Goal: Information Seeking & Learning: Learn about a topic

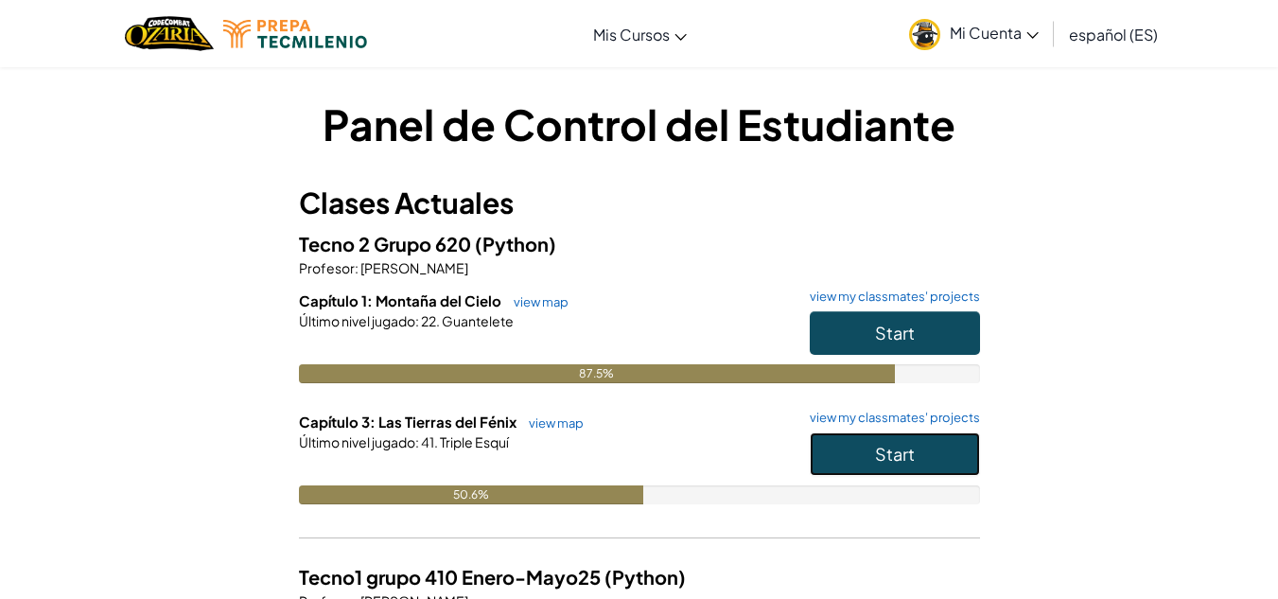
click at [858, 464] on button "Start" at bounding box center [895, 454] width 170 height 44
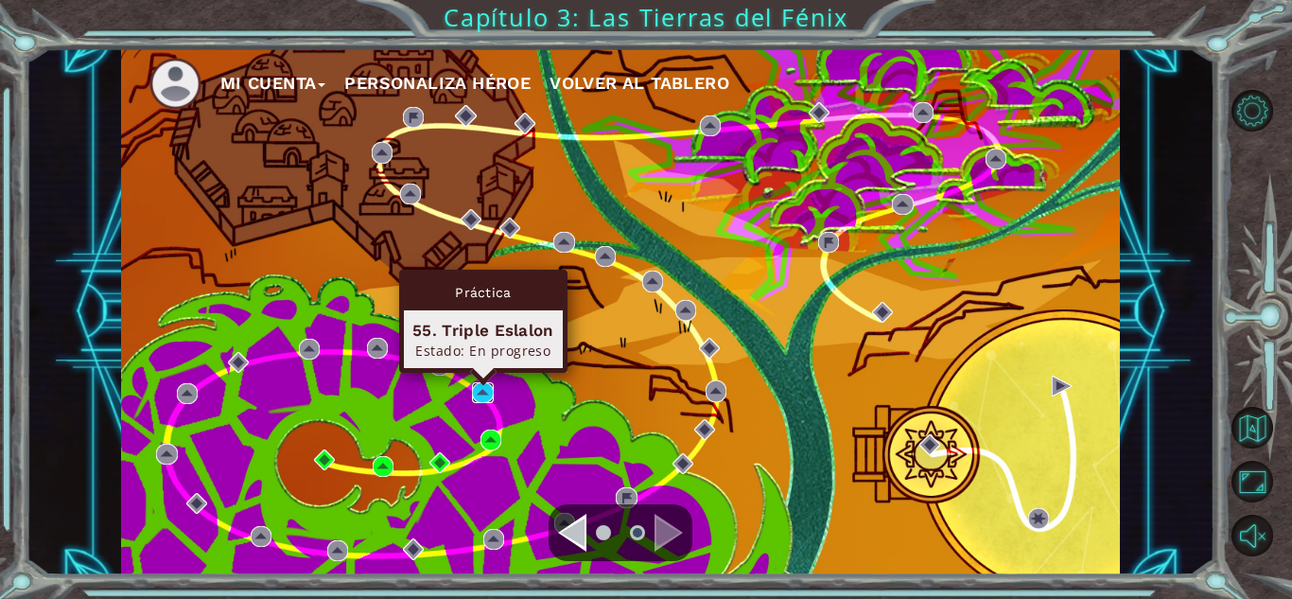
click at [484, 397] on img at bounding box center [482, 392] width 21 height 21
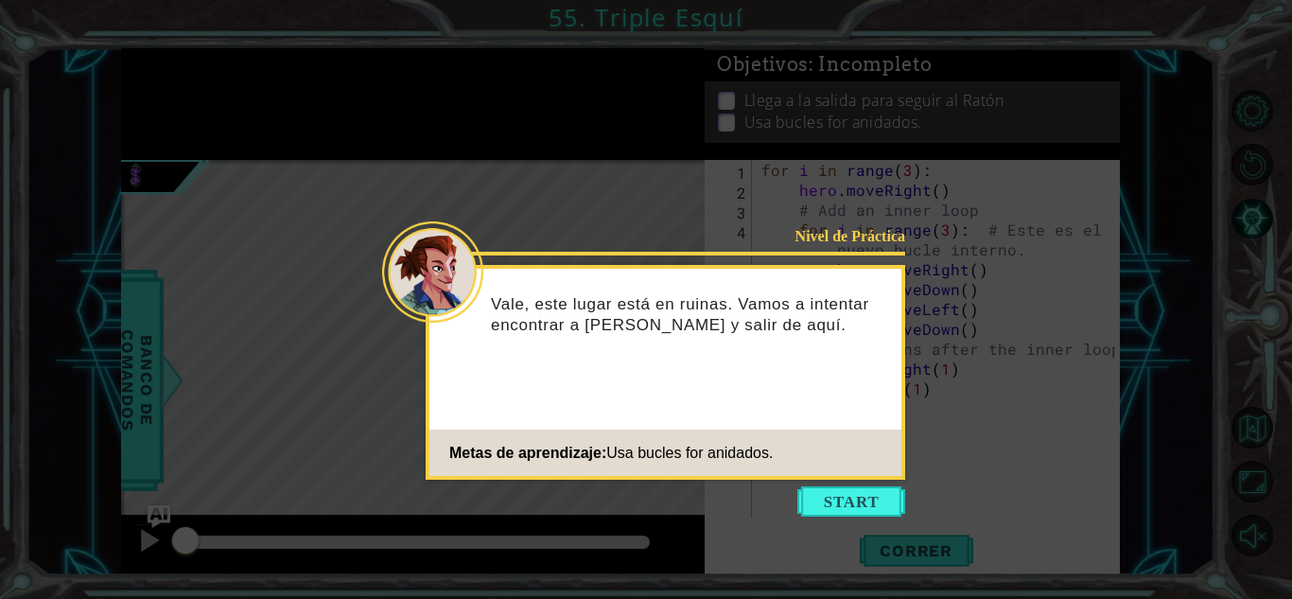
click at [864, 480] on icon at bounding box center [646, 299] width 1292 height 599
click at [864, 503] on button "Start" at bounding box center [851, 501] width 108 height 30
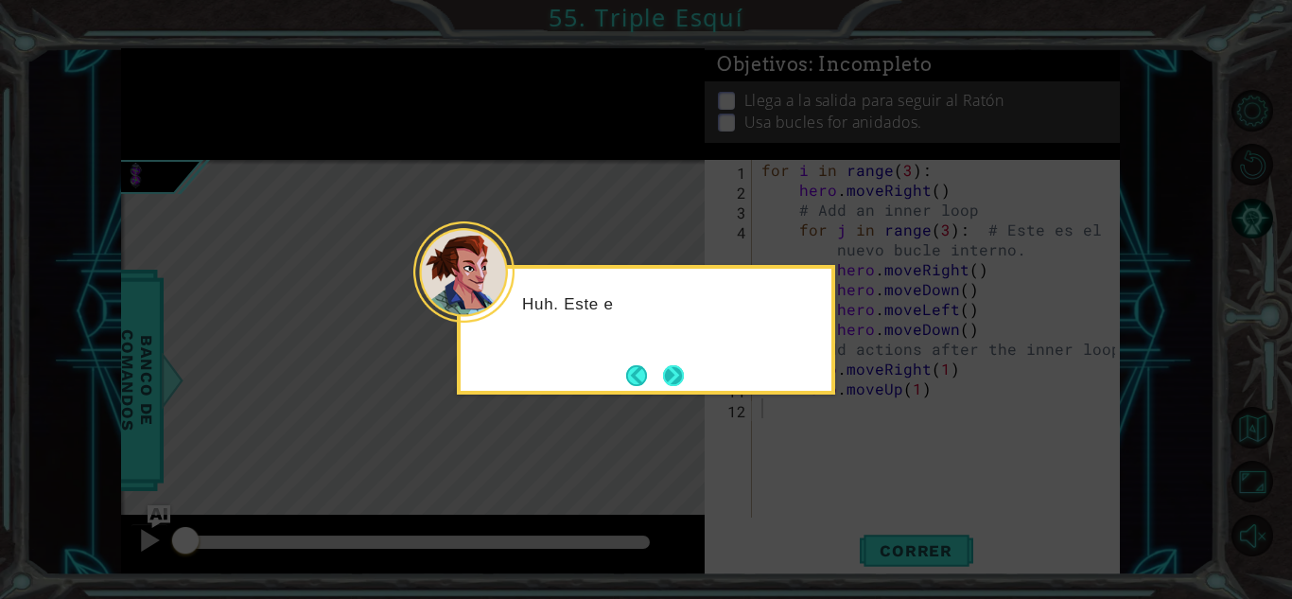
click at [665, 370] on button "Next" at bounding box center [673, 375] width 21 height 21
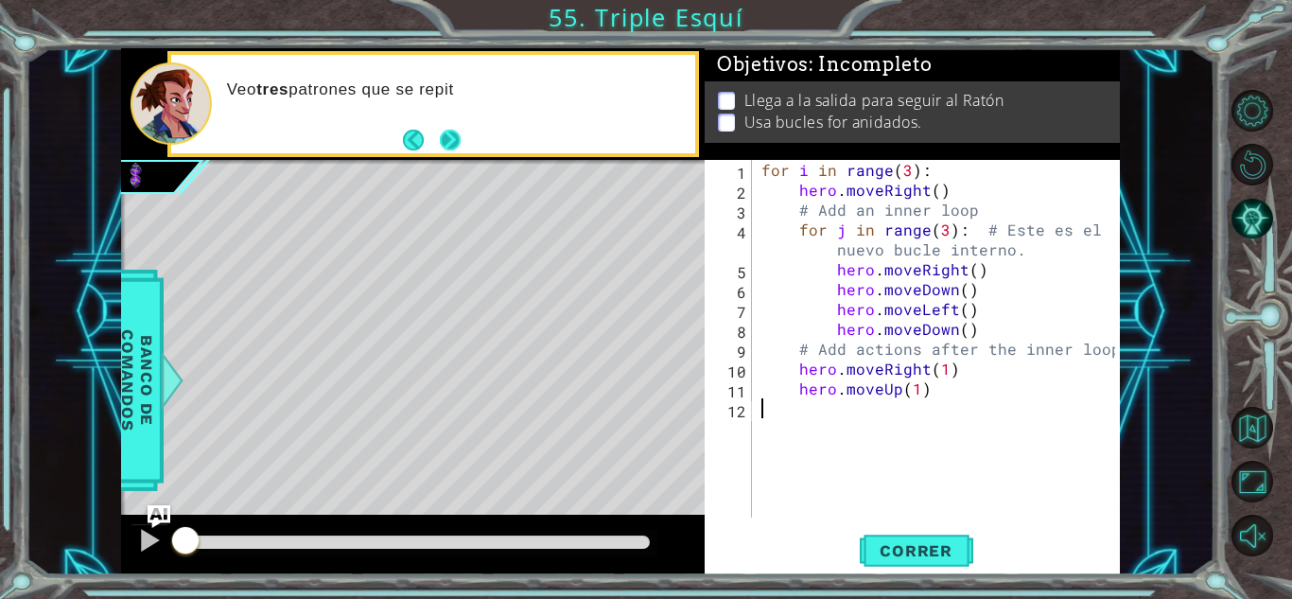
click at [450, 146] on button "Next" at bounding box center [450, 140] width 21 height 21
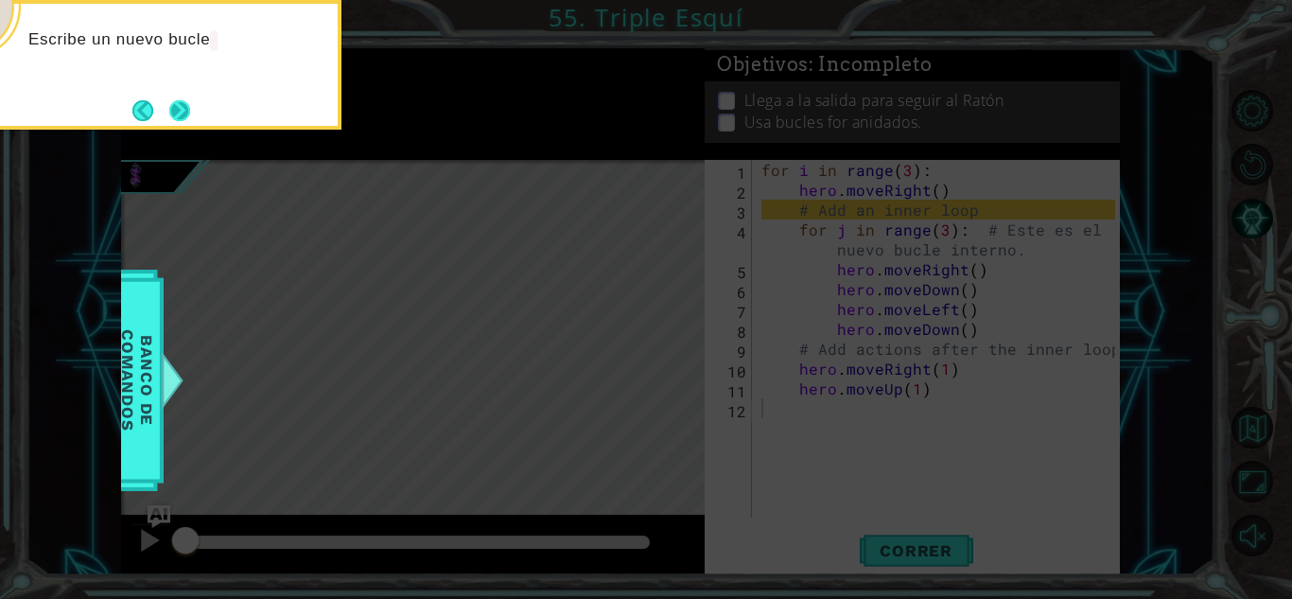
click at [189, 113] on button "Next" at bounding box center [179, 110] width 21 height 21
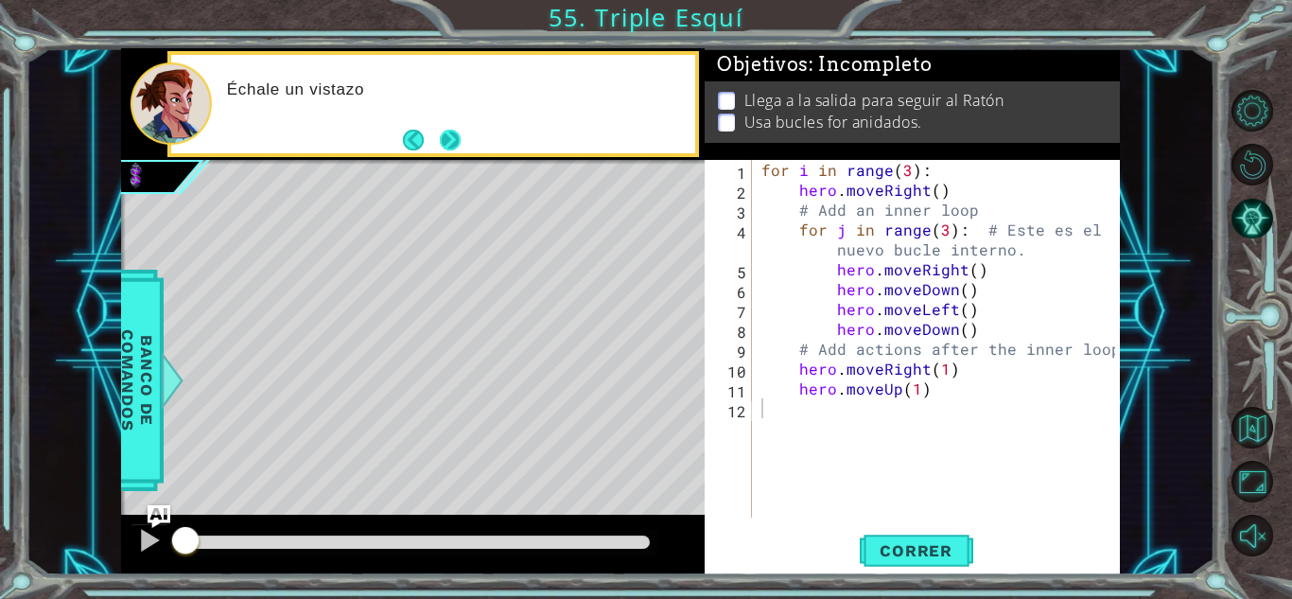
click at [459, 141] on button "Next" at bounding box center [450, 140] width 21 height 21
click at [937, 564] on button "Correr" at bounding box center [916, 551] width 113 height 42
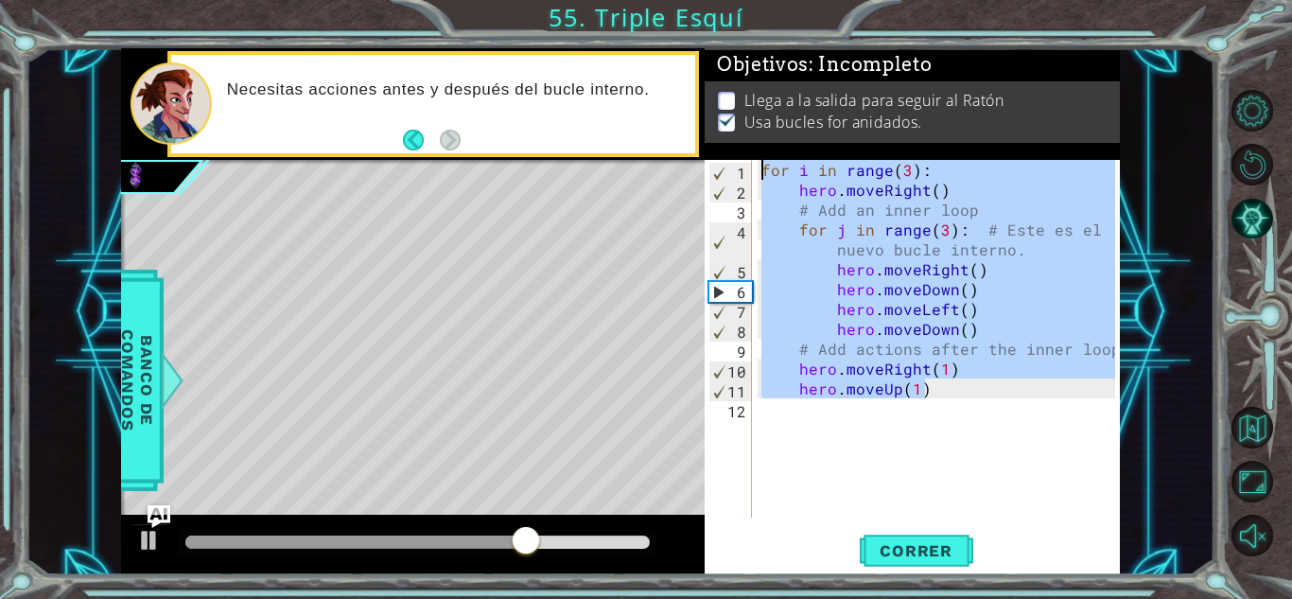
drag, startPoint x: 1031, startPoint y: 380, endPoint x: 552, endPoint y: -44, distance: 639.8
click at [552, 0] on html "1 ההההההההההההההההההההההההההההההההההההההההההההההההההההההההההההההההההההההההההההה…" at bounding box center [646, 299] width 1292 height 599
paste textarea "hero.moveRight(1"
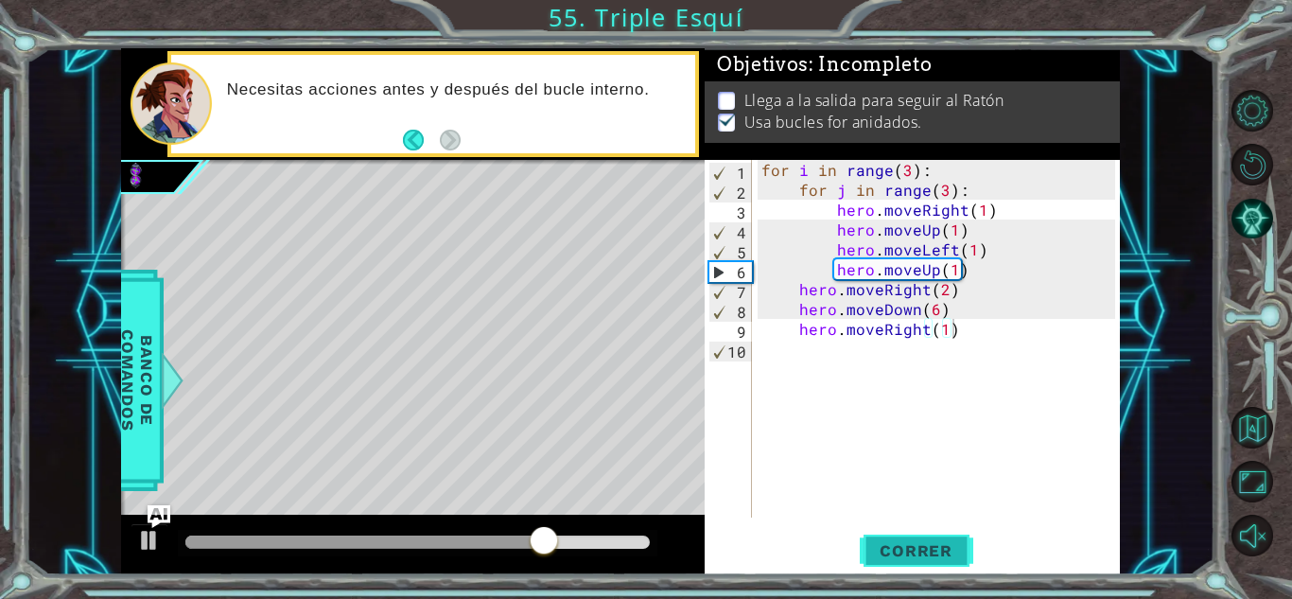
click at [906, 548] on span "Correr" at bounding box center [916, 550] width 111 height 19
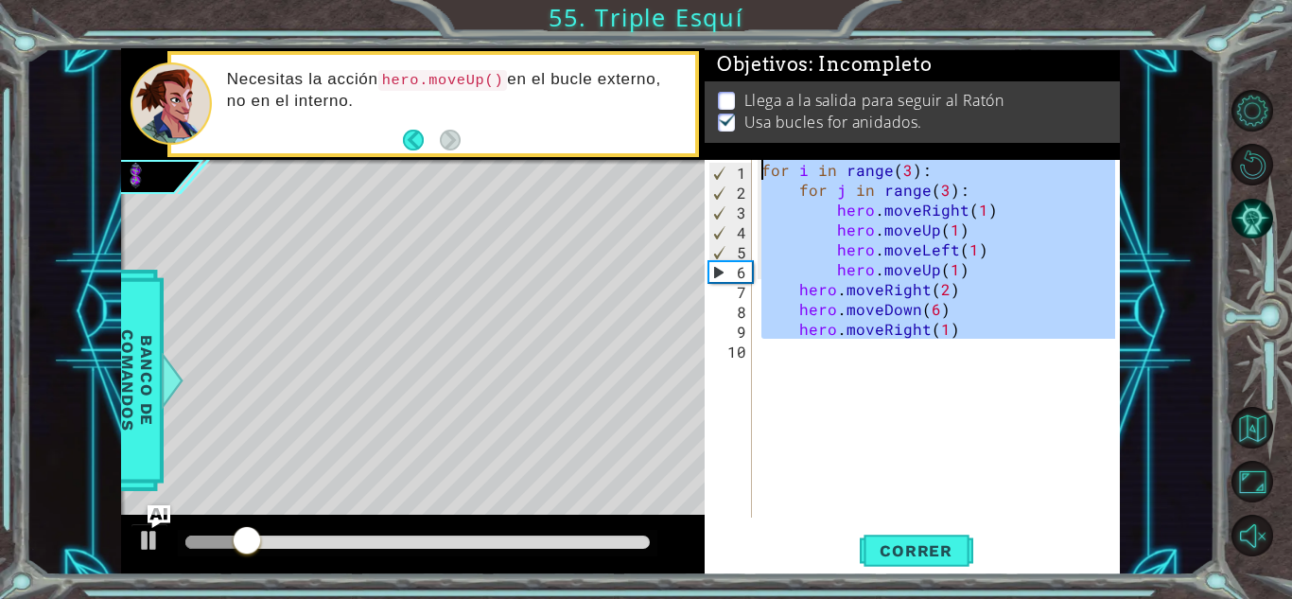
drag, startPoint x: 950, startPoint y: 389, endPoint x: 598, endPoint y: 6, distance: 520.1
click at [598, 6] on div "1 ההההההההההההההההההההההההההההההההההההההההההההההההההההההההההההההההההההההההההההה…" at bounding box center [646, 299] width 1292 height 599
paste textarea "hero.moveUp(6)"
type textarea "hero.moveUp(6)"
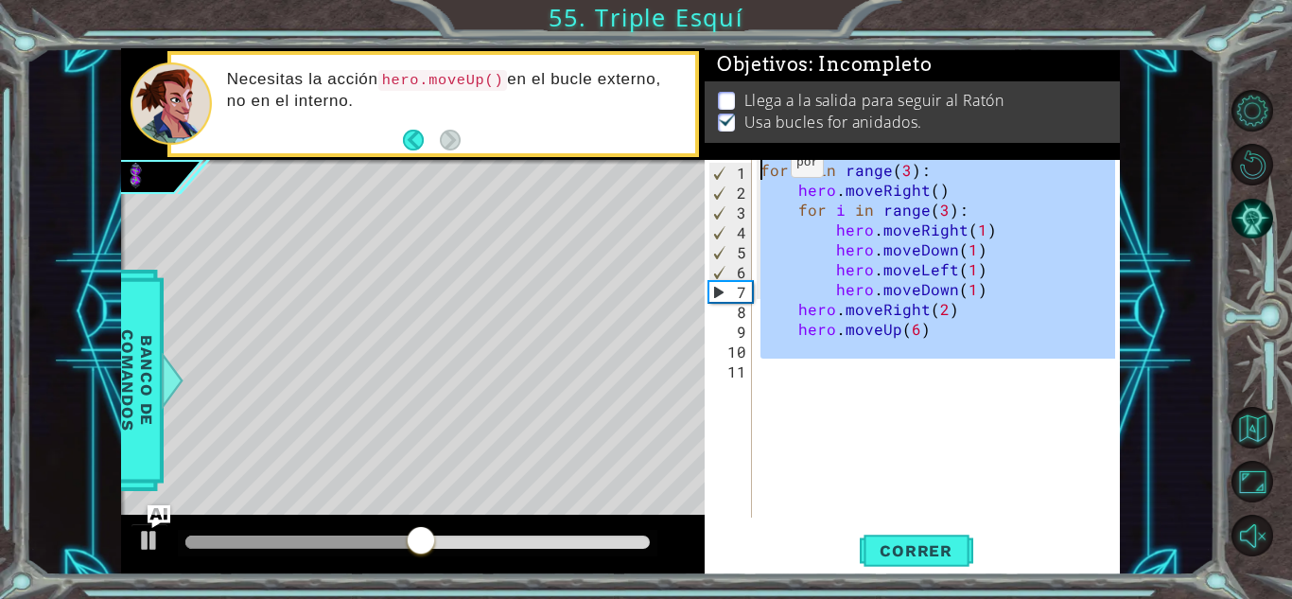
drag, startPoint x: 767, startPoint y: 167, endPoint x: 722, endPoint y: 116, distance: 68.3
click at [722, 116] on div "Objetivos : Incompleto Llega a la salida para seguir al Ratón Usa bucles for an…" at bounding box center [912, 311] width 415 height 527
paste textarea "hero.moveUp(6"
type textarea "hero.moveUp(6)"
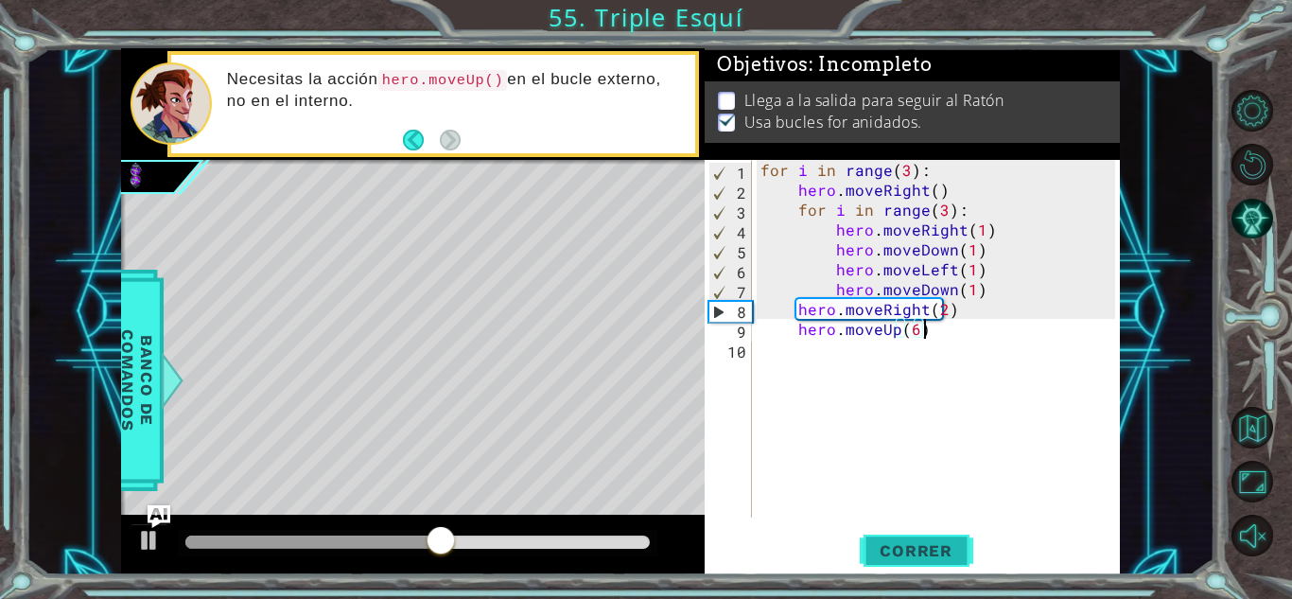
click at [908, 561] on button "Correr" at bounding box center [916, 551] width 113 height 42
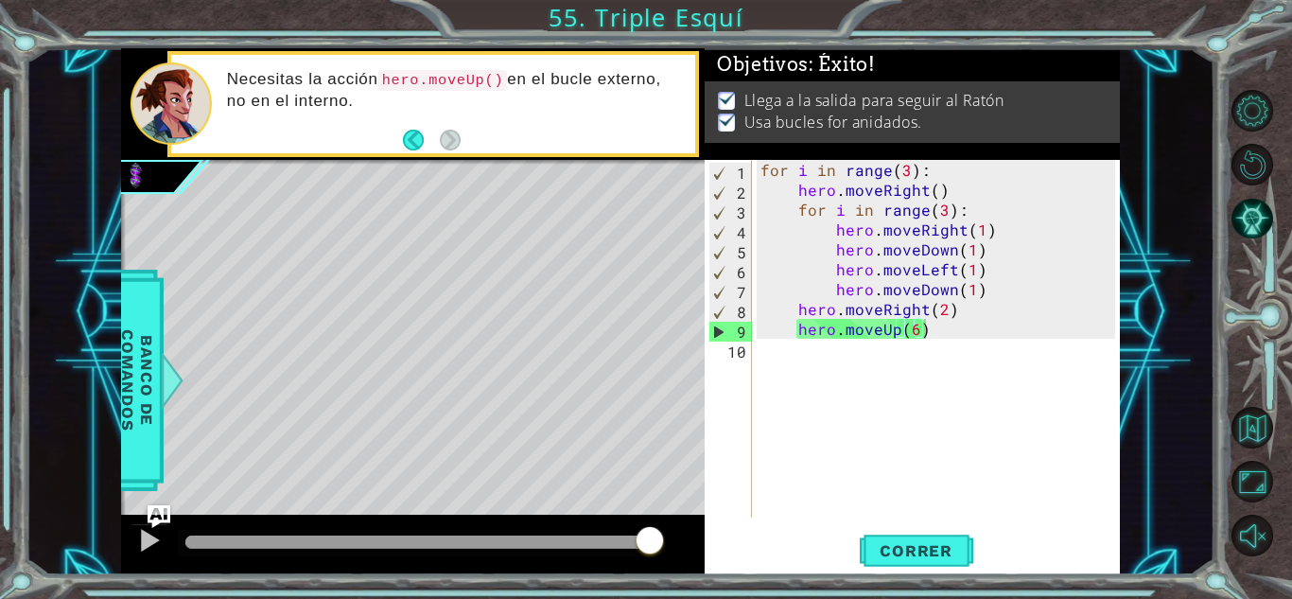
drag, startPoint x: 184, startPoint y: 554, endPoint x: 357, endPoint y: 517, distance: 176.0
click at [685, 505] on body "1 ההההההההההההההההההההההההההההההההההההההההההההההההההההההההההההההההההההההההההההה…" at bounding box center [646, 299] width 1292 height 599
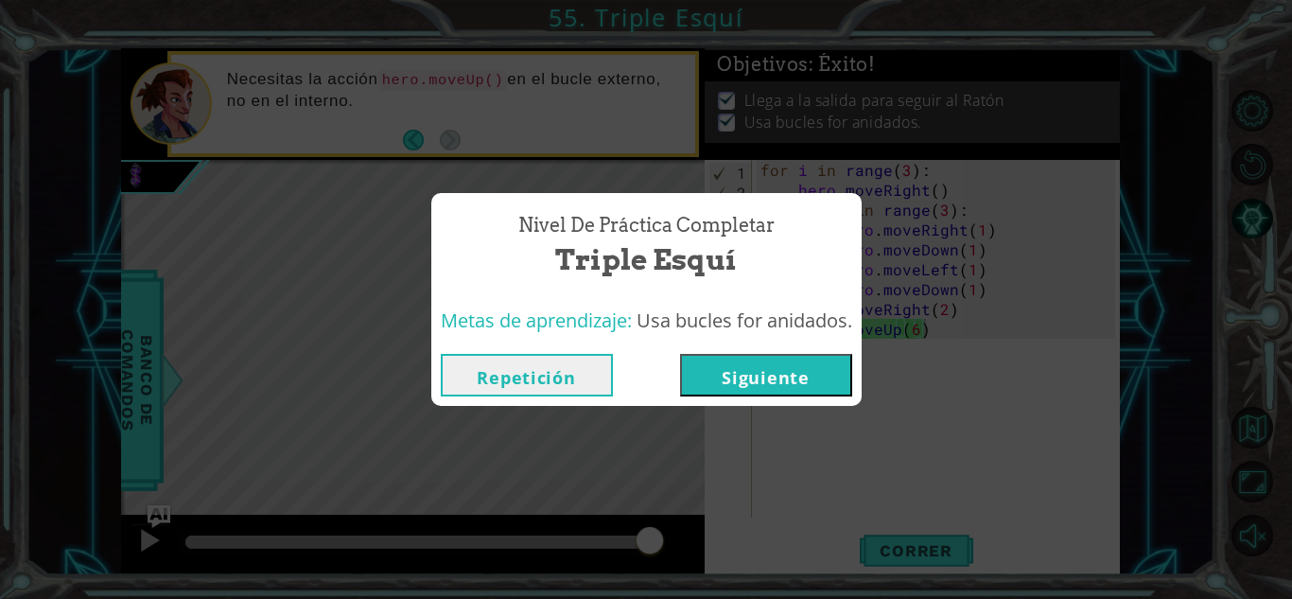
click at [787, 365] on button "Siguiente" at bounding box center [766, 375] width 172 height 43
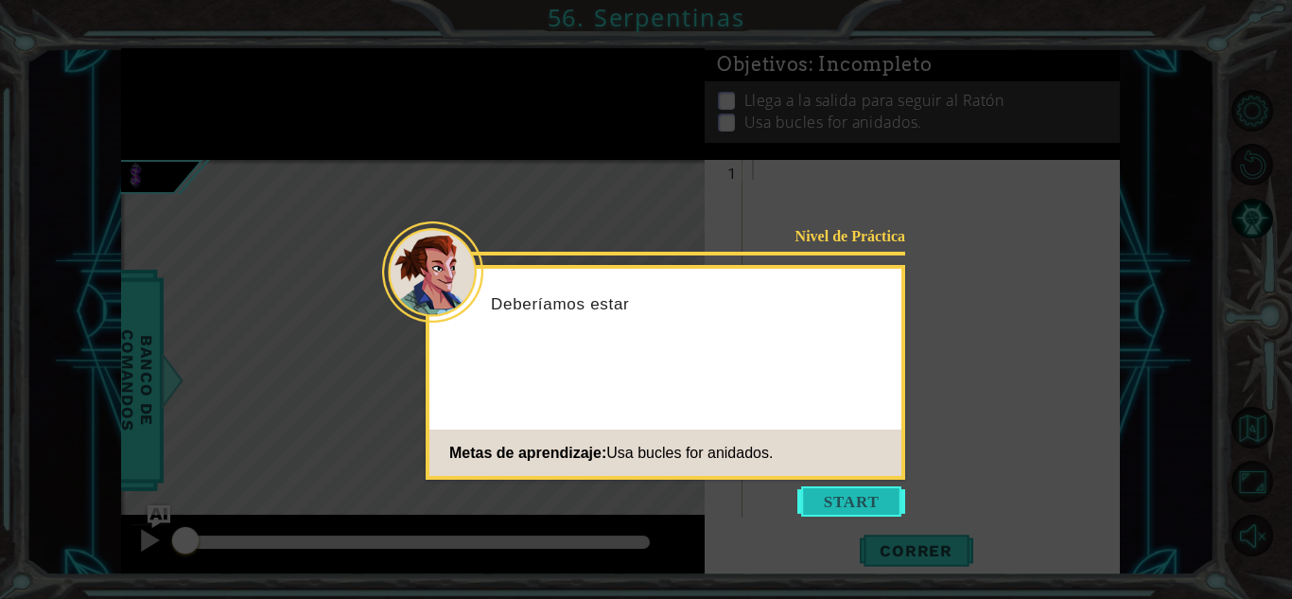
click at [815, 498] on button "Start" at bounding box center [851, 501] width 108 height 30
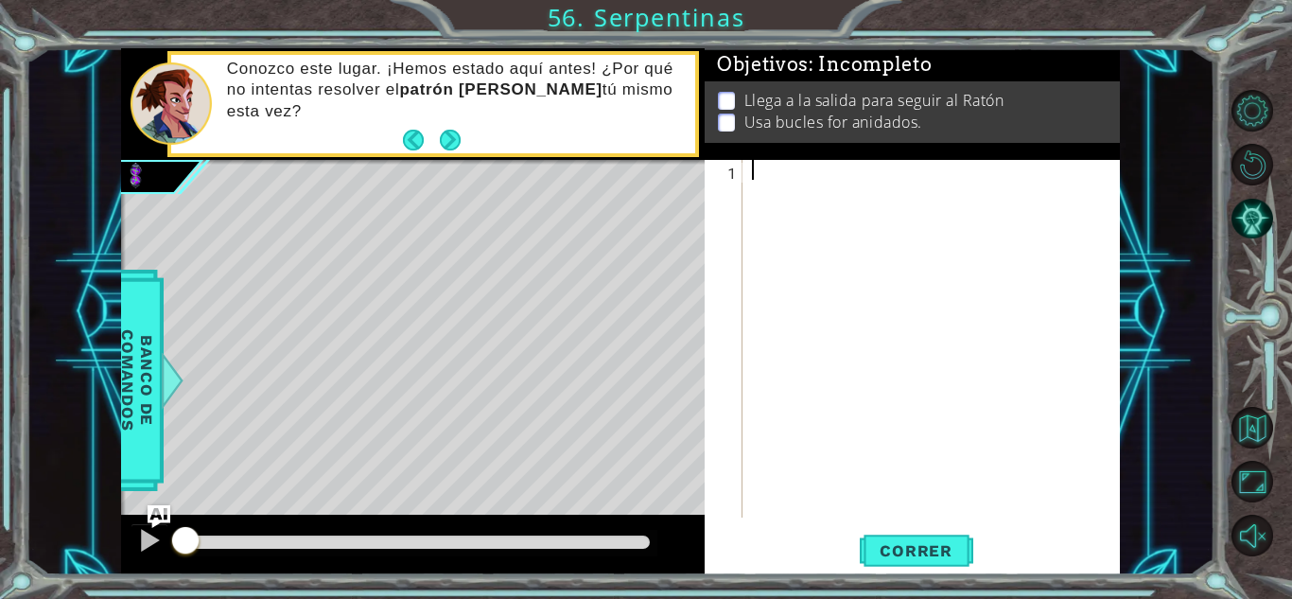
drag, startPoint x: 880, startPoint y: 179, endPoint x: 683, endPoint y: 105, distance: 210.1
click at [683, 105] on div "1 ההההההההההההההההההההההההההההההההההההההההההההההההההההההההההההההההההההההההההההה…" at bounding box center [620, 311] width 999 height 527
paste textarea "hero.moveRight(1)"
type textarea "hero.moveRight(1)"
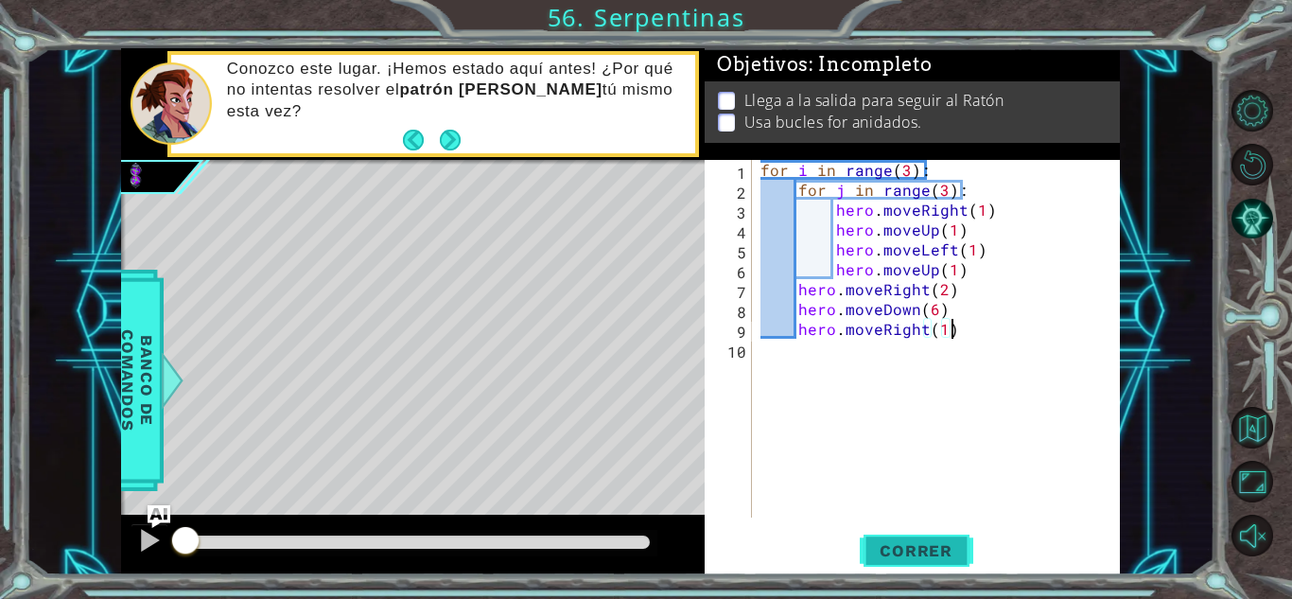
click at [917, 550] on span "Correr" at bounding box center [916, 550] width 111 height 19
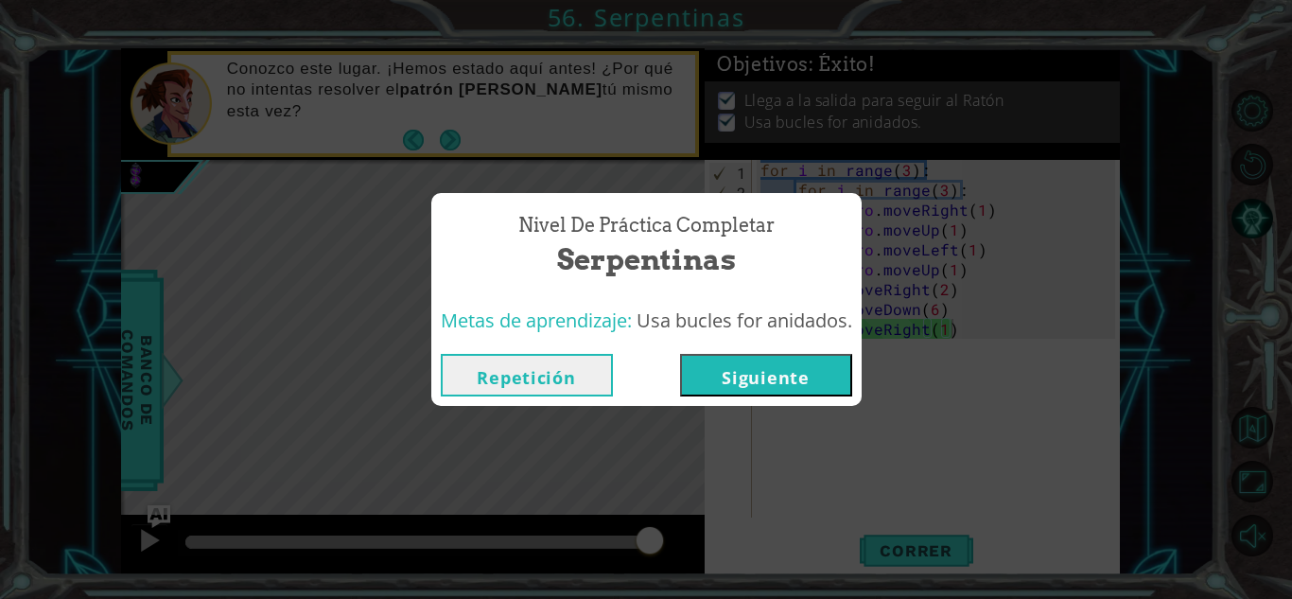
click at [716, 388] on button "Siguiente" at bounding box center [766, 375] width 172 height 43
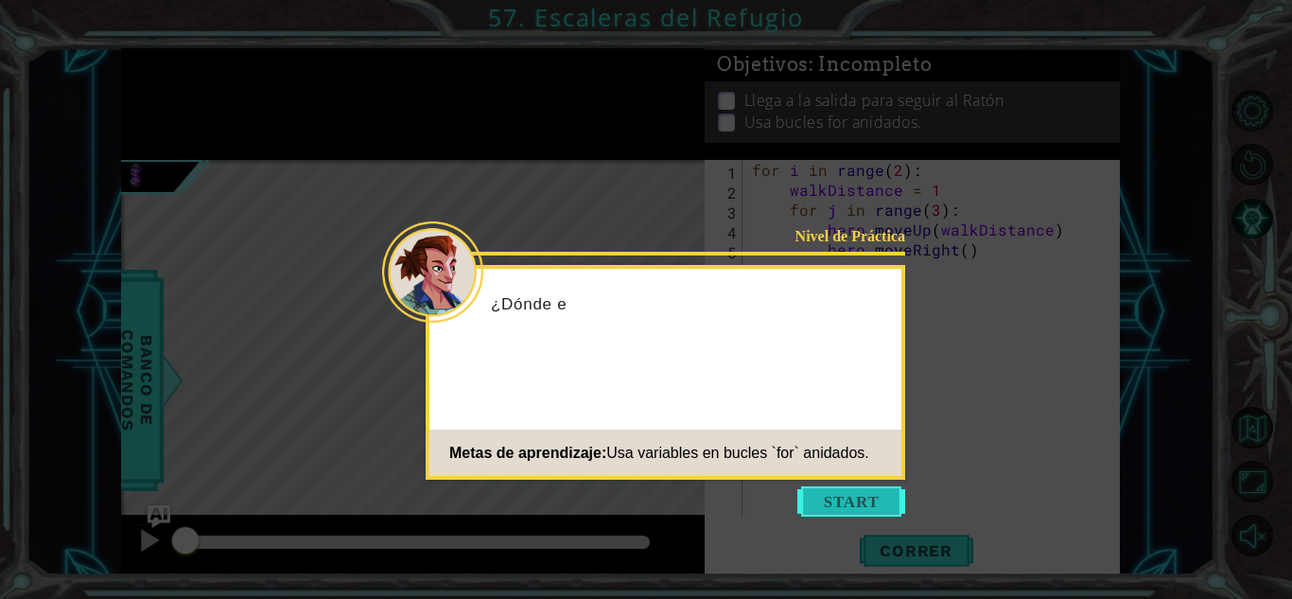
click at [851, 504] on button "Start" at bounding box center [851, 501] width 108 height 30
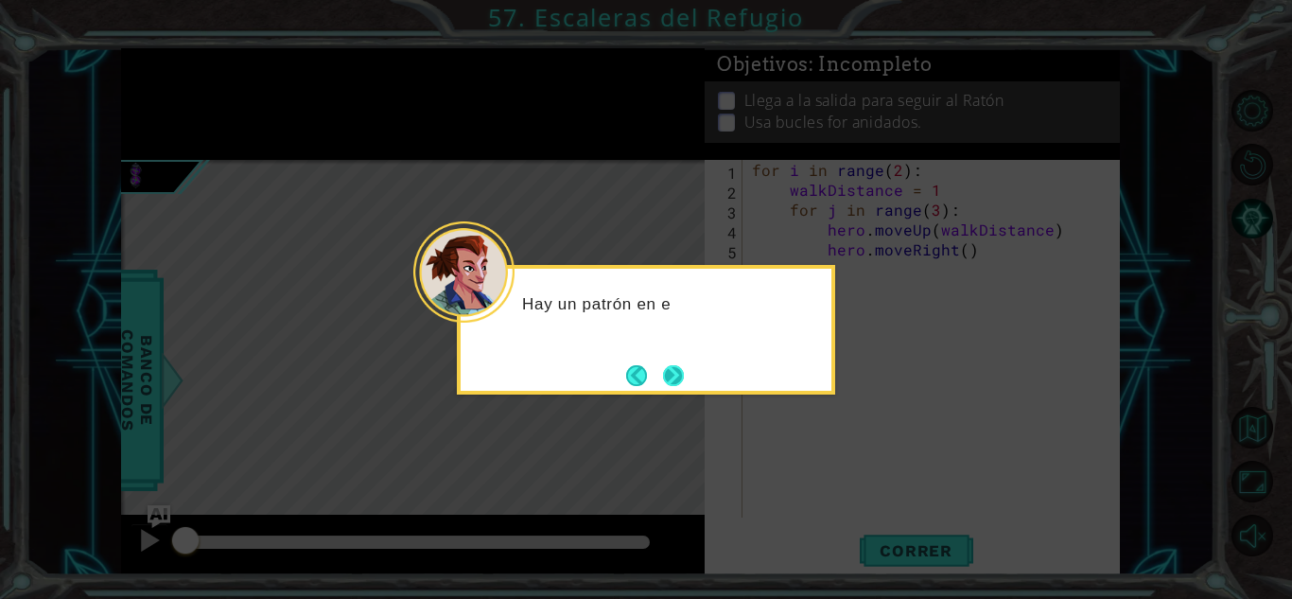
click at [679, 366] on button "Next" at bounding box center [673, 375] width 21 height 21
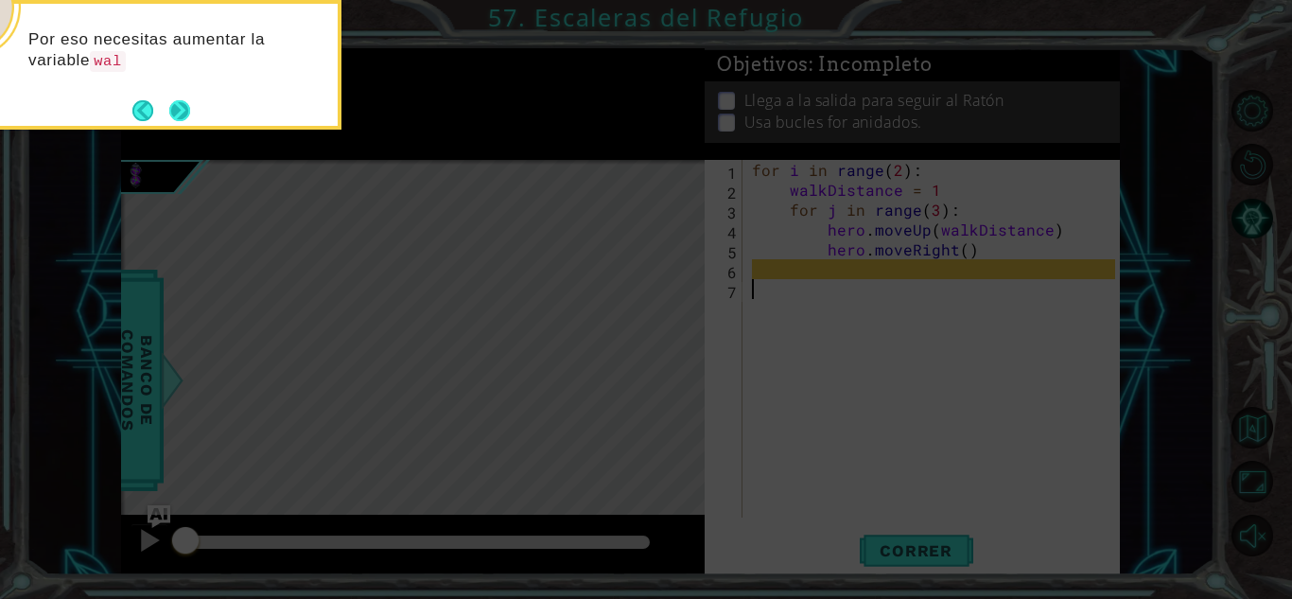
click at [187, 105] on button "Next" at bounding box center [179, 110] width 21 height 21
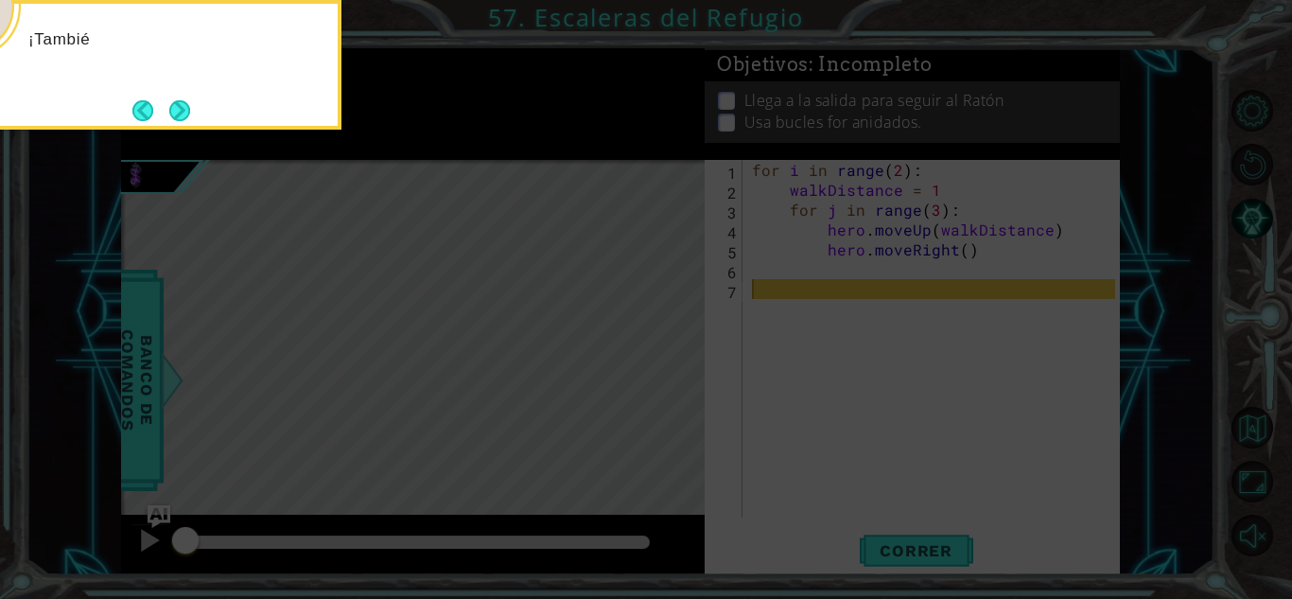
click at [187, 105] on button "Next" at bounding box center [179, 110] width 21 height 21
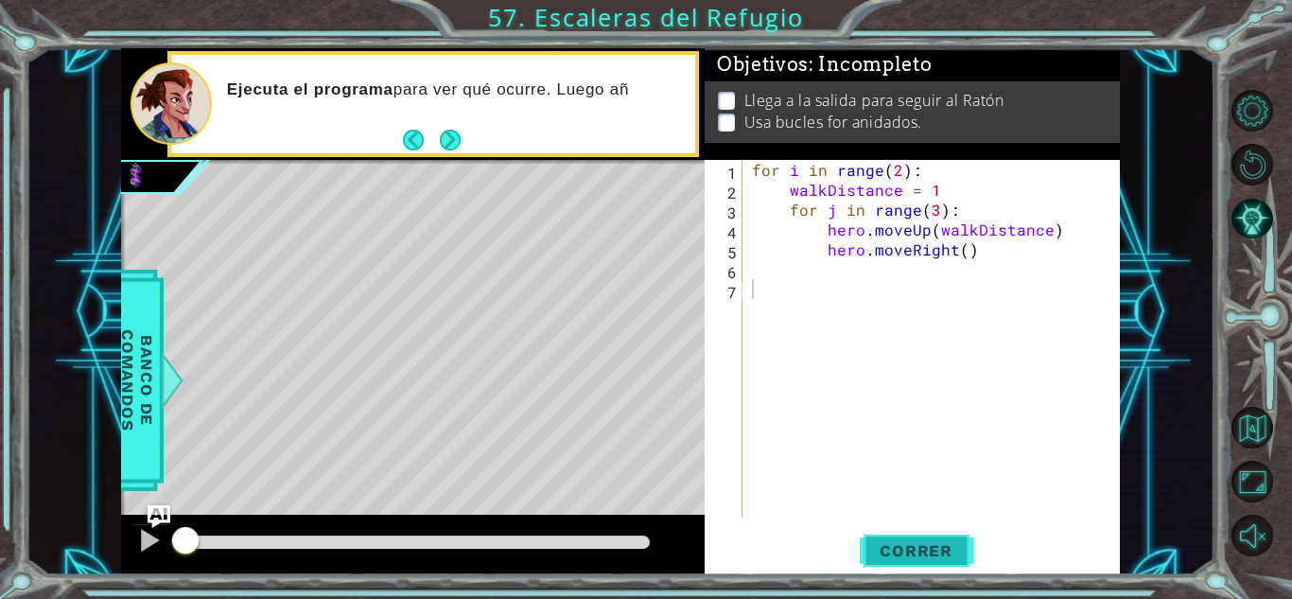
click at [966, 552] on span "Correr" at bounding box center [916, 550] width 111 height 19
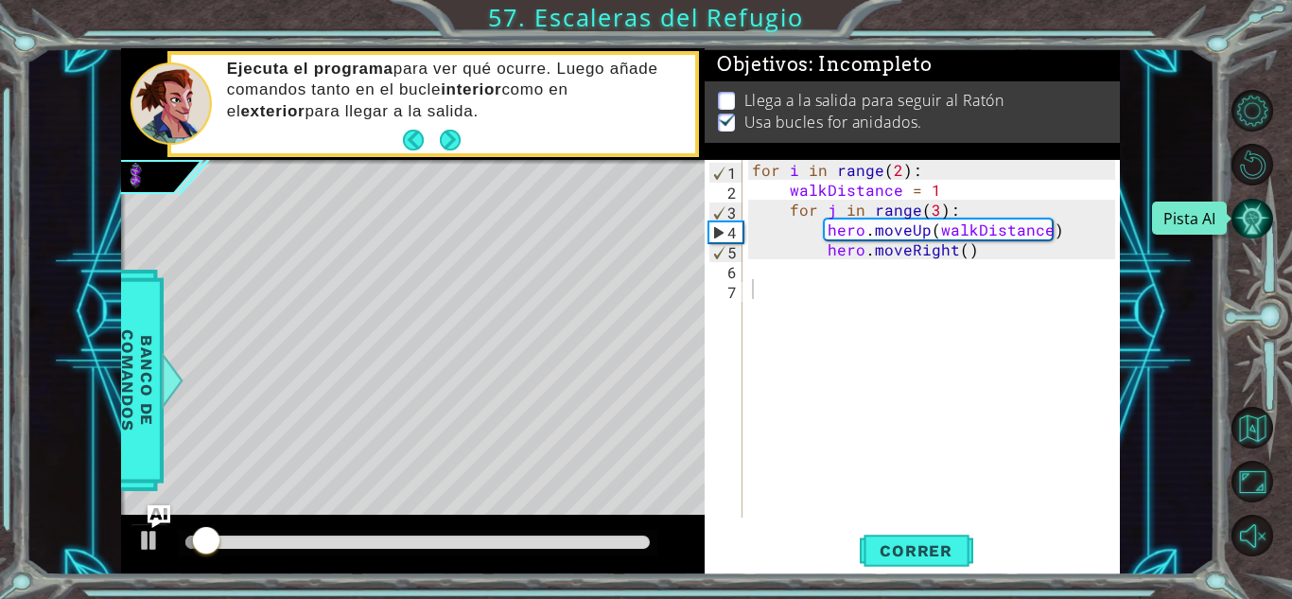
click at [1247, 202] on button "Pista AI" at bounding box center [1252, 219] width 42 height 42
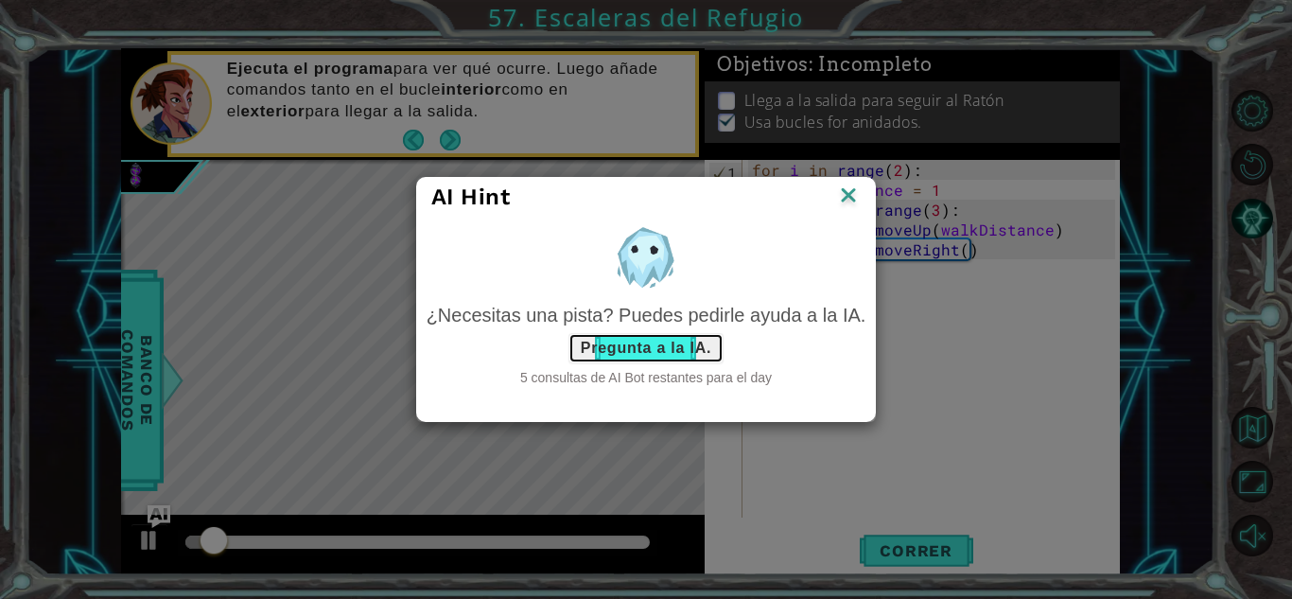
click at [649, 340] on button "Pregunta a la IA." at bounding box center [645, 348] width 155 height 30
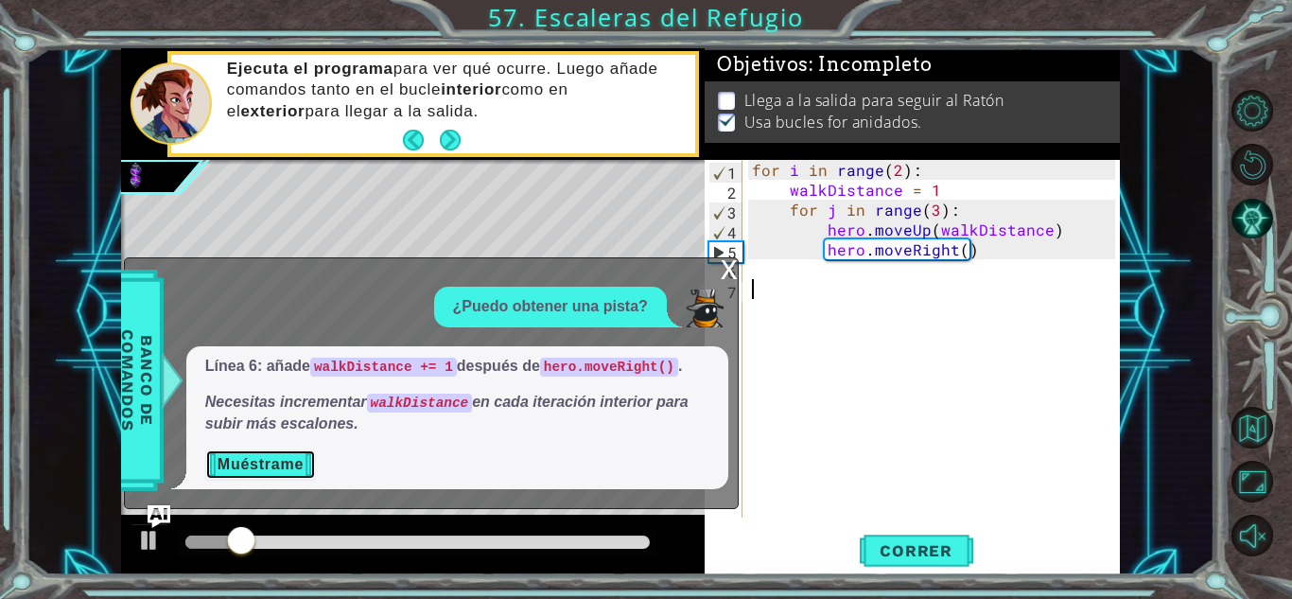
click at [290, 470] on button "Muéstrame" at bounding box center [260, 464] width 111 height 30
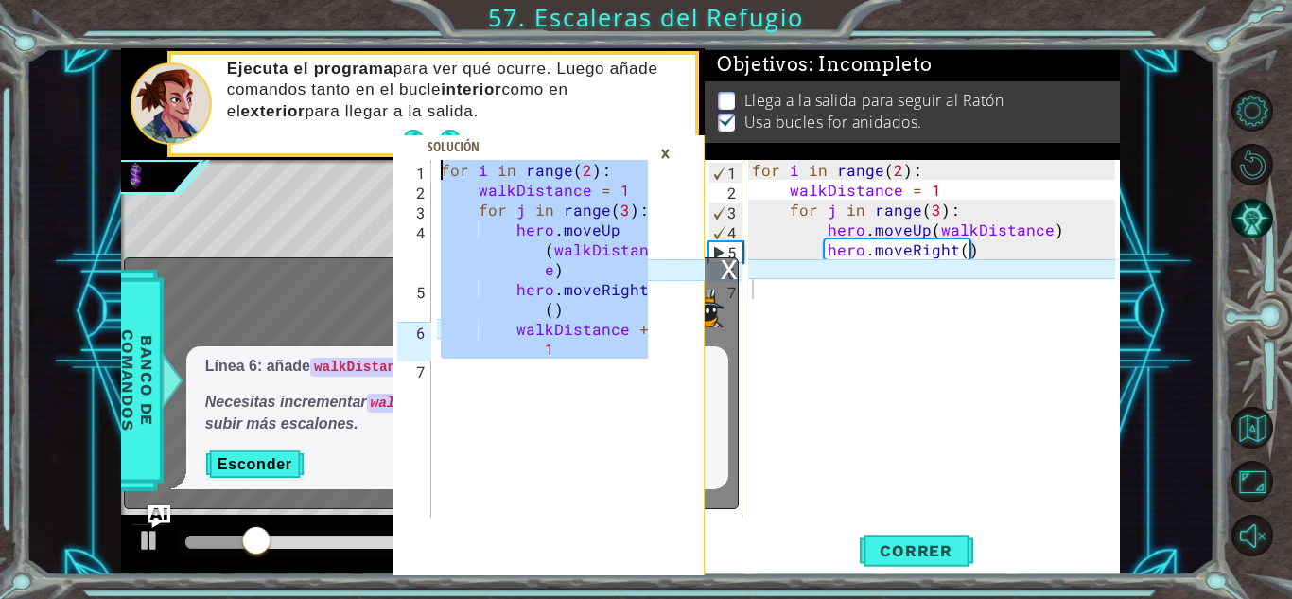
drag, startPoint x: 551, startPoint y: 392, endPoint x: 416, endPoint y: 111, distance: 311.8
click at [416, 111] on div "1 2 3 4 5 6 7 for i in range ( 2 ) : walkDistance = 1 for j in range ( 3 ) : he…" at bounding box center [548, 311] width 311 height 527
type textarea "for i in range(2): walkDistance = 1"
click at [675, 162] on div "×" at bounding box center [665, 153] width 29 height 32
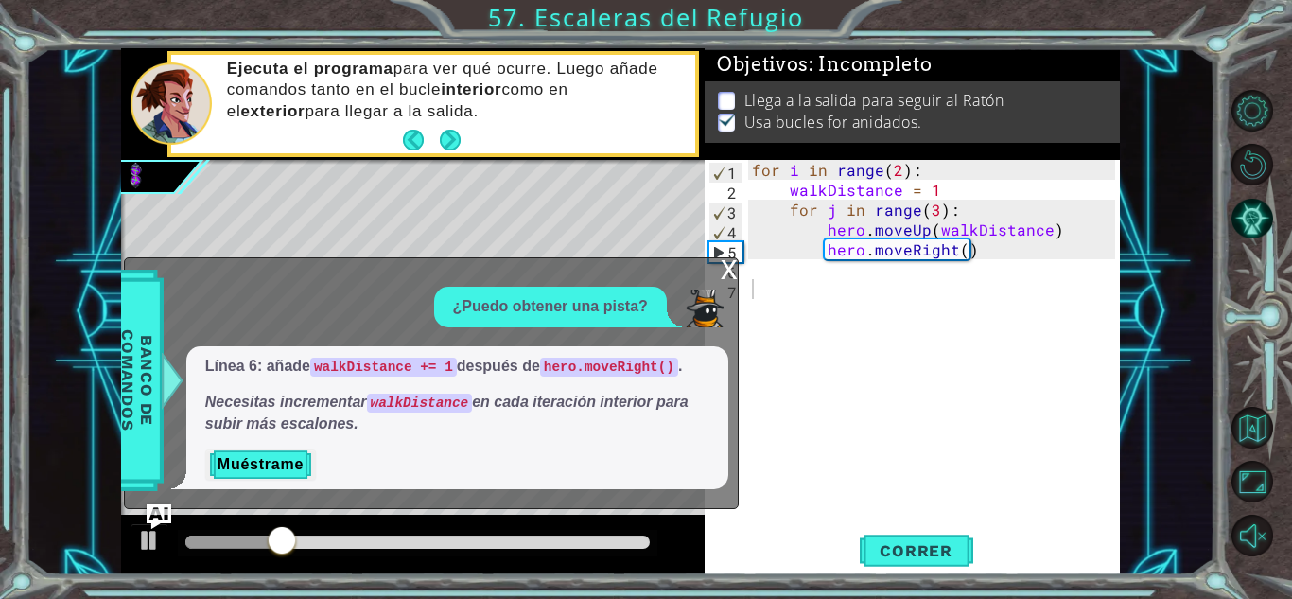
click at [152, 512] on img "Ask AI" at bounding box center [159, 515] width 25 height 25
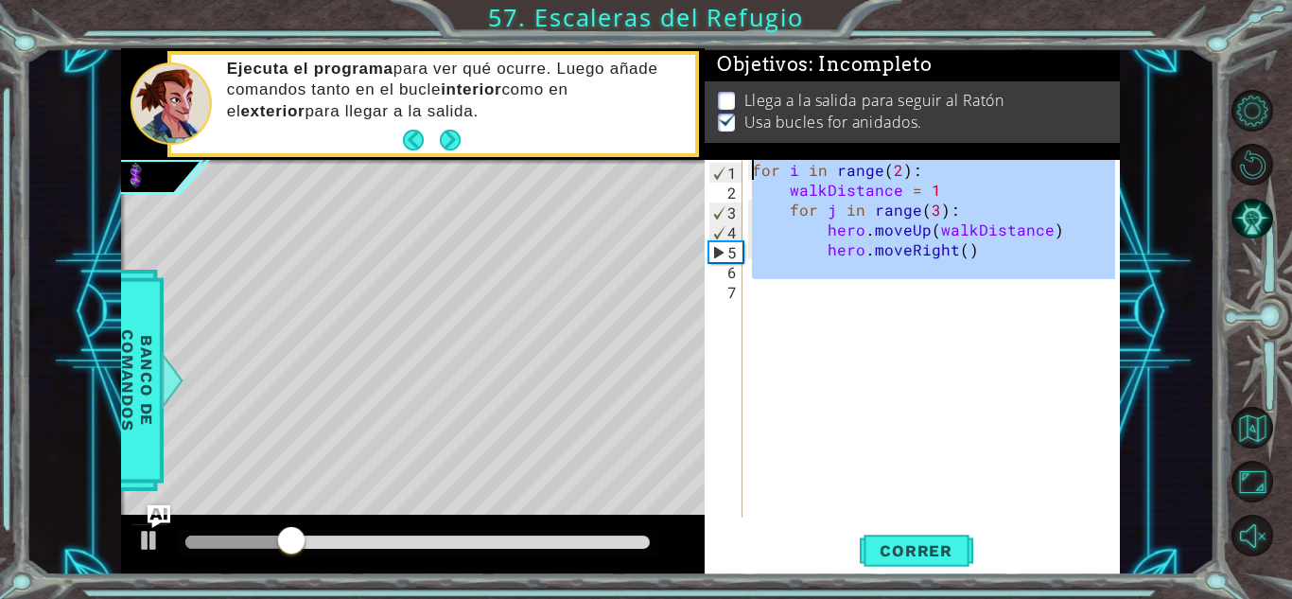
drag, startPoint x: 857, startPoint y: 379, endPoint x: 659, endPoint y: 164, distance: 292.5
click at [659, 164] on div "for i in range(2): walkDistance = 1 1 2 3 4 5 6 7 for i in range ( 2 ) : walkDi…" at bounding box center [620, 311] width 999 height 527
type textarea "for i in range(2): walkDistance = 1"
paste textarea "Code Area"
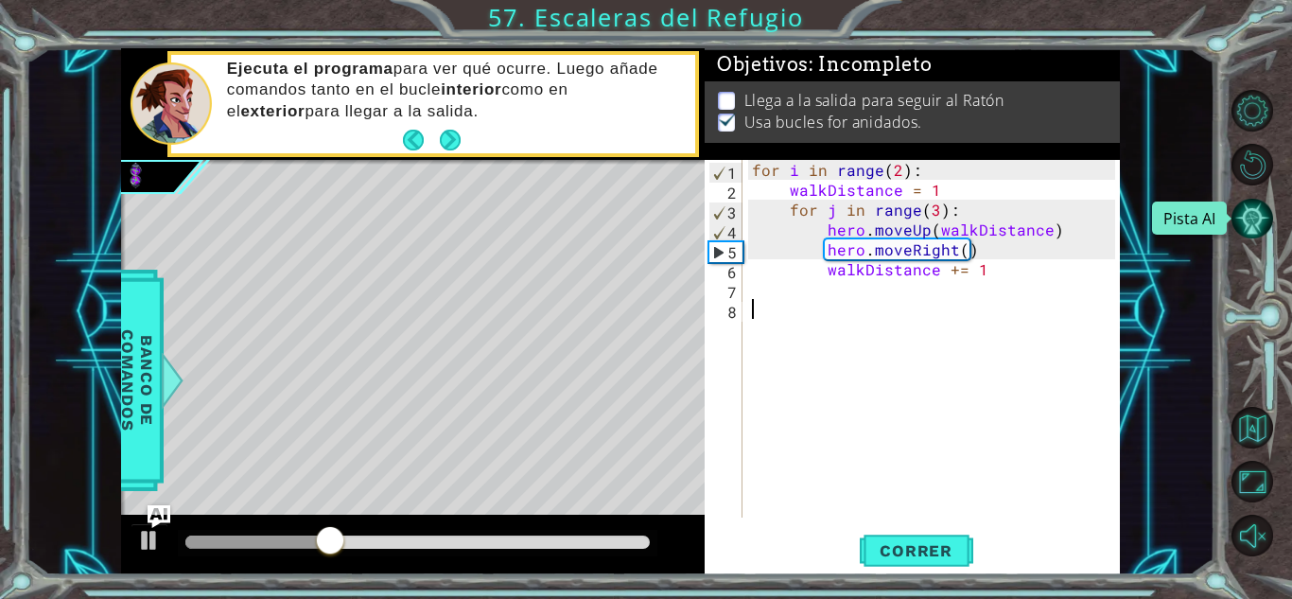
click at [1251, 220] on button "Pista AI" at bounding box center [1252, 219] width 42 height 42
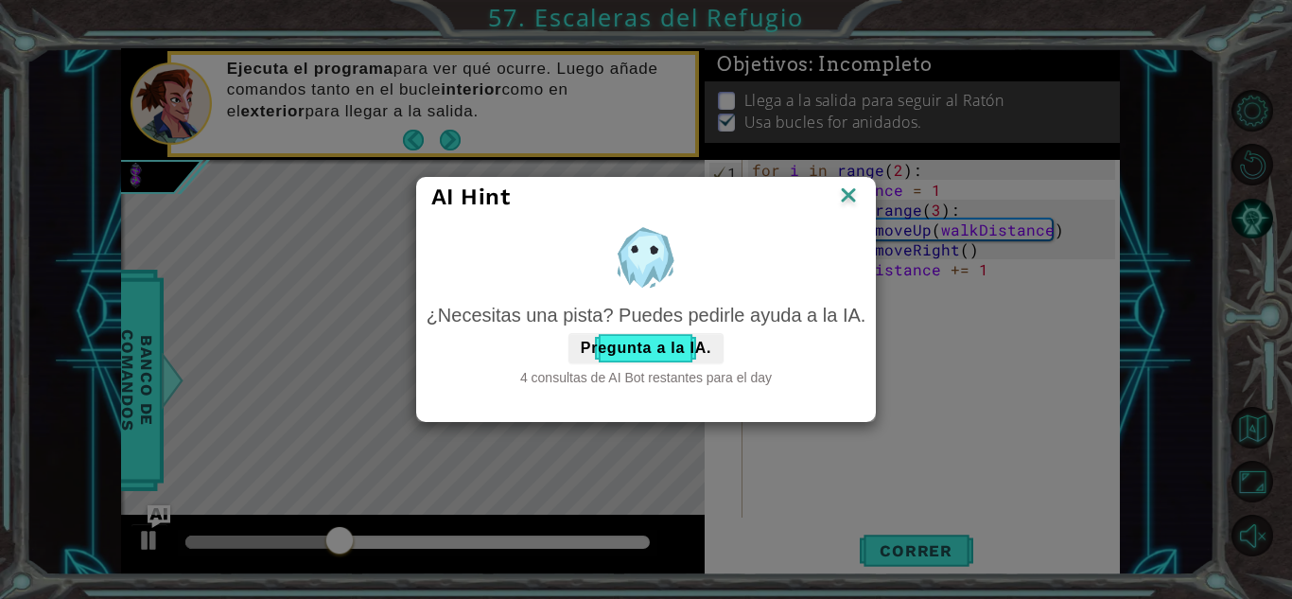
click at [659, 330] on div "¿Necesitas una pista? Puedes pedirle ayuda a la IA. Pregunta a la IA. 4 consult…" at bounding box center [647, 345] width 440 height 86
click at [672, 358] on button "Pregunta a la IA." at bounding box center [645, 348] width 155 height 30
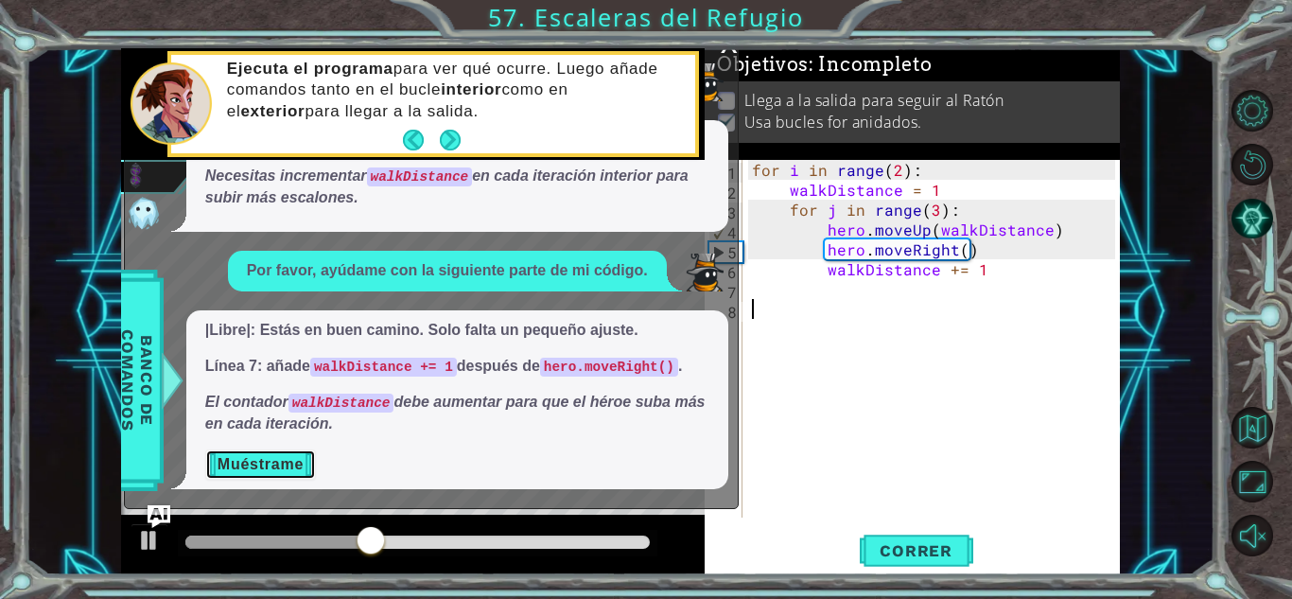
click at [271, 468] on button "Muéstrame" at bounding box center [260, 464] width 111 height 30
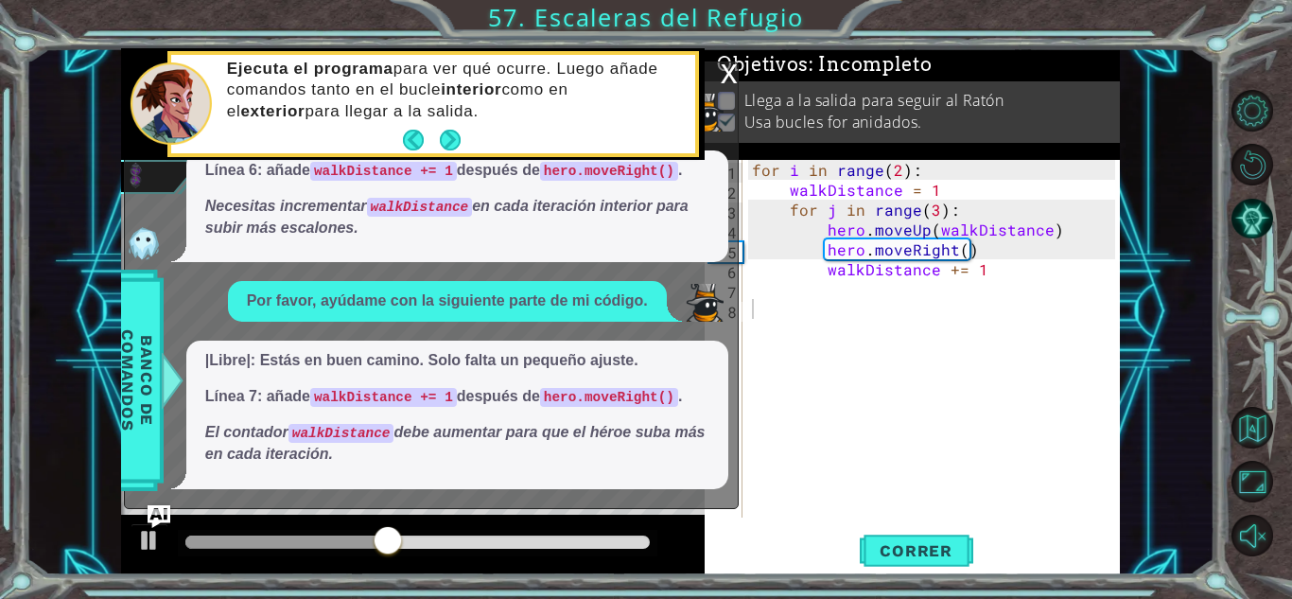
drag, startPoint x: 587, startPoint y: 422, endPoint x: 391, endPoint y: 122, distance: 358.6
click at [391, 122] on div "1 2 3 4 5 6 7 for i in range ( 2 ) : walkDistance = 1 for j in range ( 3 ) : he…" at bounding box center [620, 311] width 999 height 527
click at [1243, 224] on button "Pista AI" at bounding box center [1252, 219] width 42 height 42
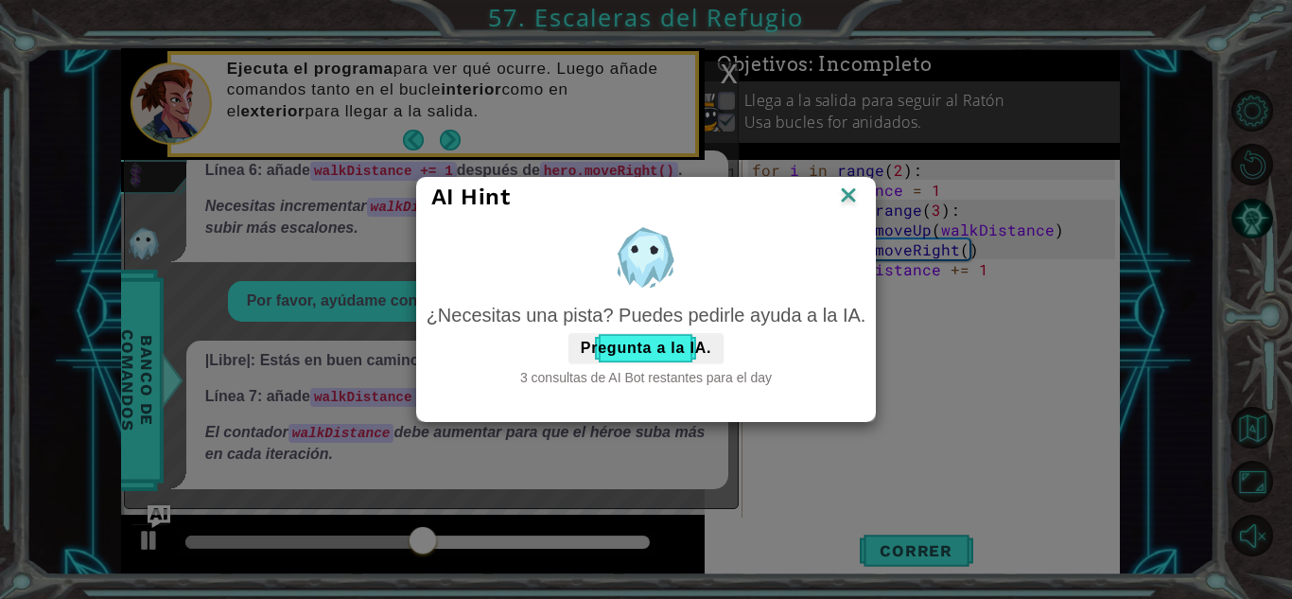
click at [842, 195] on img at bounding box center [848, 197] width 25 height 28
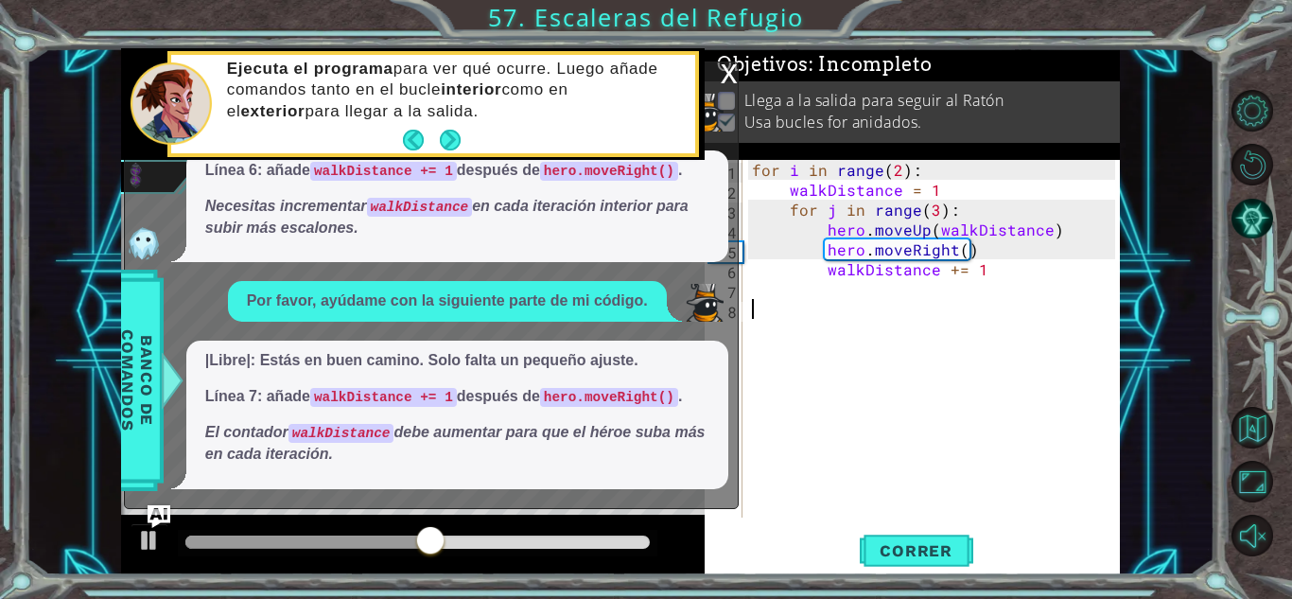
click at [731, 79] on div "x" at bounding box center [729, 71] width 17 height 19
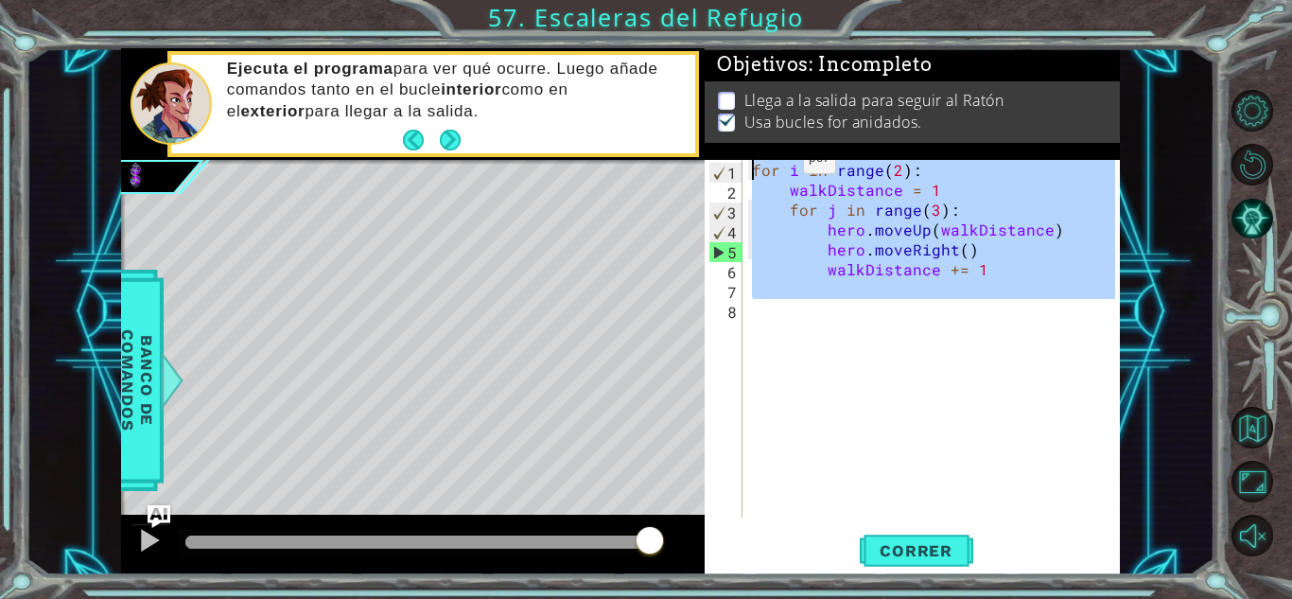
drag, startPoint x: 937, startPoint y: 305, endPoint x: 710, endPoint y: 140, distance: 280.4
click at [710, 140] on div "Objetivos : Incompleto Llega a la salida para seguir al Ratón Usa bucles for an…" at bounding box center [912, 311] width 415 height 527
paste textarea "hero.moveRight(1)"
type textarea "hero.moveRight(1)"
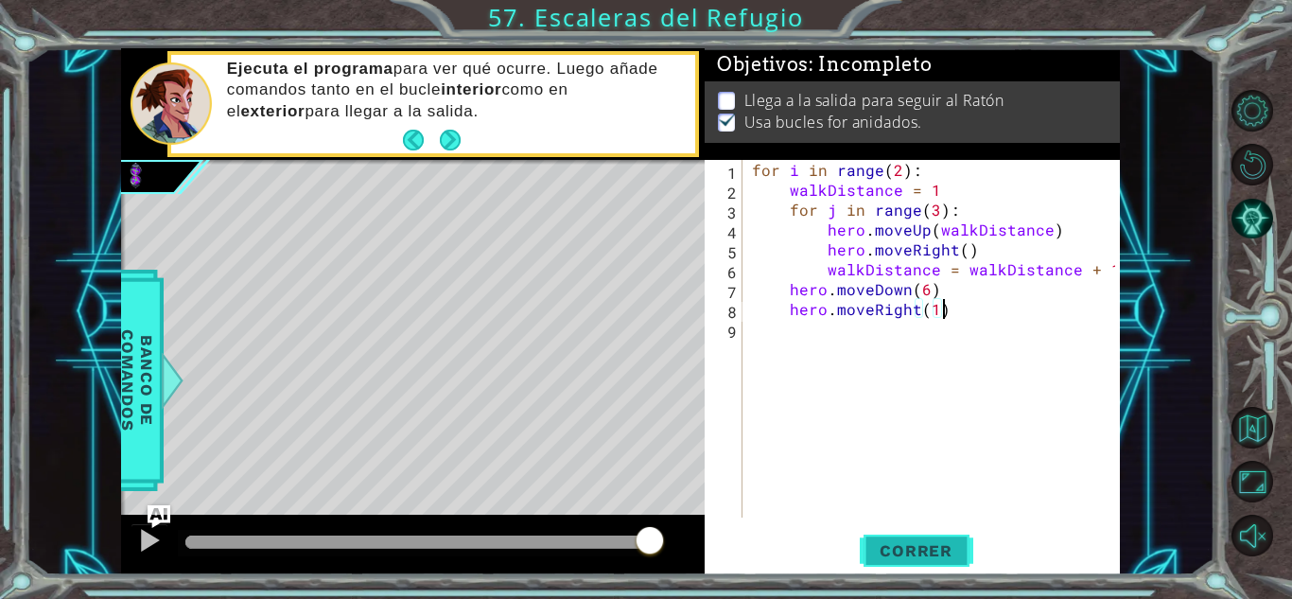
click at [935, 562] on button "Correr" at bounding box center [916, 551] width 113 height 42
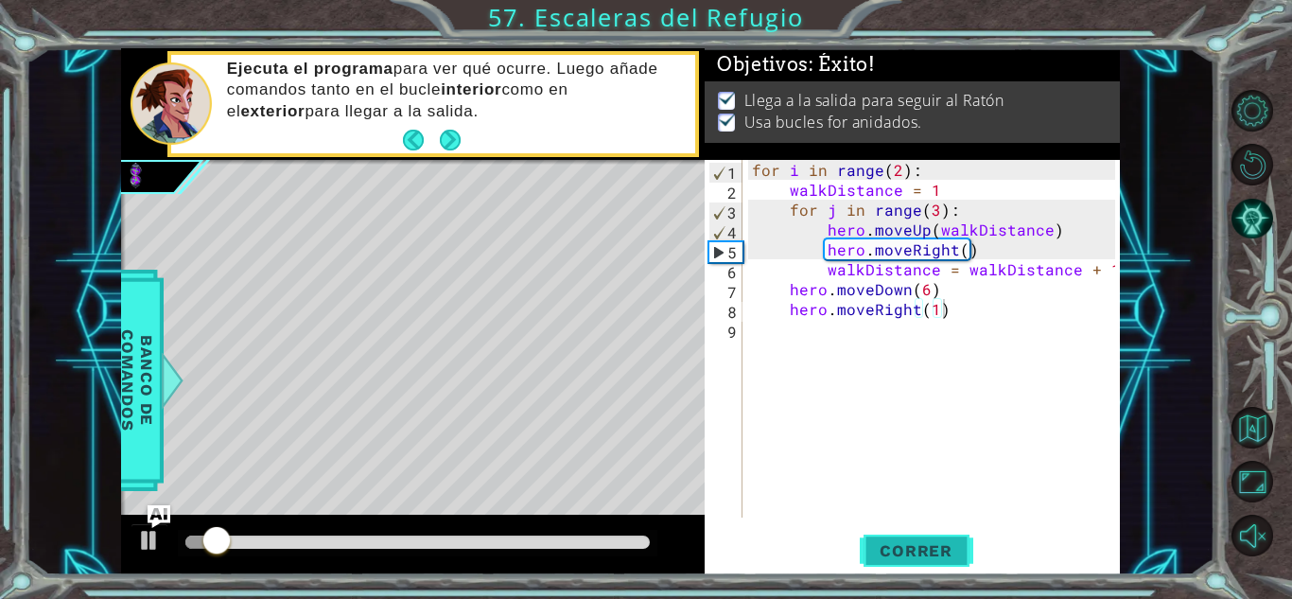
click at [910, 530] on button "Correr" at bounding box center [916, 551] width 113 height 42
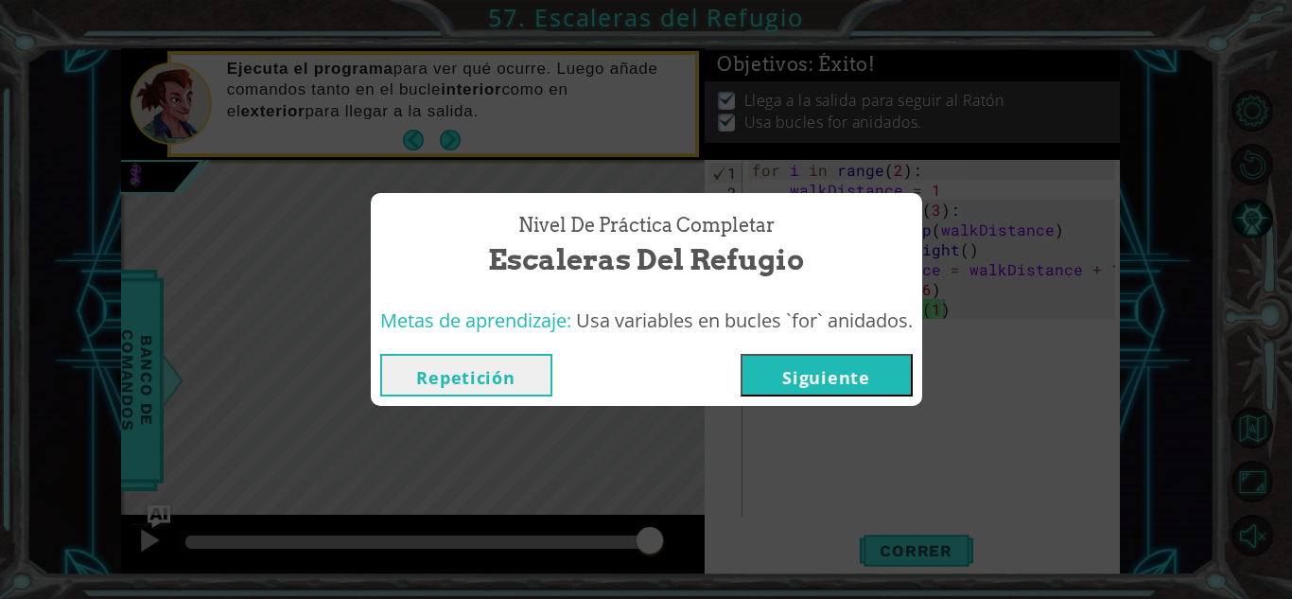
click at [816, 372] on button "Siguiente" at bounding box center [827, 375] width 172 height 43
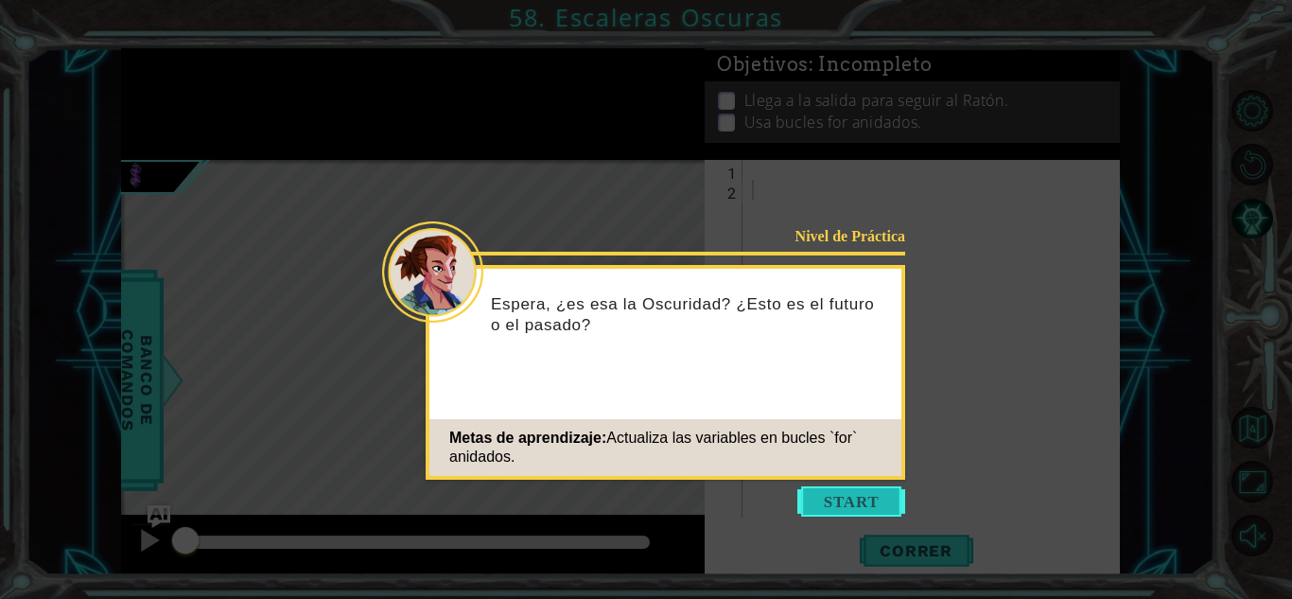
click at [862, 491] on button "Start" at bounding box center [851, 501] width 108 height 30
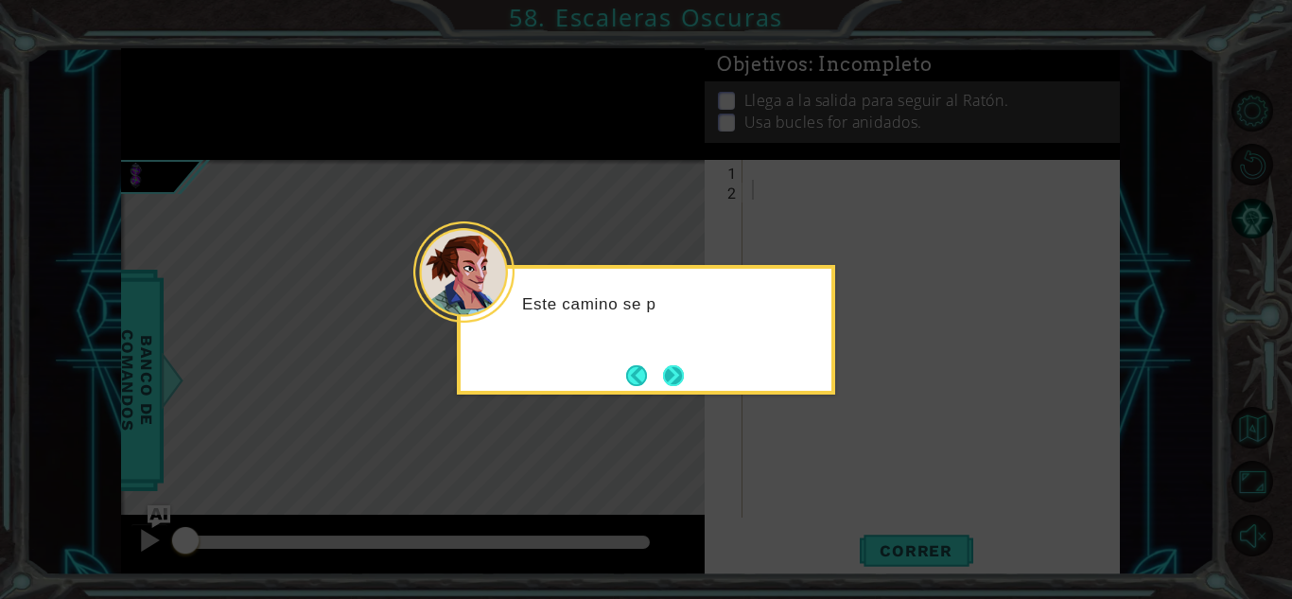
click at [678, 385] on button "Next" at bounding box center [673, 375] width 21 height 21
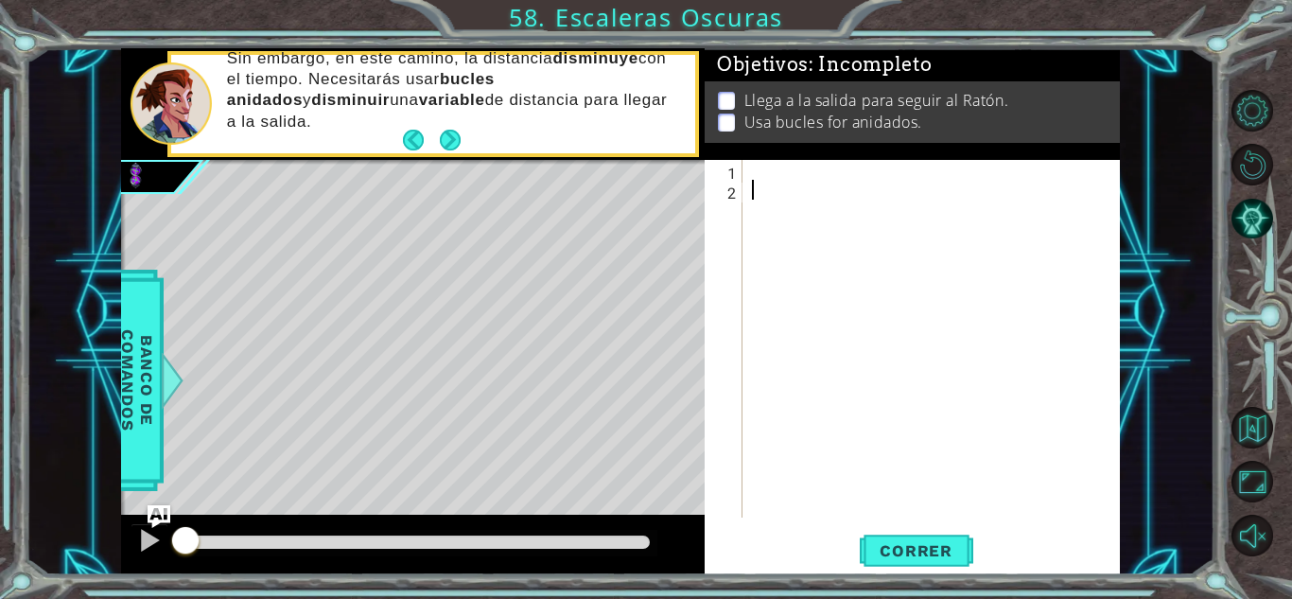
click at [950, 234] on div at bounding box center [936, 358] width 376 height 397
paste textarea "hero.moveRight(1)"
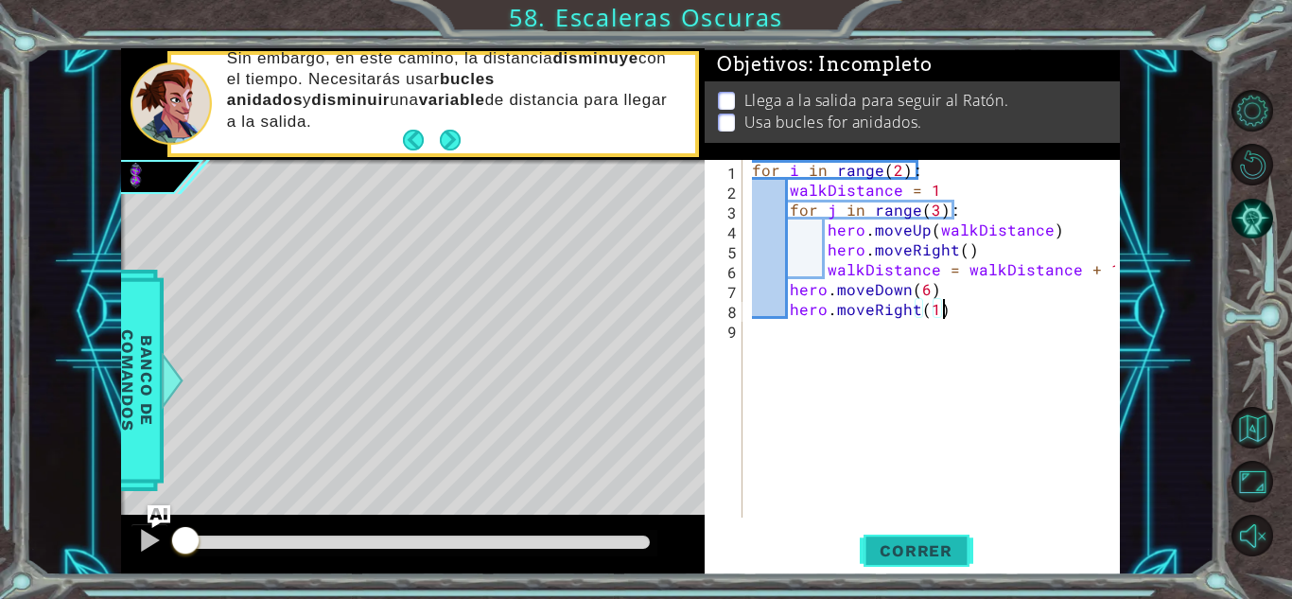
click at [951, 551] on span "Correr" at bounding box center [916, 550] width 111 height 19
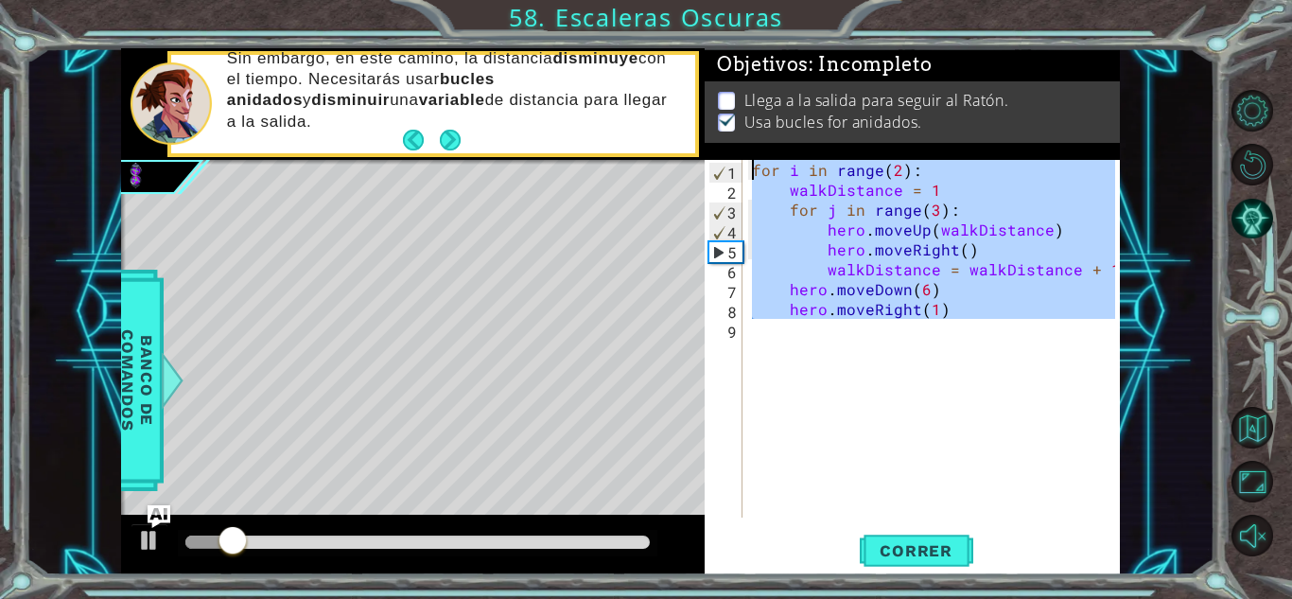
drag, startPoint x: 945, startPoint y: 330, endPoint x: 641, endPoint y: 139, distance: 358.7
click at [641, 139] on div "1 ההההההההההההההההההההההההההההההההההההההההההההההההההההההההההההההההההההההההההההה…" at bounding box center [620, 311] width 999 height 527
paste textarea "hero.moveRight(1)"
type textarea "hero.moveRight(1)"
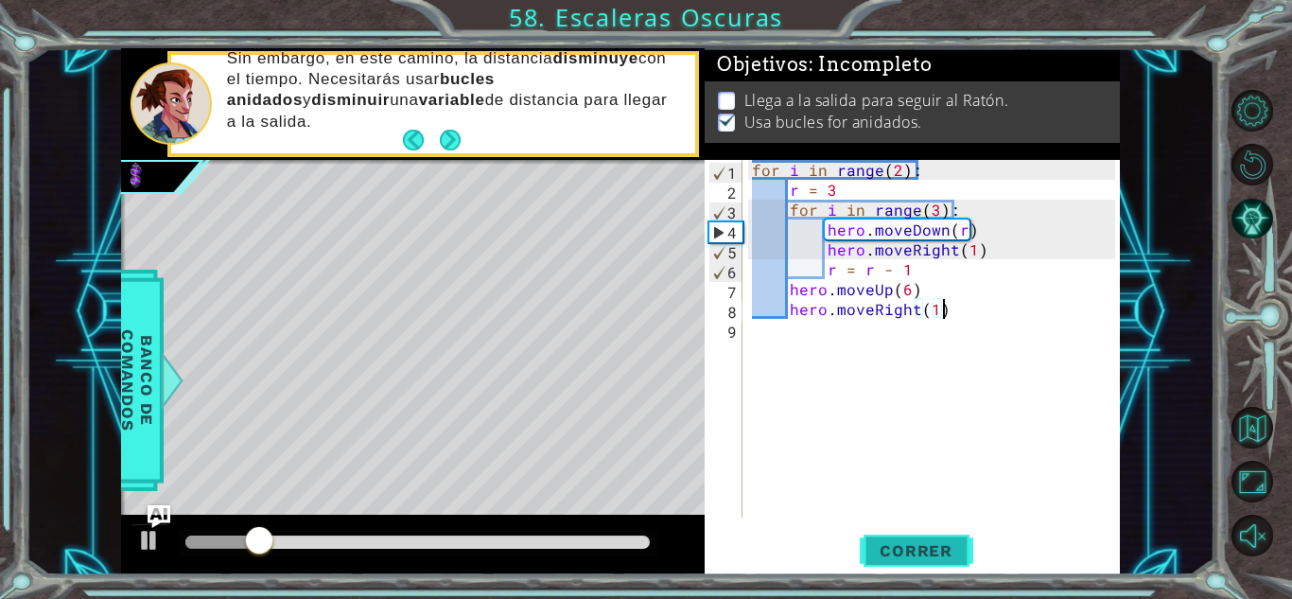
click at [933, 537] on button "Correr" at bounding box center [916, 551] width 113 height 42
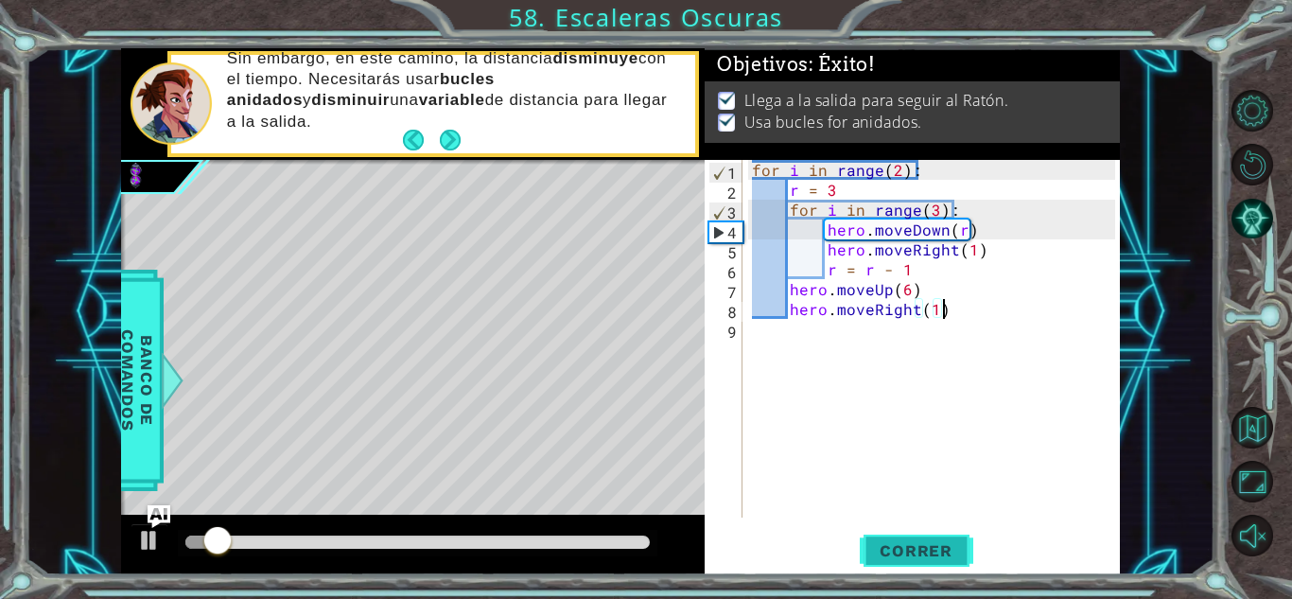
click at [933, 537] on button "Correr" at bounding box center [916, 551] width 113 height 42
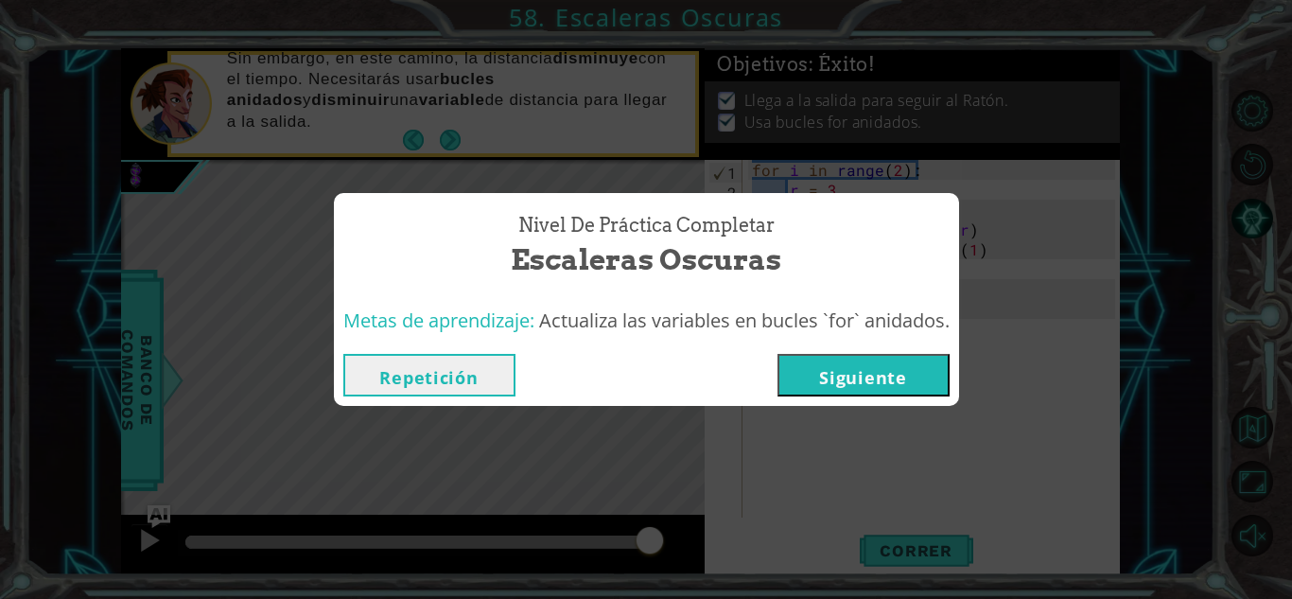
click at [839, 390] on button "Siguiente" at bounding box center [863, 375] width 172 height 43
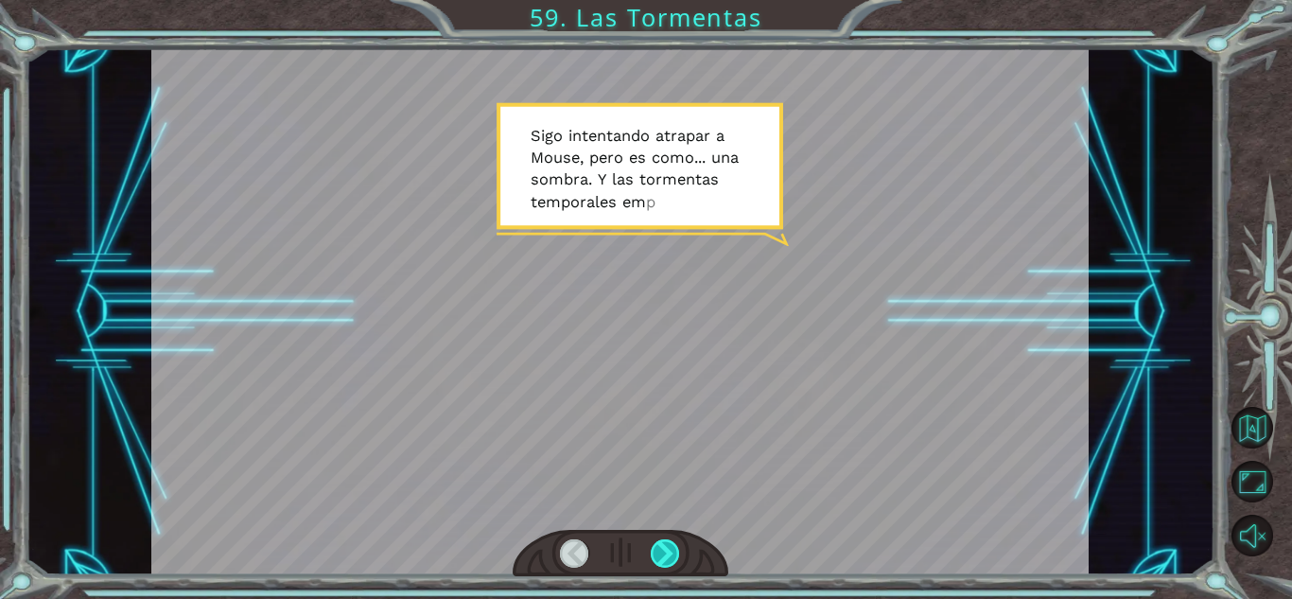
click at [663, 563] on div at bounding box center [665, 553] width 29 height 28
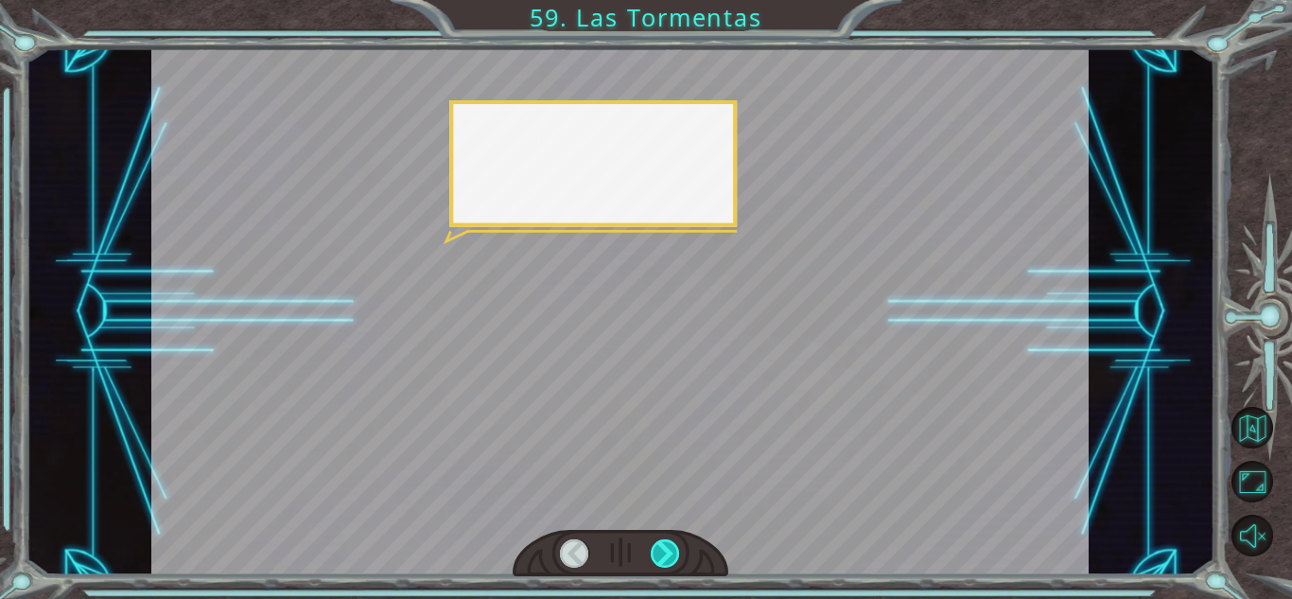
click at [663, 563] on div at bounding box center [665, 553] width 29 height 28
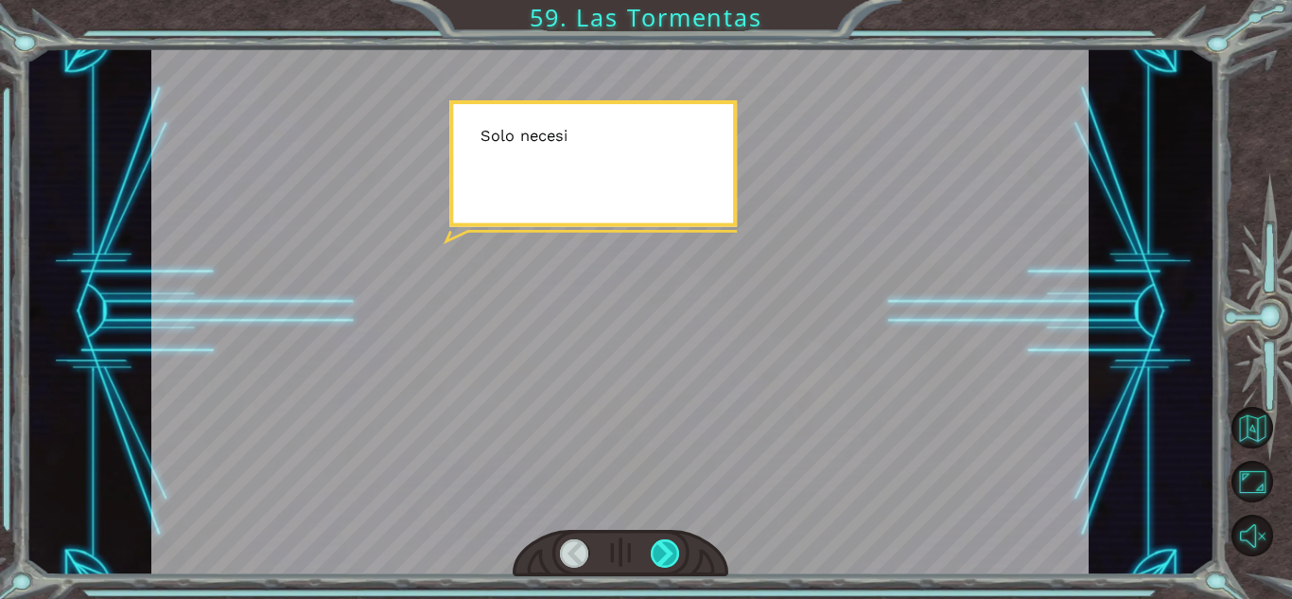
click at [663, 563] on div at bounding box center [665, 553] width 29 height 28
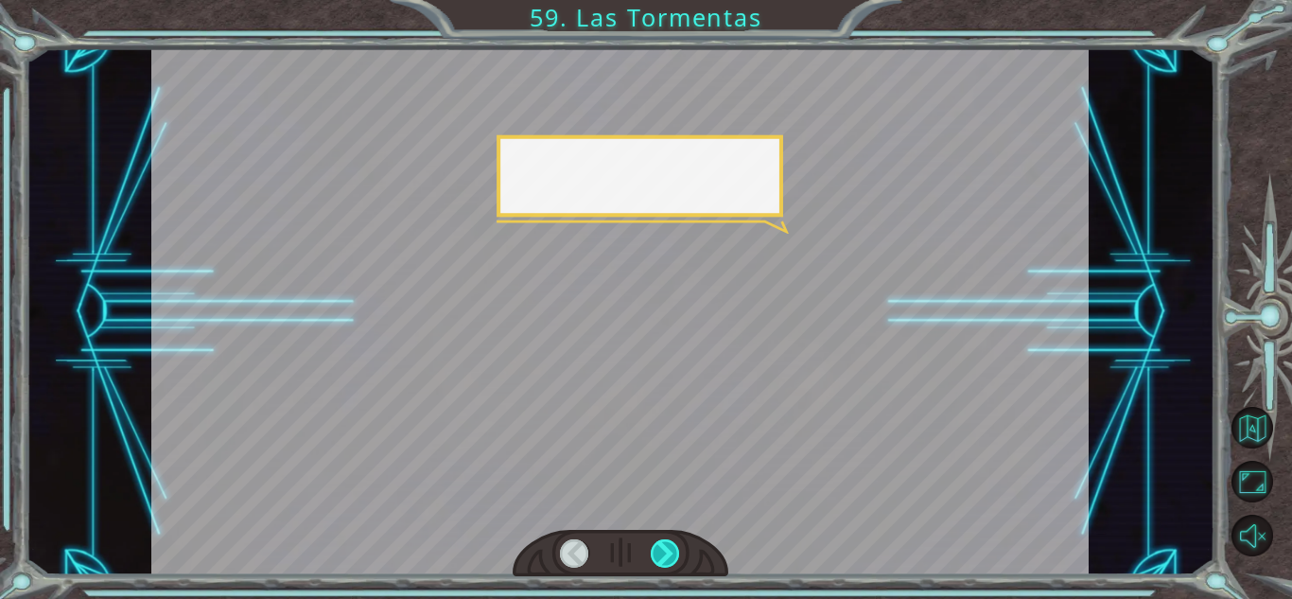
click at [663, 563] on div at bounding box center [665, 553] width 29 height 28
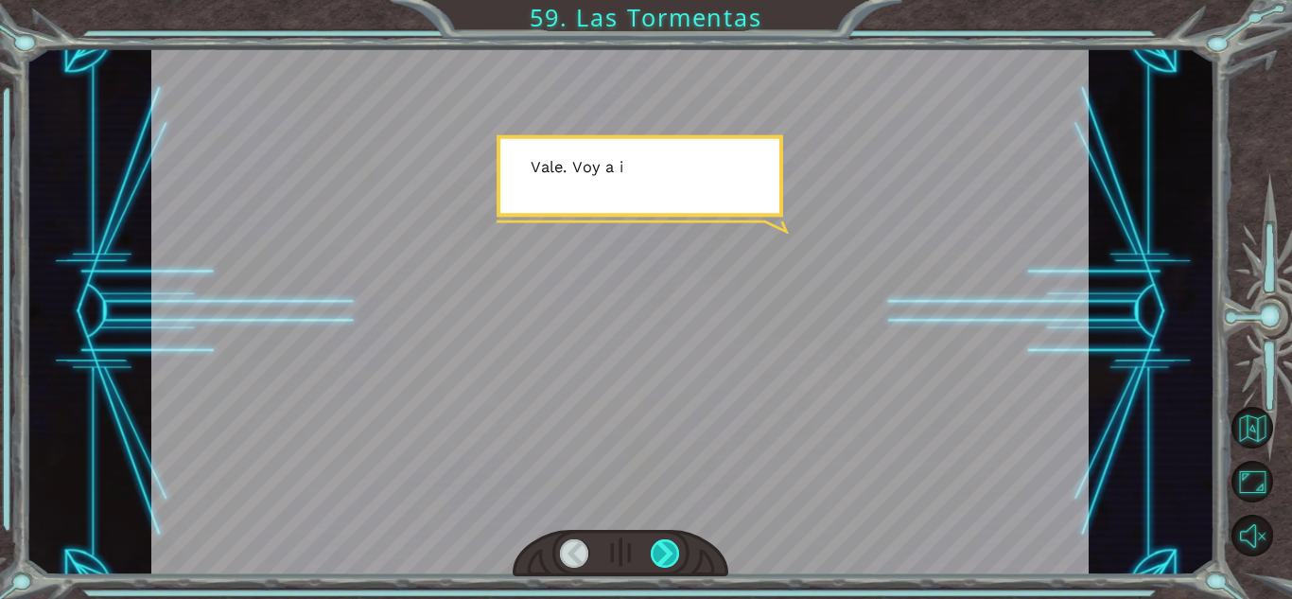
click at [663, 563] on div at bounding box center [665, 553] width 29 height 28
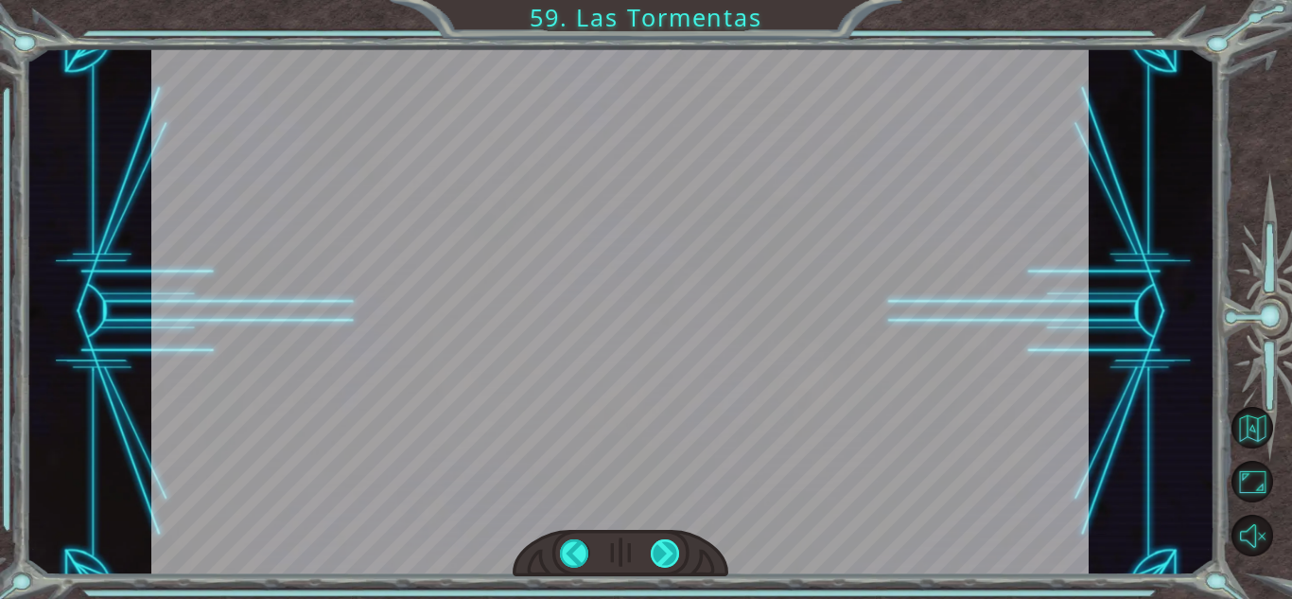
click at [663, 0] on div "Temporary Text S i g o i n t e n t a n d o a t r a p a r a M o u s e , p e r o …" at bounding box center [646, 0] width 1292 height 0
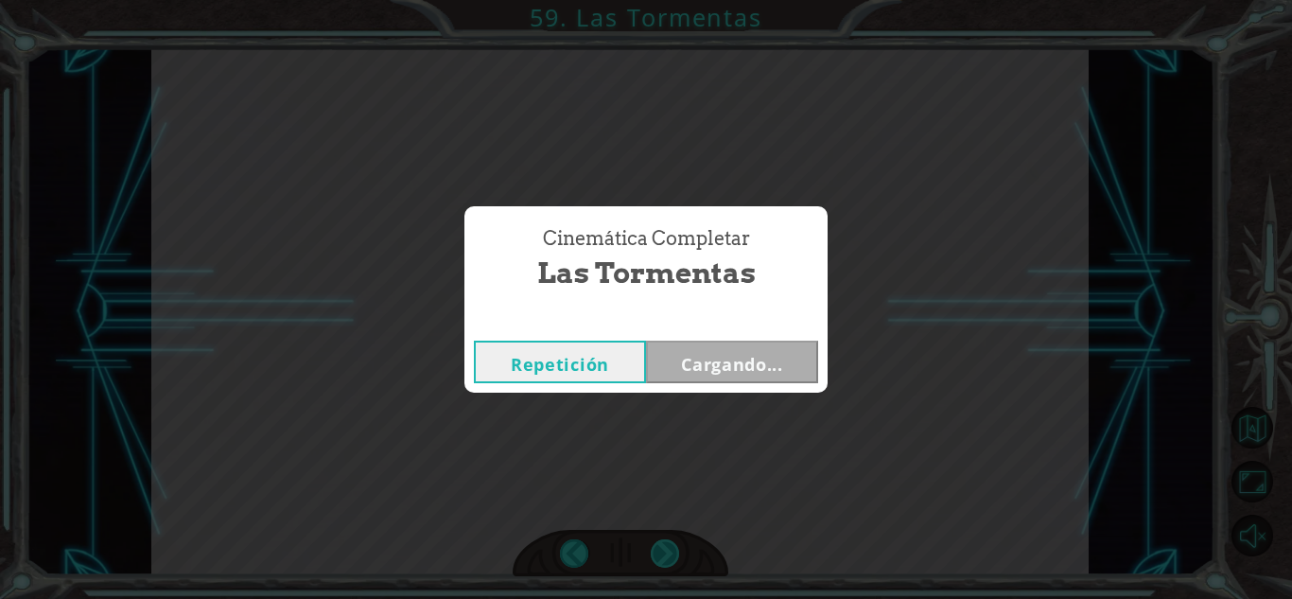
click at [663, 563] on div "Cinemática Completar Las Tormentas Repetición Cargando..." at bounding box center [646, 299] width 1292 height 599
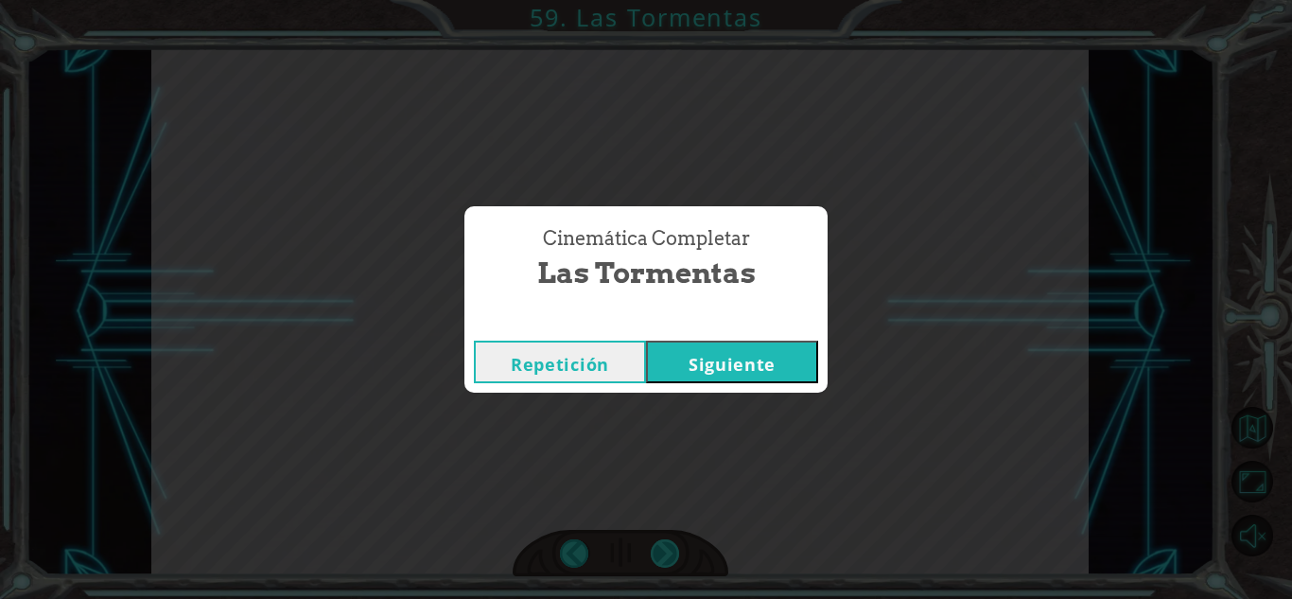
click at [663, 563] on div "Cinemática Completar Las Tormentas Repetición [GEOGRAPHIC_DATA]" at bounding box center [646, 299] width 1292 height 599
click at [677, 348] on button "Siguiente" at bounding box center [732, 361] width 172 height 43
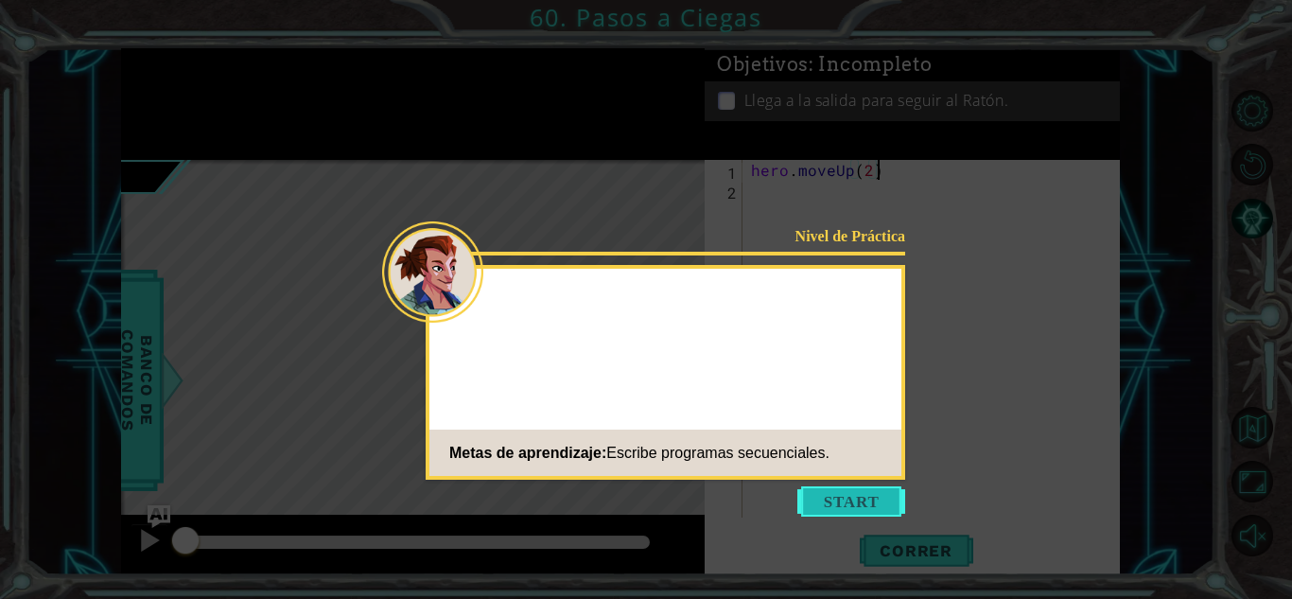
click at [835, 489] on button "Start" at bounding box center [851, 501] width 108 height 30
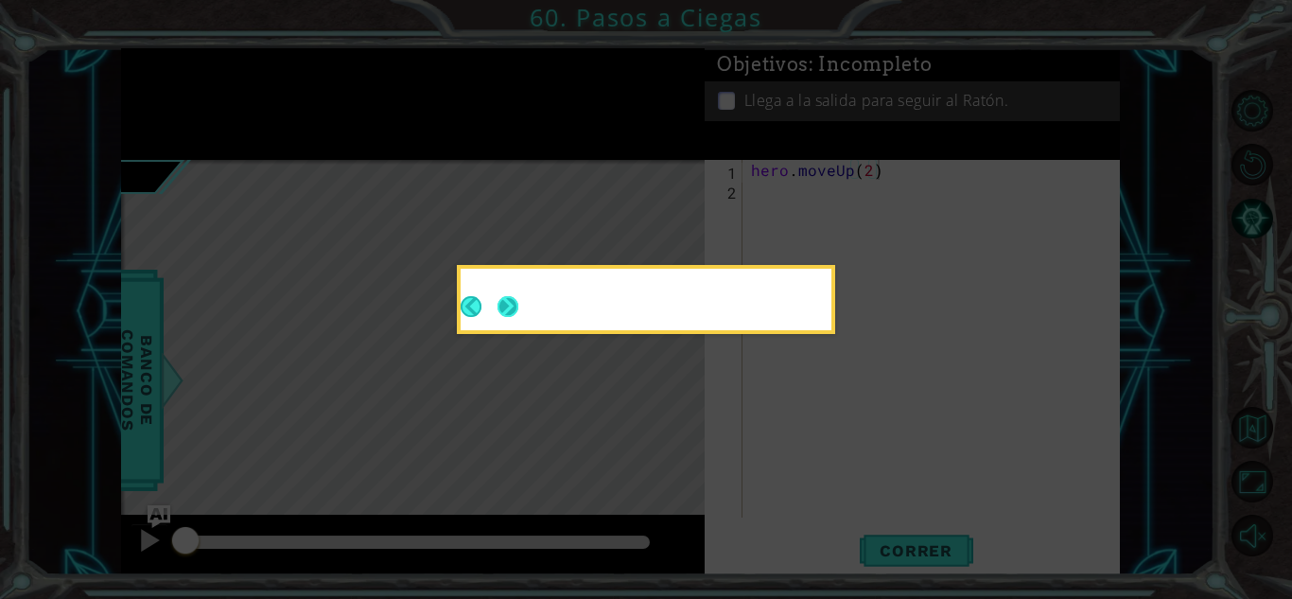
click at [511, 299] on button "Next" at bounding box center [507, 306] width 21 height 21
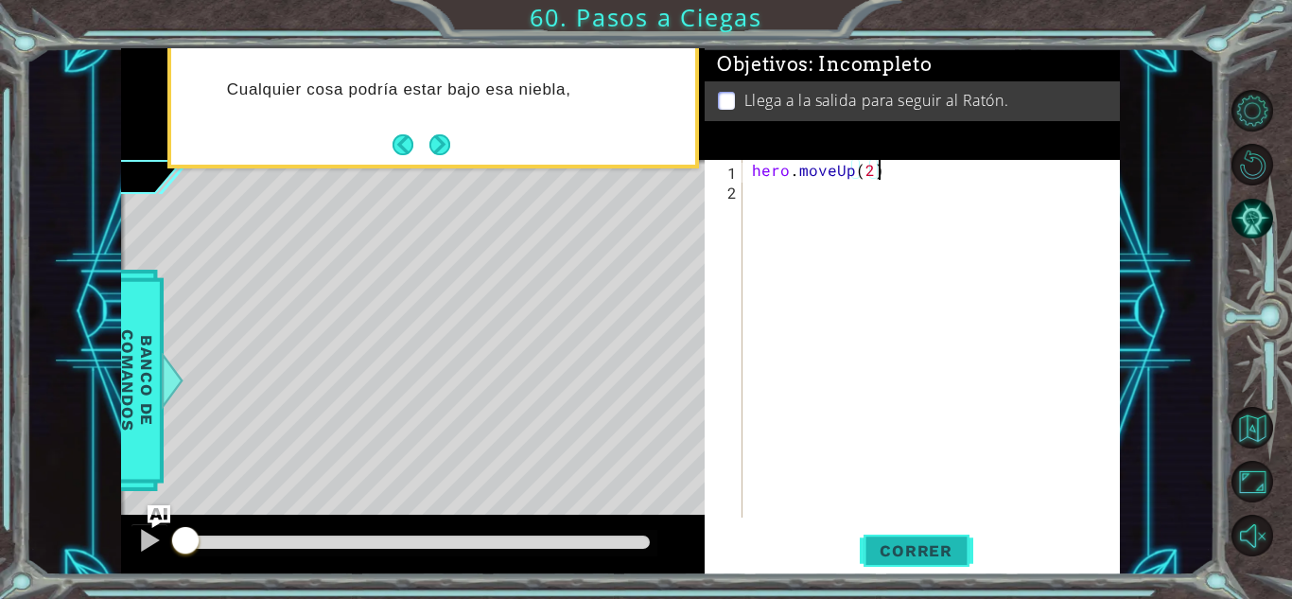
click at [875, 538] on button "Correr" at bounding box center [916, 551] width 113 height 42
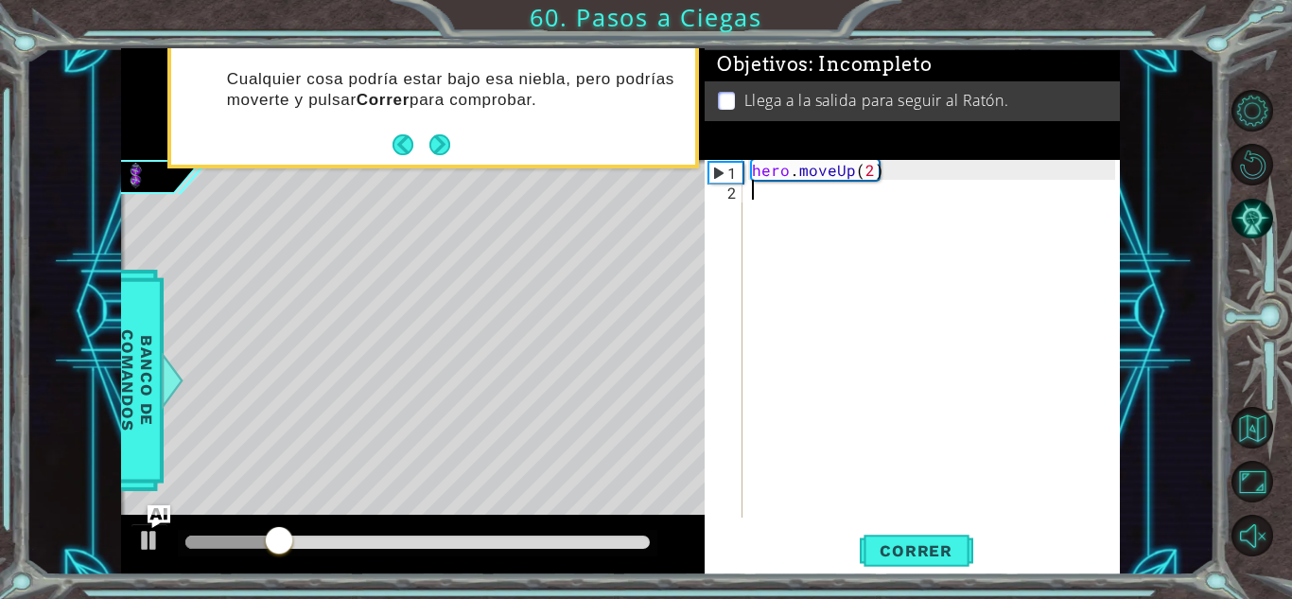
click at [845, 229] on div "hero . moveUp ( 2 )" at bounding box center [936, 358] width 376 height 397
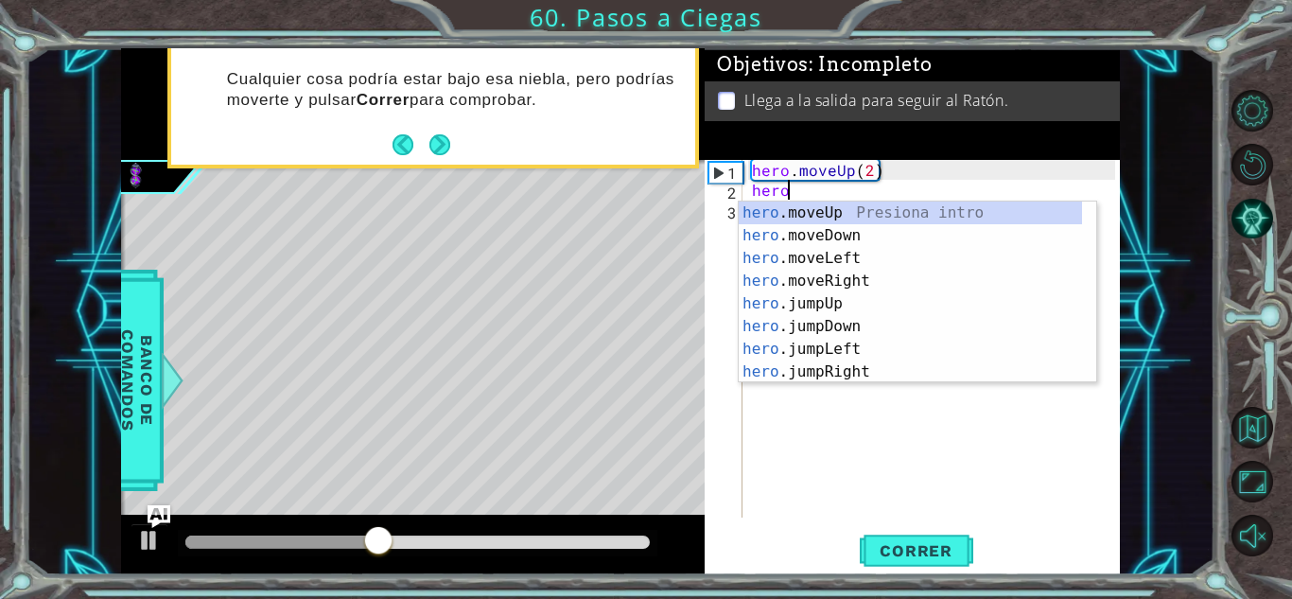
scroll to position [0, 1]
click at [870, 271] on div "hero .moveUp Presiona intro hero .moveDown Presiona intro hero .moveLeft Presio…" at bounding box center [910, 314] width 343 height 227
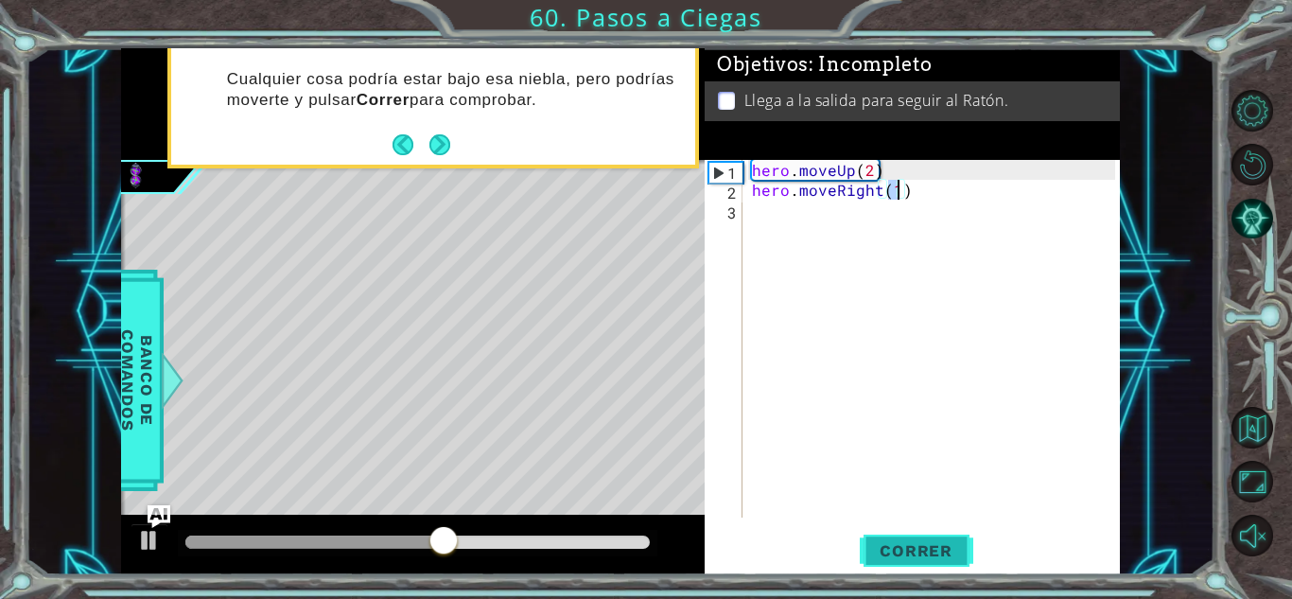
type textarea "hero.moveRight(1)"
click at [910, 544] on span "Correr" at bounding box center [916, 550] width 111 height 19
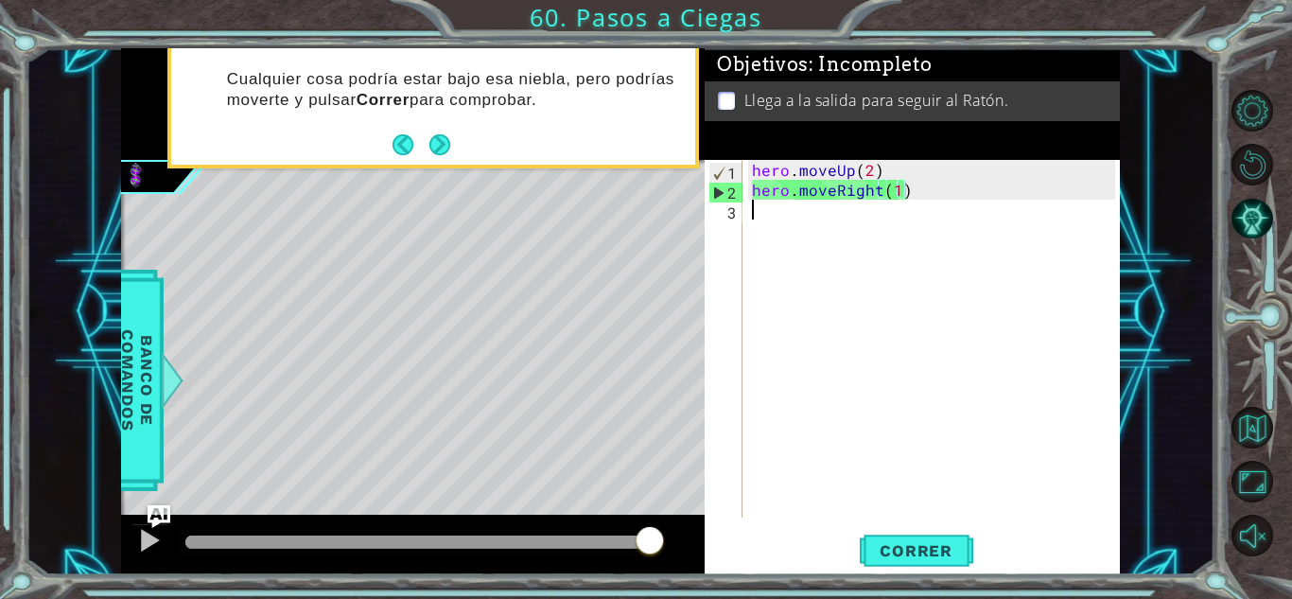
click at [815, 216] on div "hero . moveUp ( 2 ) hero . moveRight ( 1 )" at bounding box center [936, 358] width 376 height 397
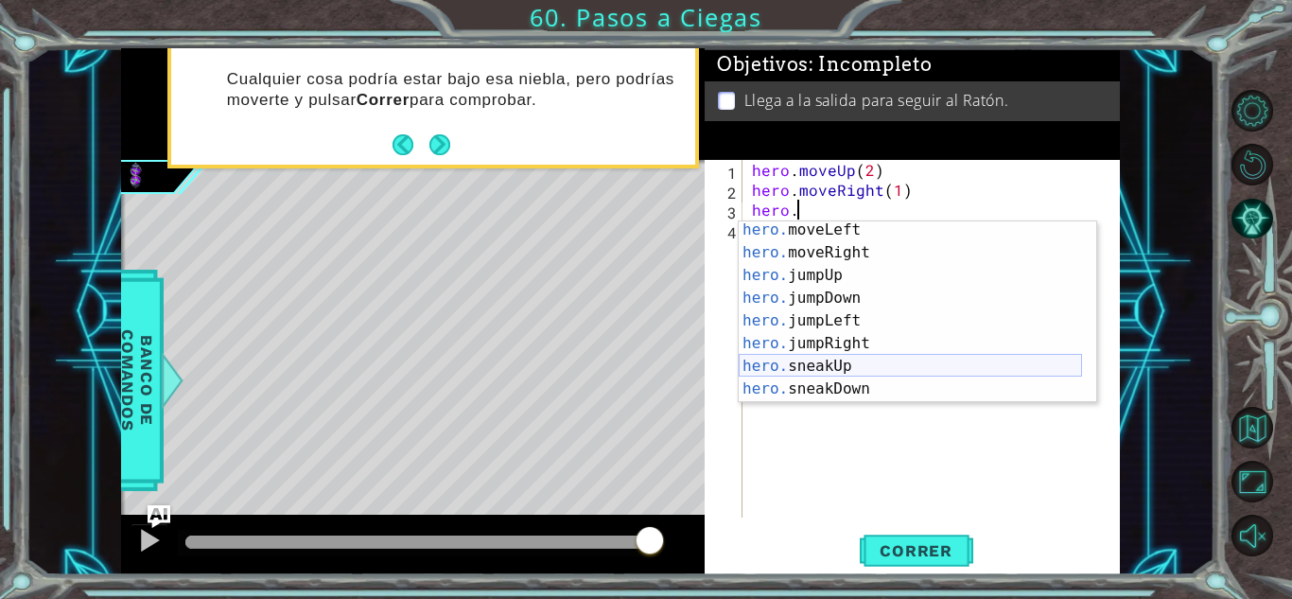
scroll to position [0, 0]
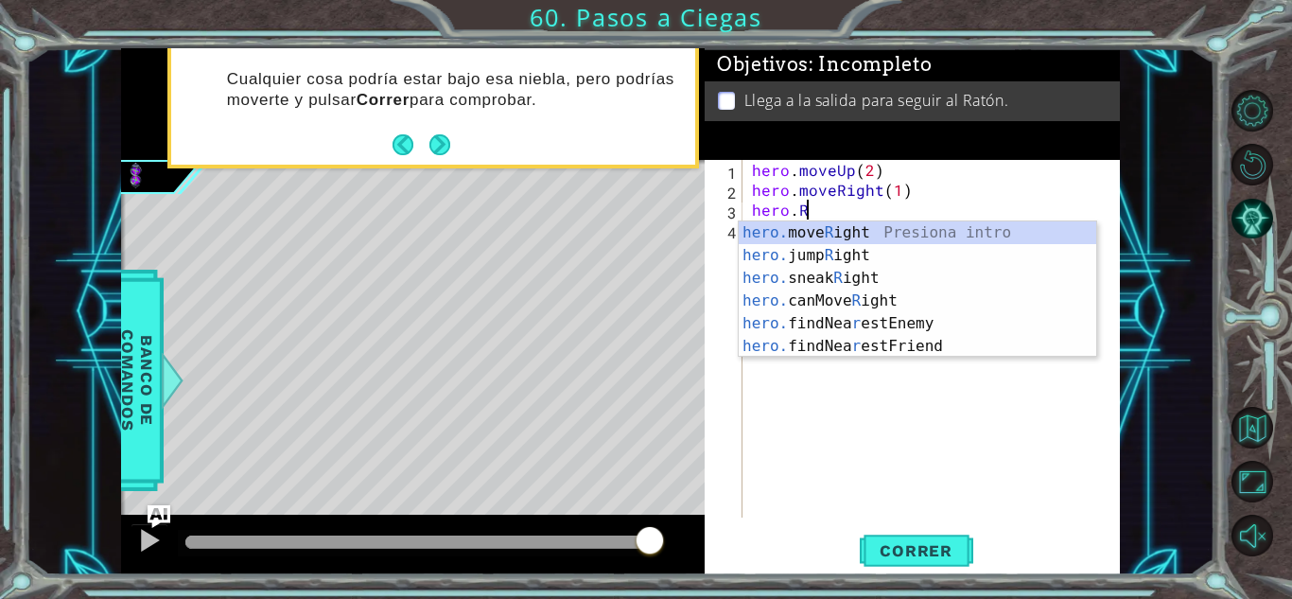
click at [900, 185] on div "hero . moveUp ( 2 ) hero . moveRight ( 1 ) hero . R" at bounding box center [936, 358] width 376 height 397
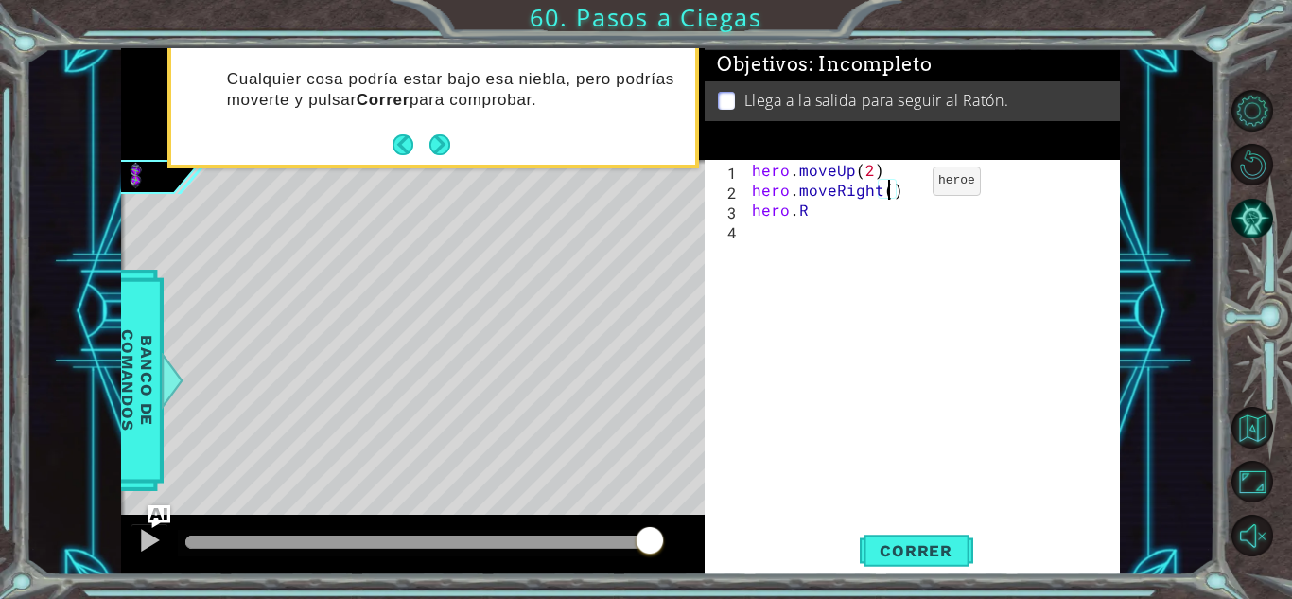
scroll to position [0, 9]
type textarea "hero.moveRight(2)"
click at [899, 556] on span "Correr" at bounding box center [916, 550] width 111 height 19
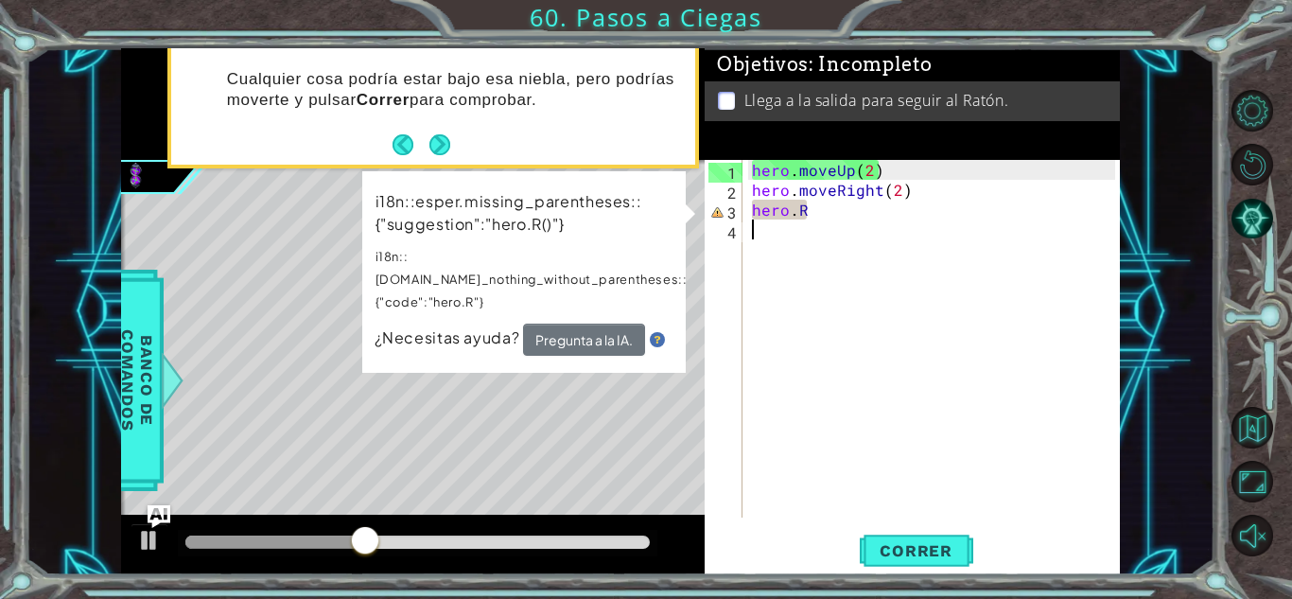
click at [703, 237] on div "1 ההההההההההההההההההההההההההההההההההההההההההההההההההההההההההההההההההההההההההההה…" at bounding box center [620, 311] width 999 height 527
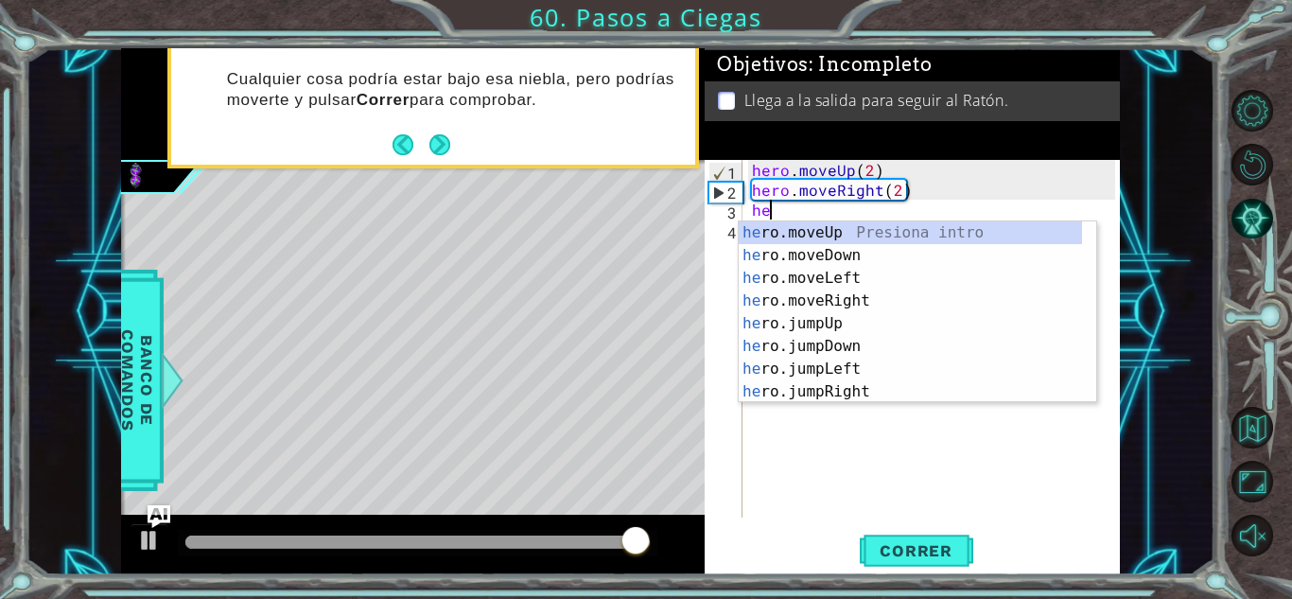
type textarea "h"
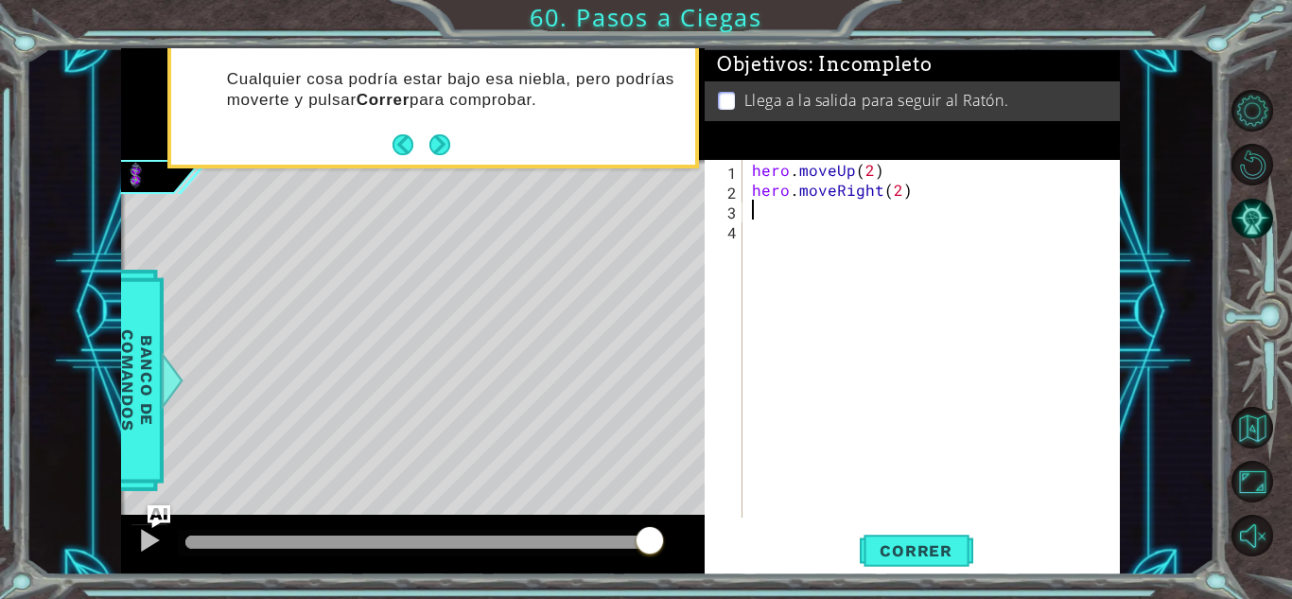
click at [895, 200] on div "hero . moveUp ( 2 ) hero . moveRight ( 2 )" at bounding box center [936, 358] width 376 height 397
click at [901, 561] on button "Correr" at bounding box center [916, 551] width 113 height 42
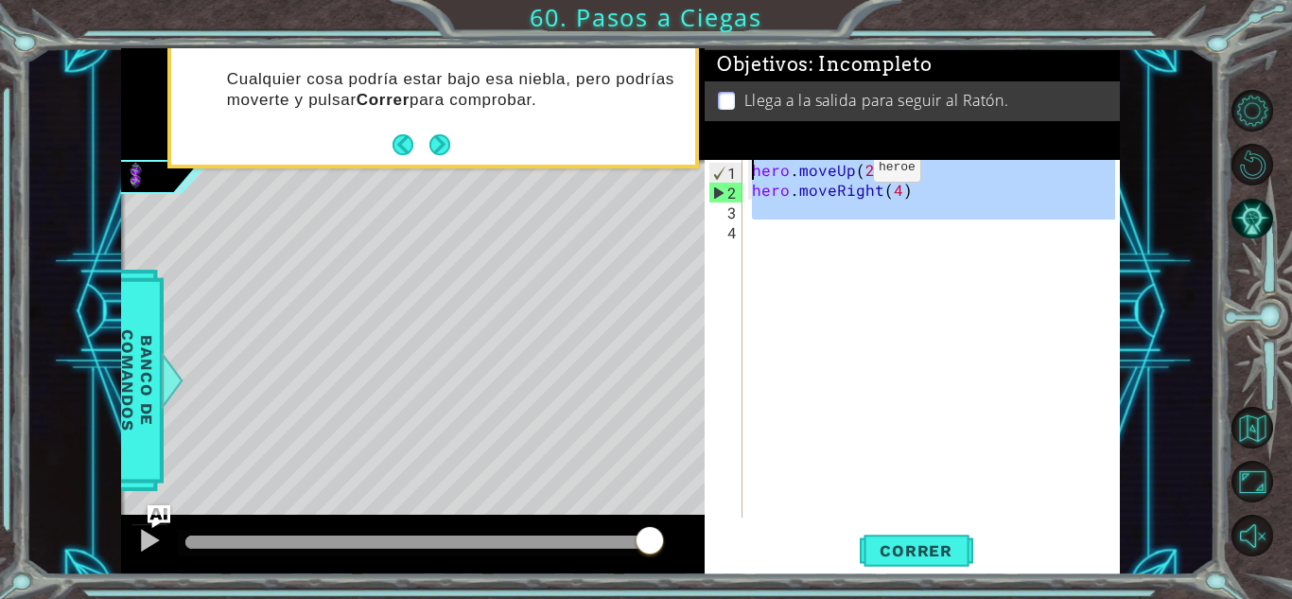
click at [616, 0] on html "1 ההההההההההההההההההההההההההההההההההההההההההההההההההההההההההההההההההההההההההההה…" at bounding box center [646, 299] width 1292 height 599
paste textarea "Right(1"
type textarea "hero.moveRight(1)"
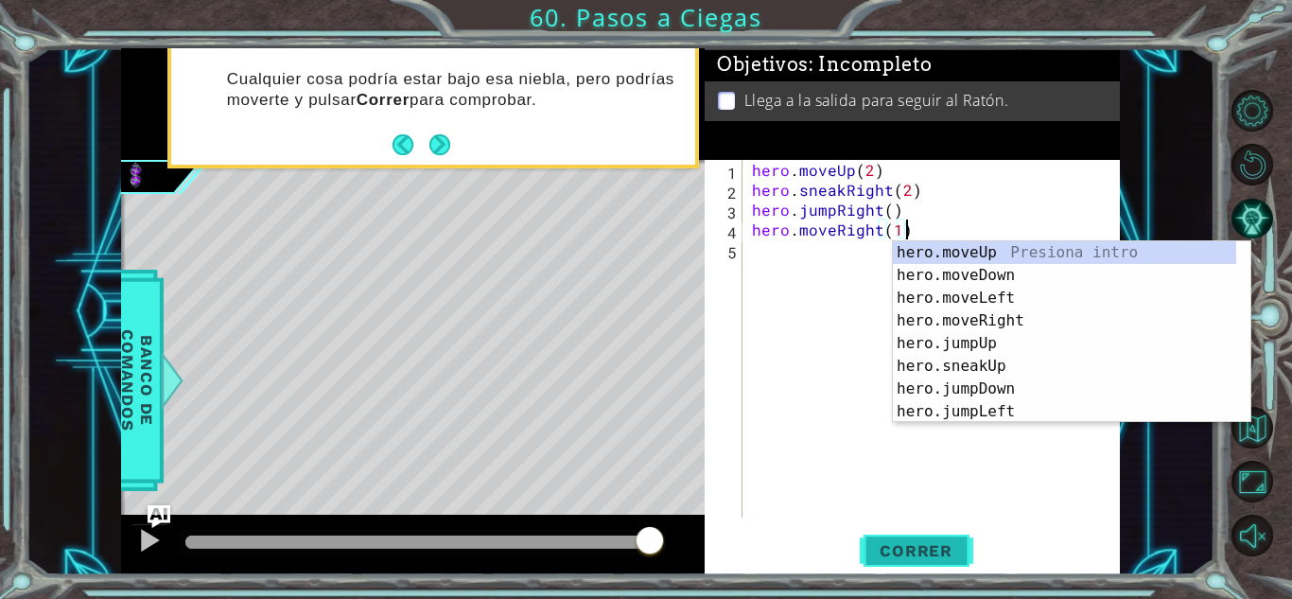
click at [924, 538] on button "Correr" at bounding box center [916, 551] width 113 height 42
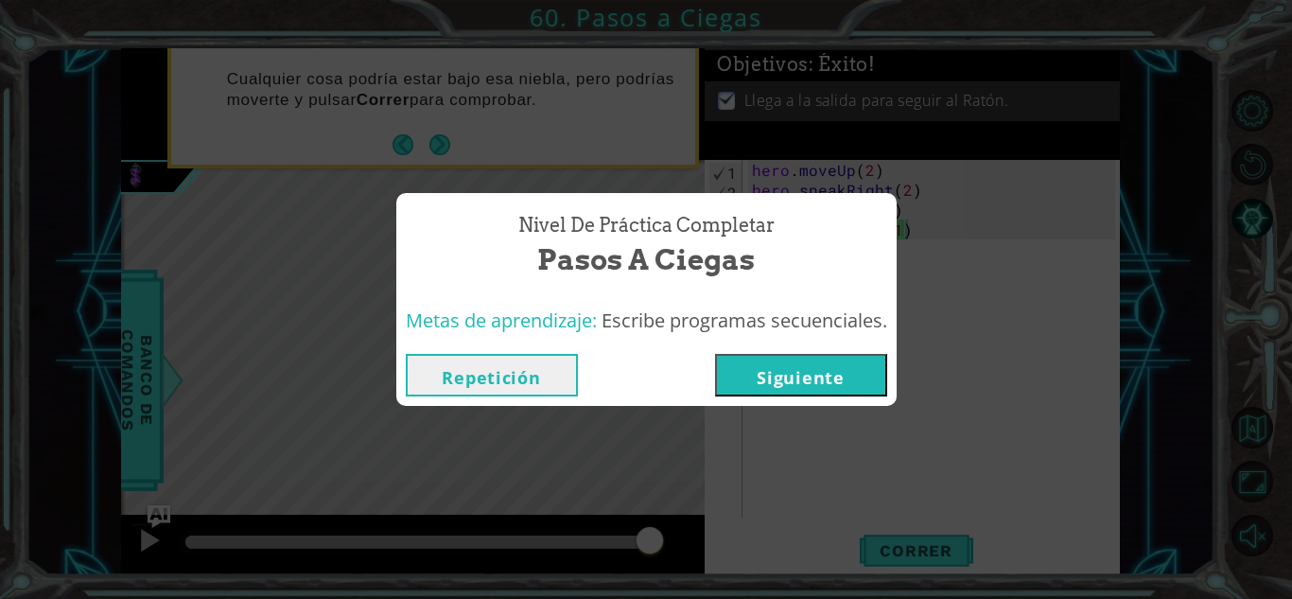
click at [813, 361] on button "Siguiente" at bounding box center [801, 375] width 172 height 43
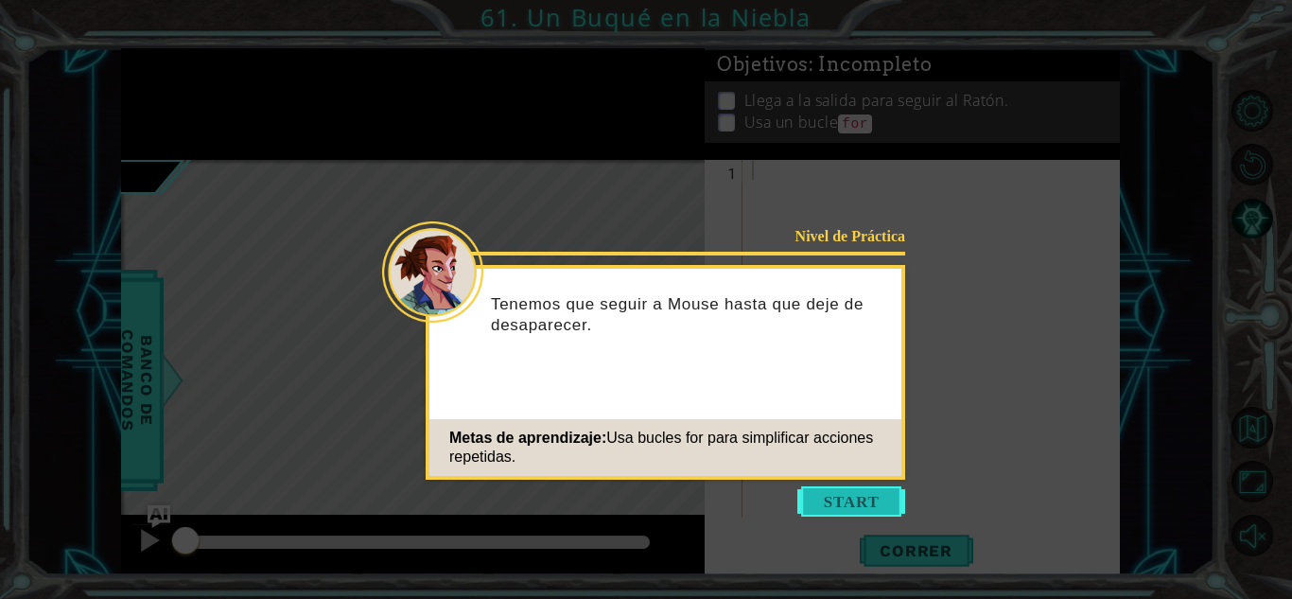
click at [832, 503] on button "Start" at bounding box center [851, 501] width 108 height 30
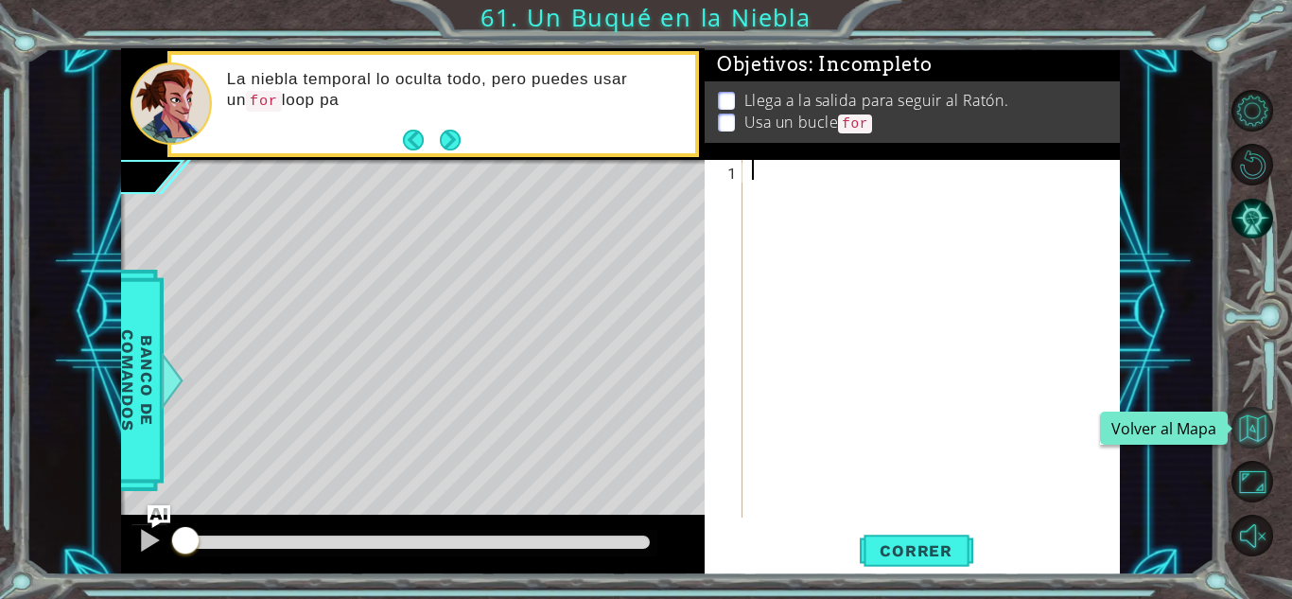
click at [1237, 436] on button "Volver al Mapa" at bounding box center [1252, 428] width 42 height 42
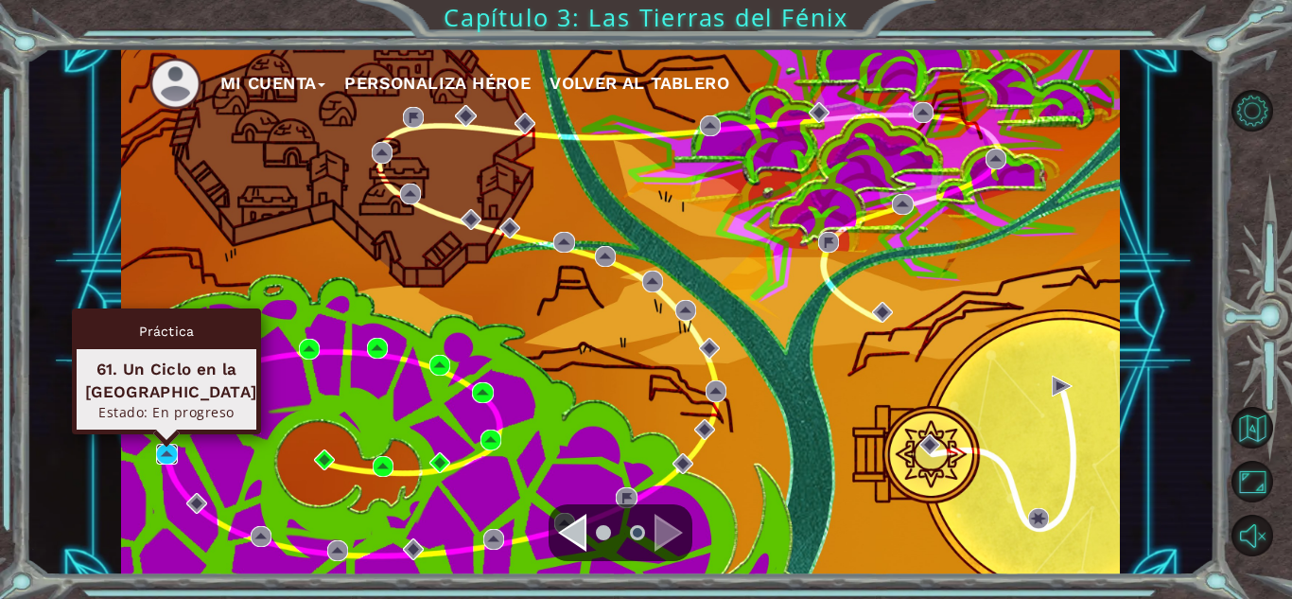
click at [175, 454] on img at bounding box center [166, 454] width 21 height 21
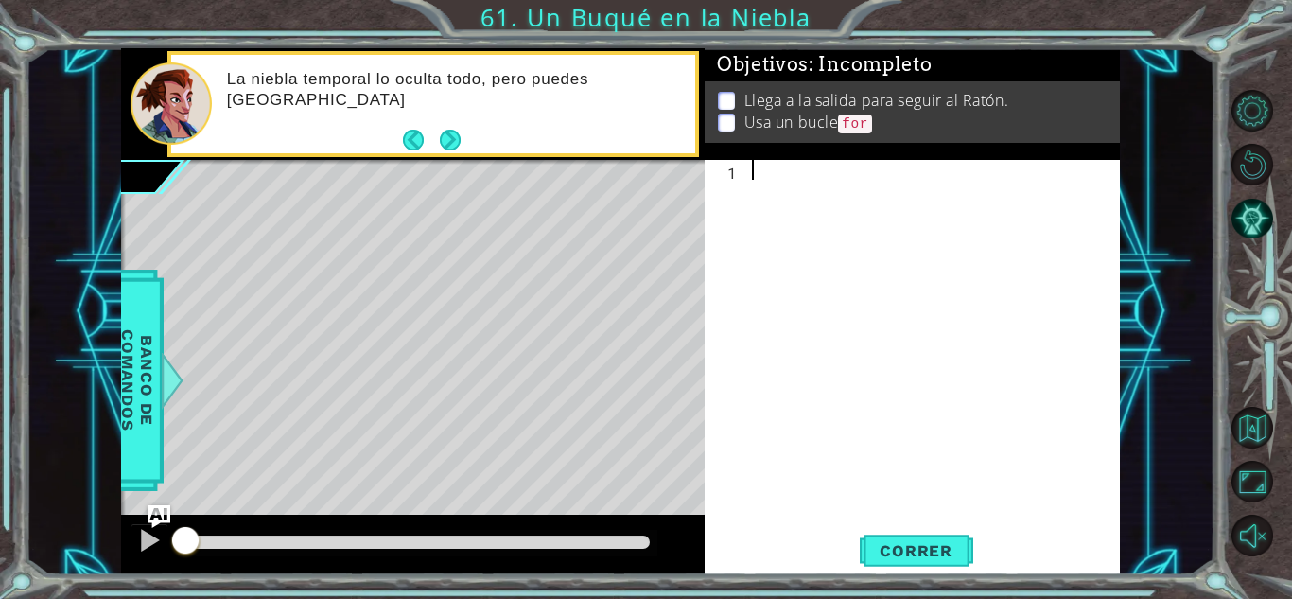
click at [701, 196] on div "1 ההההההההההההההההההההההההההההההההההההההההההההההההההההההההההההההההההההההההההההה…" at bounding box center [620, 311] width 999 height 527
paste textarea "hero.jumpRight()"
type textarea "hero.jumpRight()"
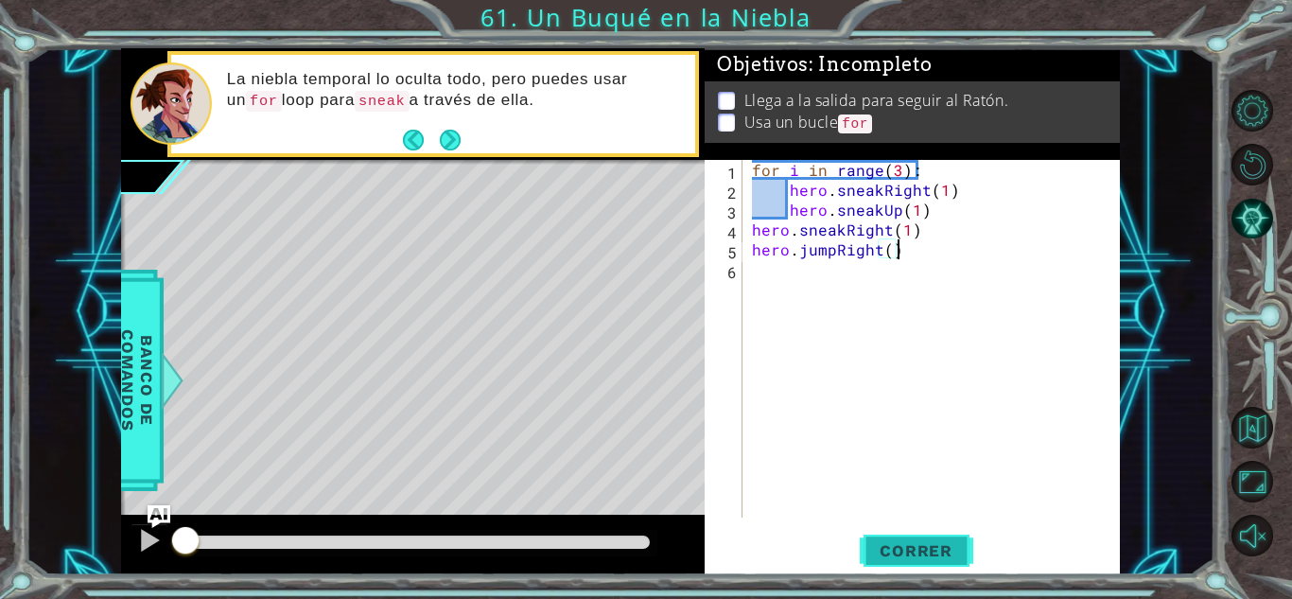
click at [945, 549] on span "Correr" at bounding box center [916, 550] width 111 height 19
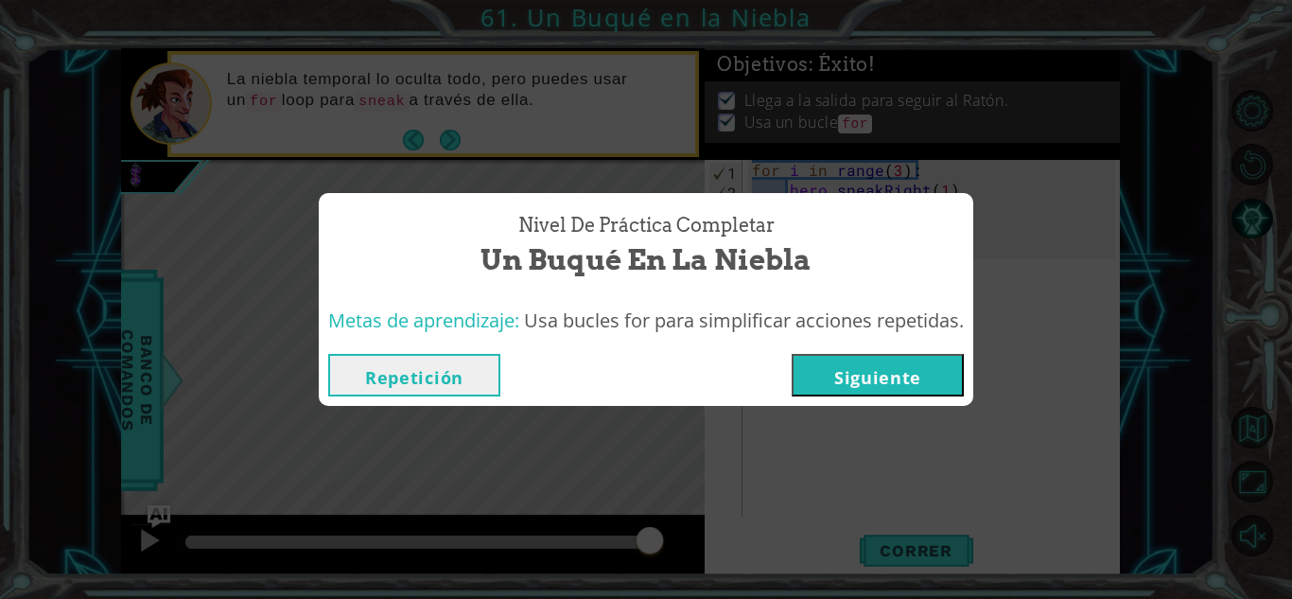
click at [824, 359] on button "Siguiente" at bounding box center [878, 375] width 172 height 43
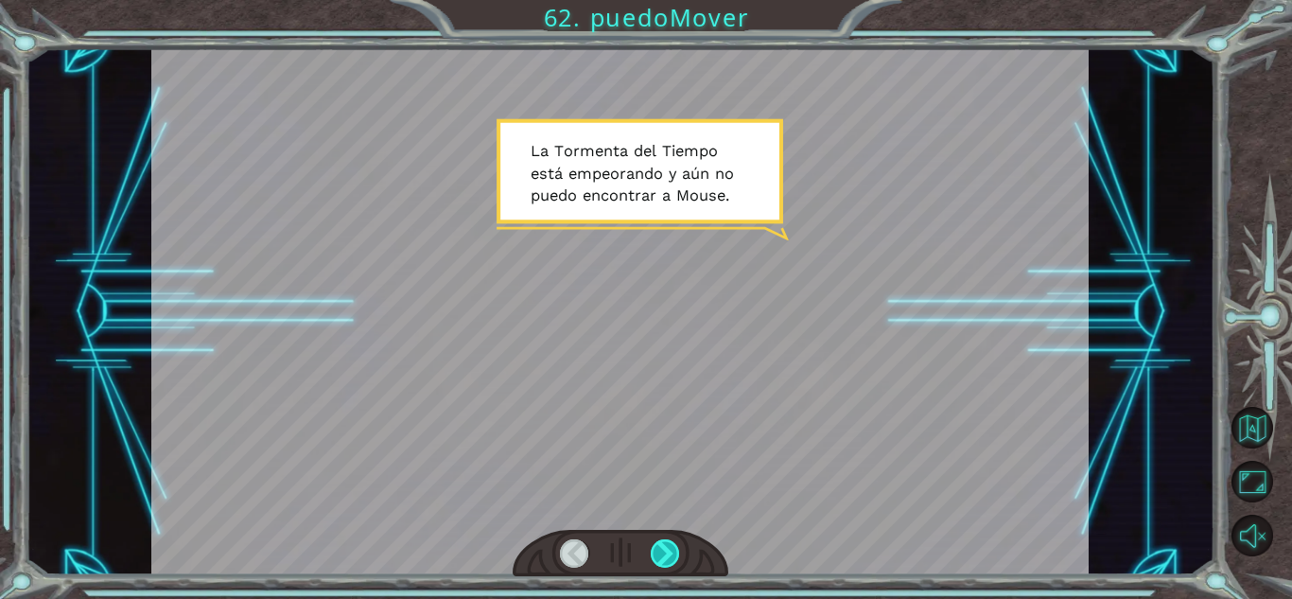
click at [677, 554] on div at bounding box center [665, 553] width 29 height 28
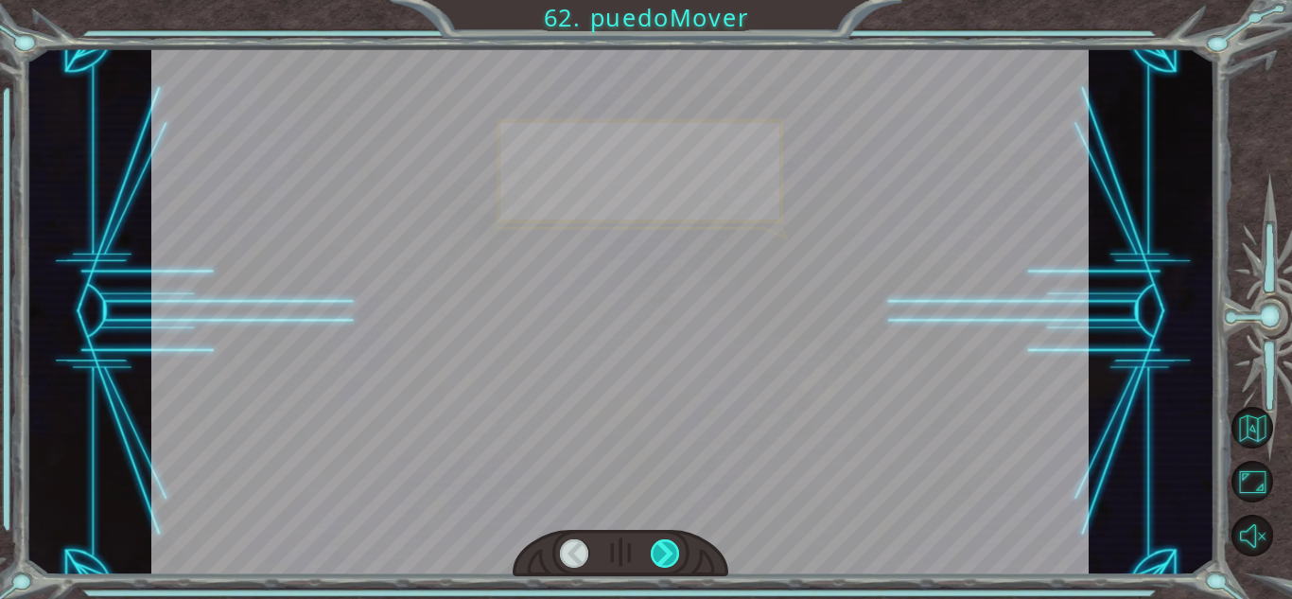
click at [677, 554] on div at bounding box center [665, 553] width 29 height 28
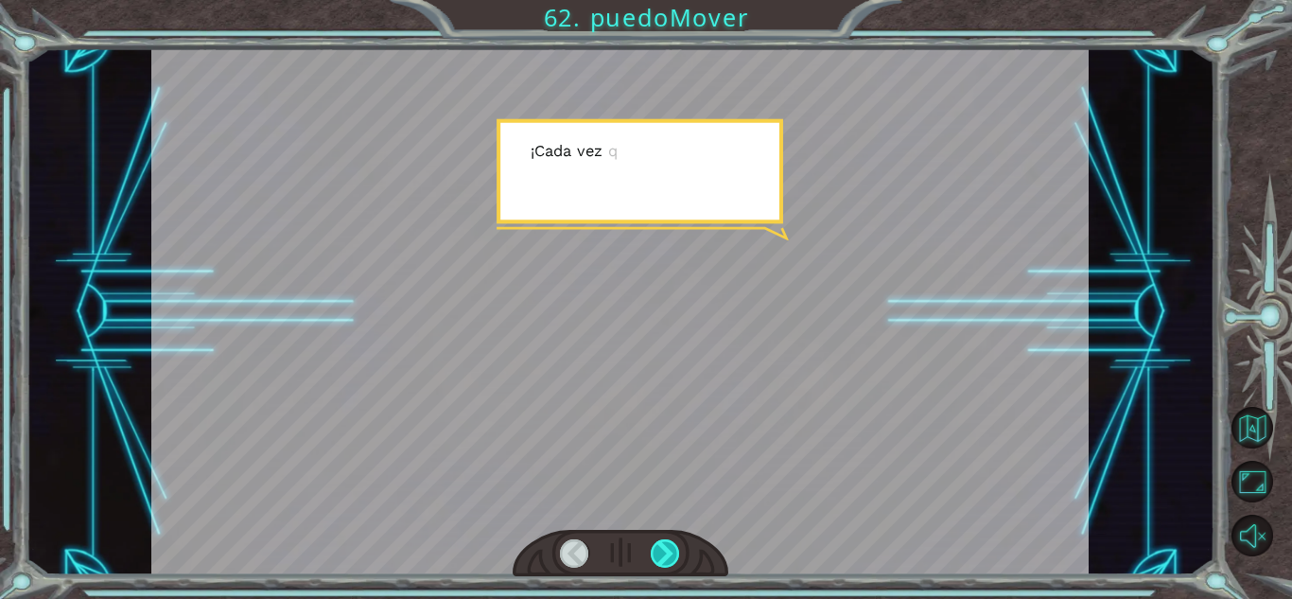
click at [677, 554] on div at bounding box center [665, 553] width 29 height 28
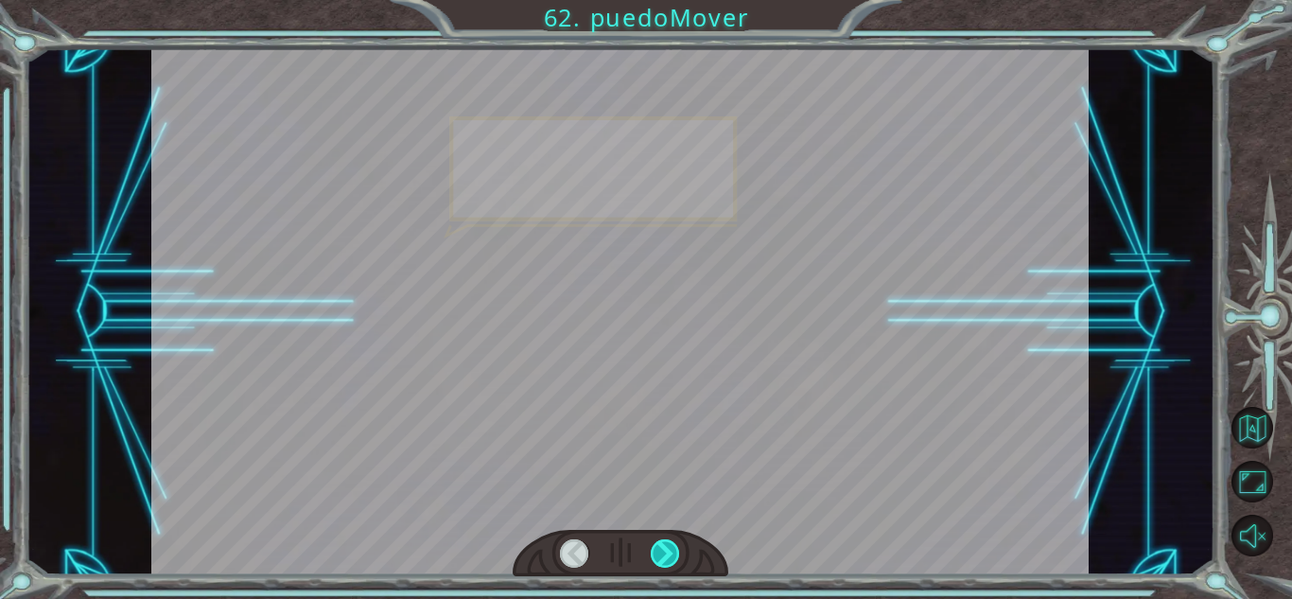
click at [677, 554] on div at bounding box center [665, 553] width 29 height 28
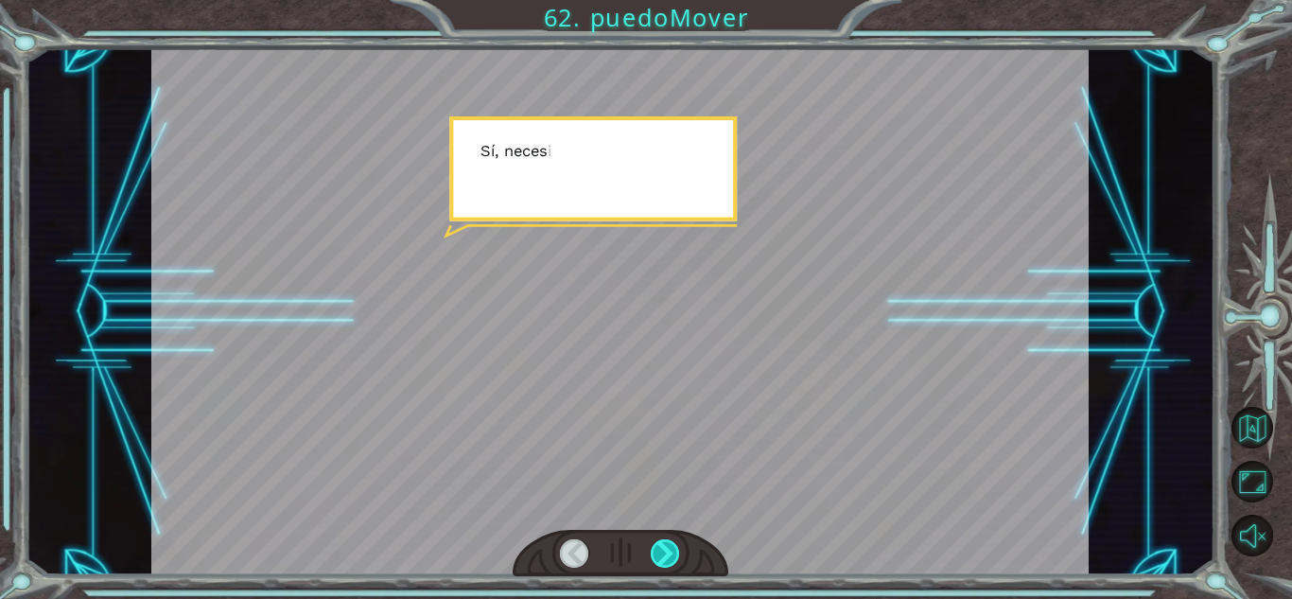
click at [677, 554] on div at bounding box center [665, 553] width 29 height 28
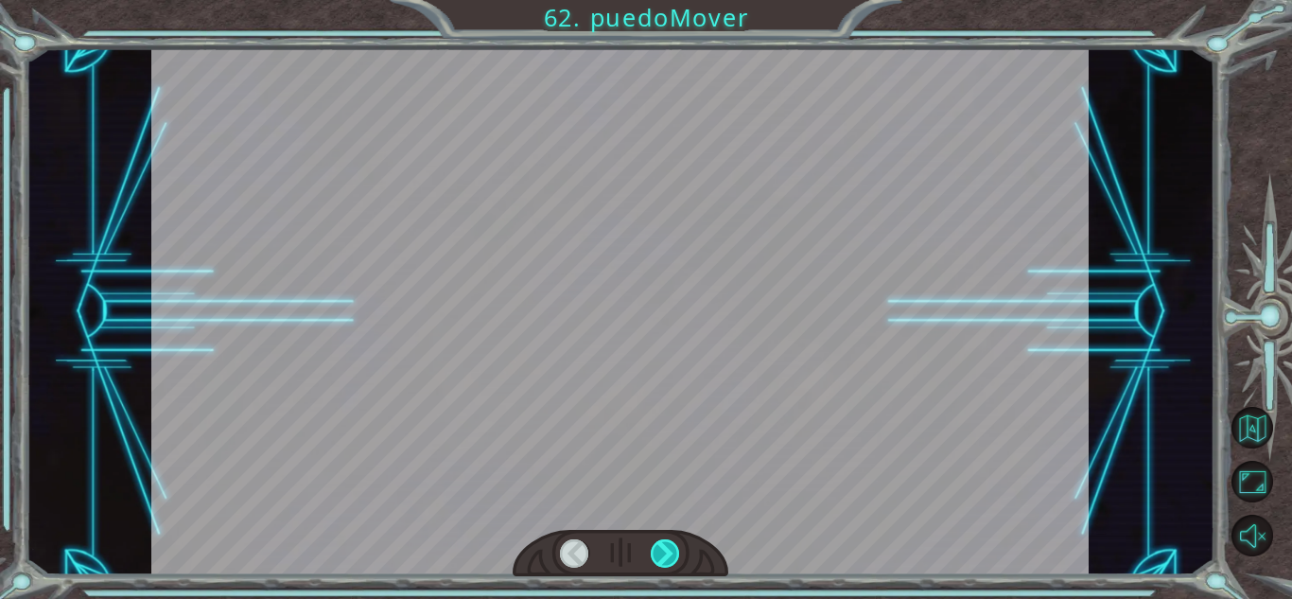
click at [677, 554] on div at bounding box center [665, 553] width 29 height 28
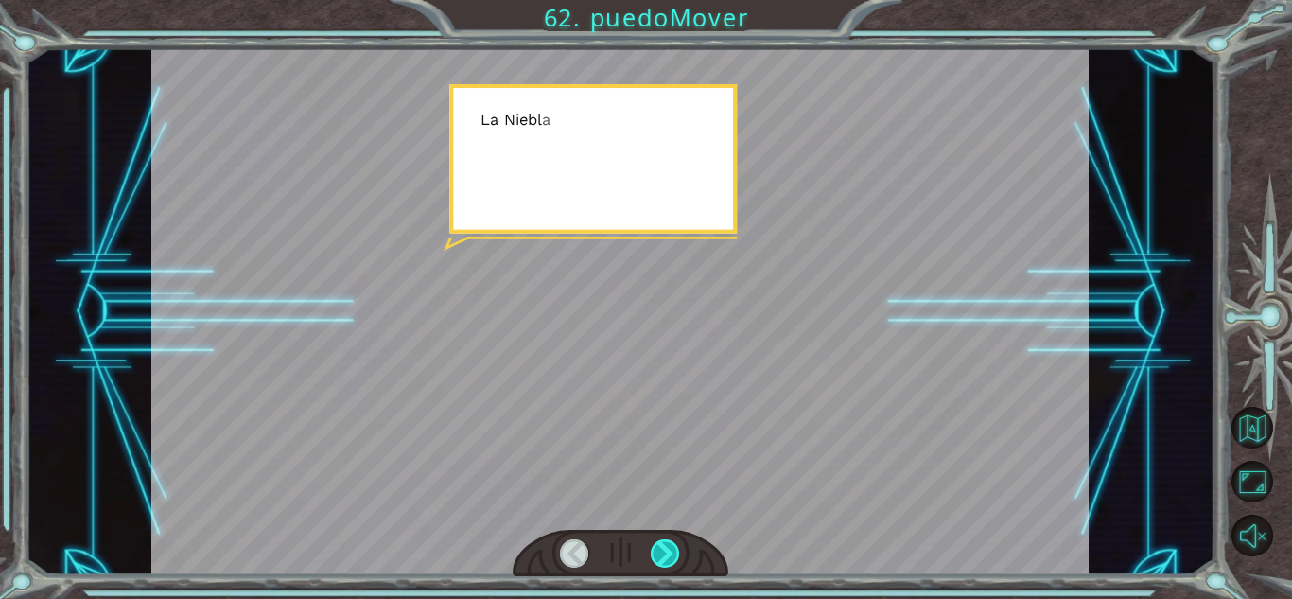
click at [677, 554] on div at bounding box center [665, 553] width 29 height 28
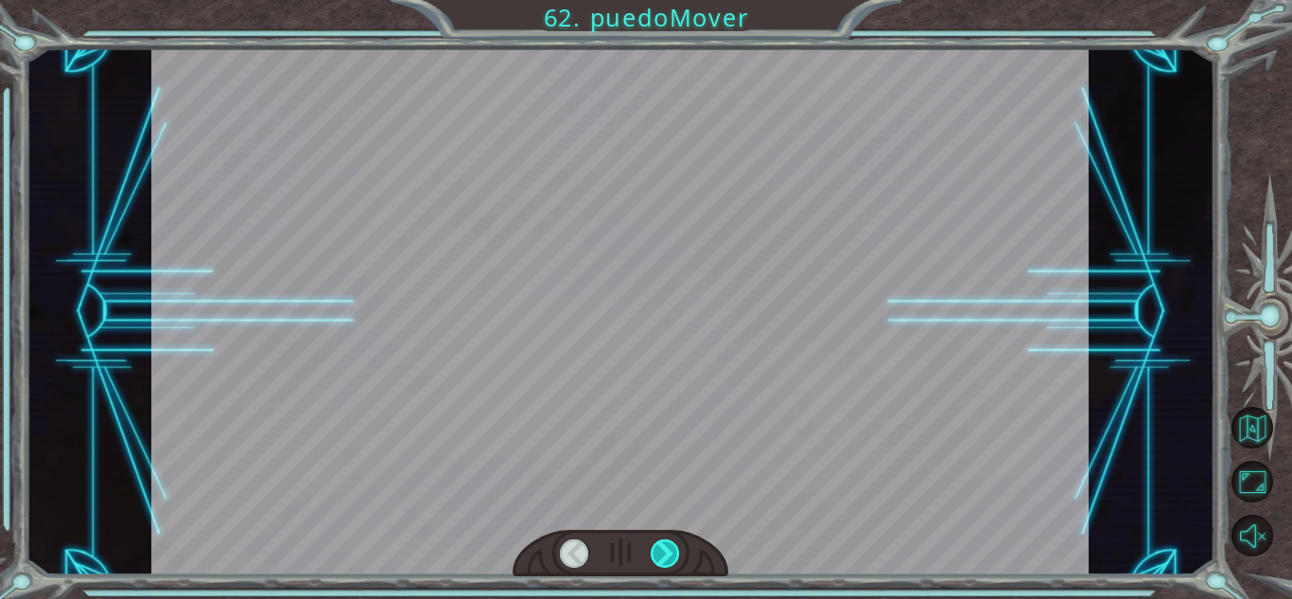
click at [677, 554] on div at bounding box center [665, 553] width 29 height 28
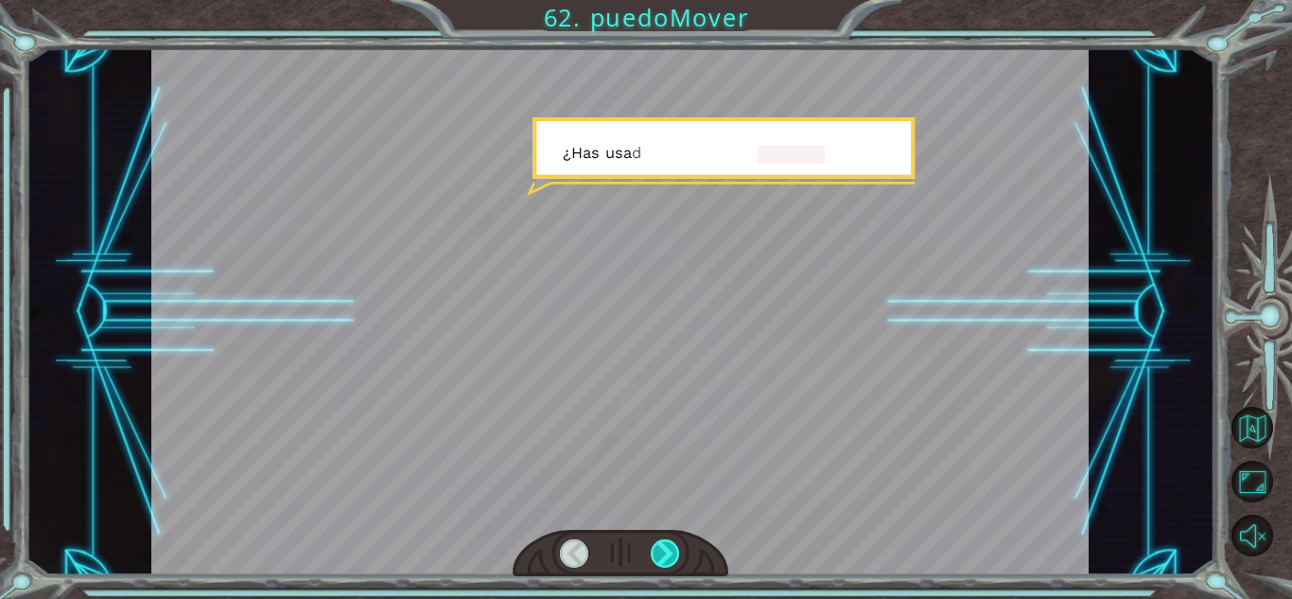
click at [677, 554] on div at bounding box center [665, 553] width 29 height 28
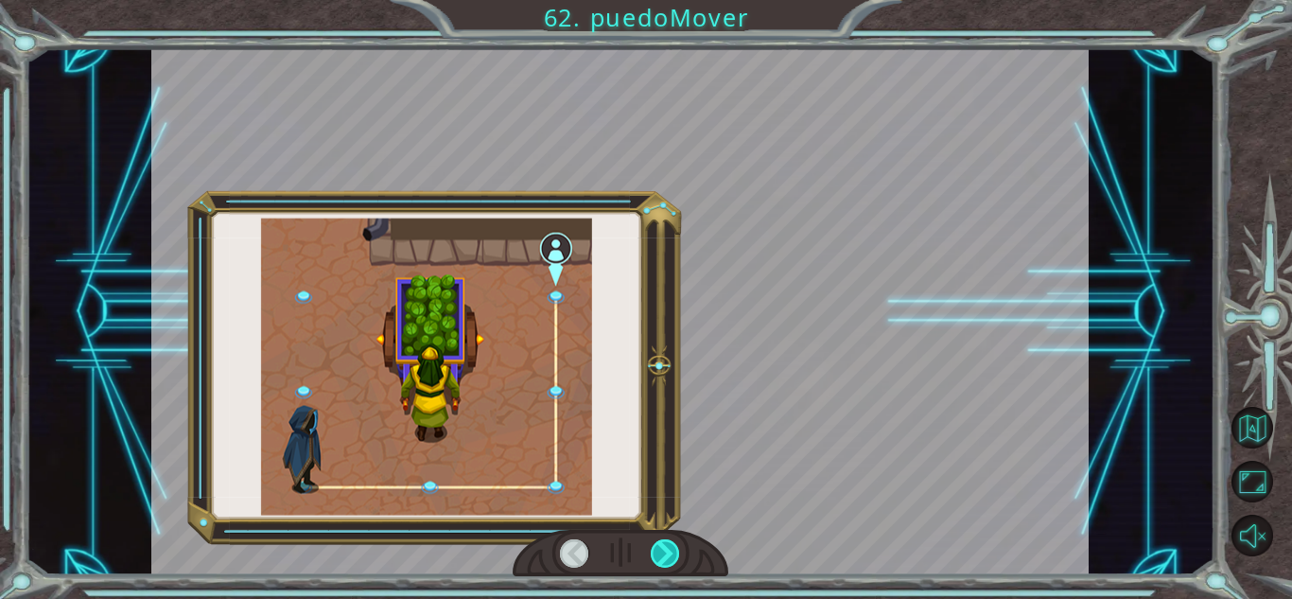
click at [677, 554] on div at bounding box center [665, 553] width 29 height 28
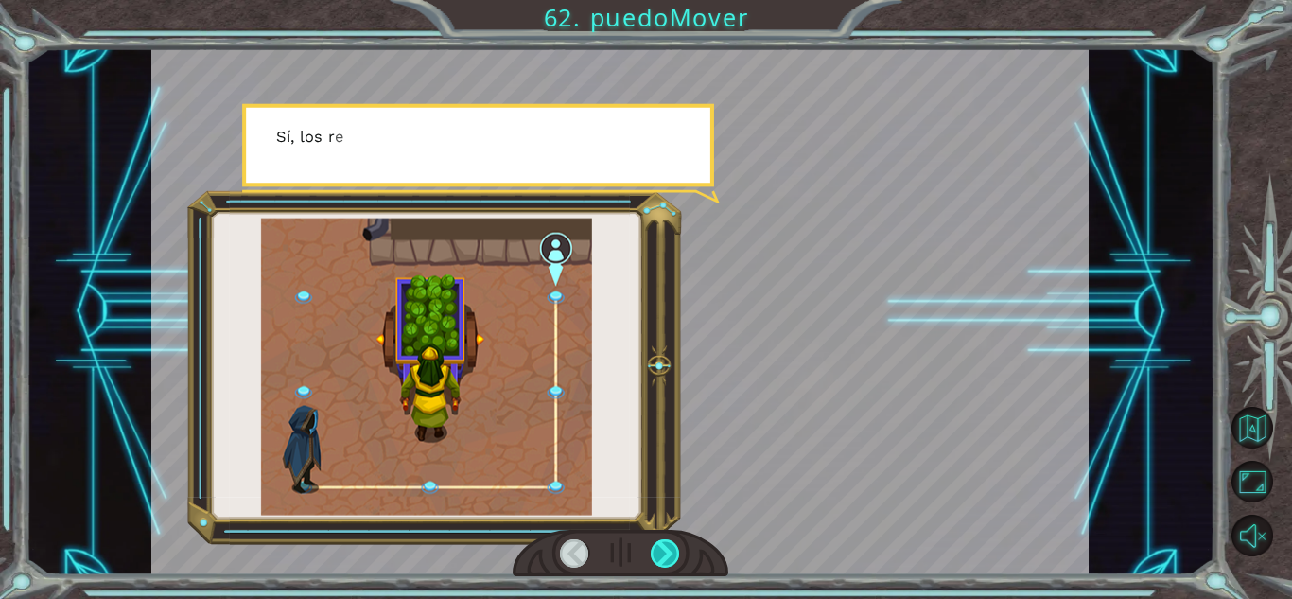
click at [677, 554] on div at bounding box center [665, 553] width 29 height 28
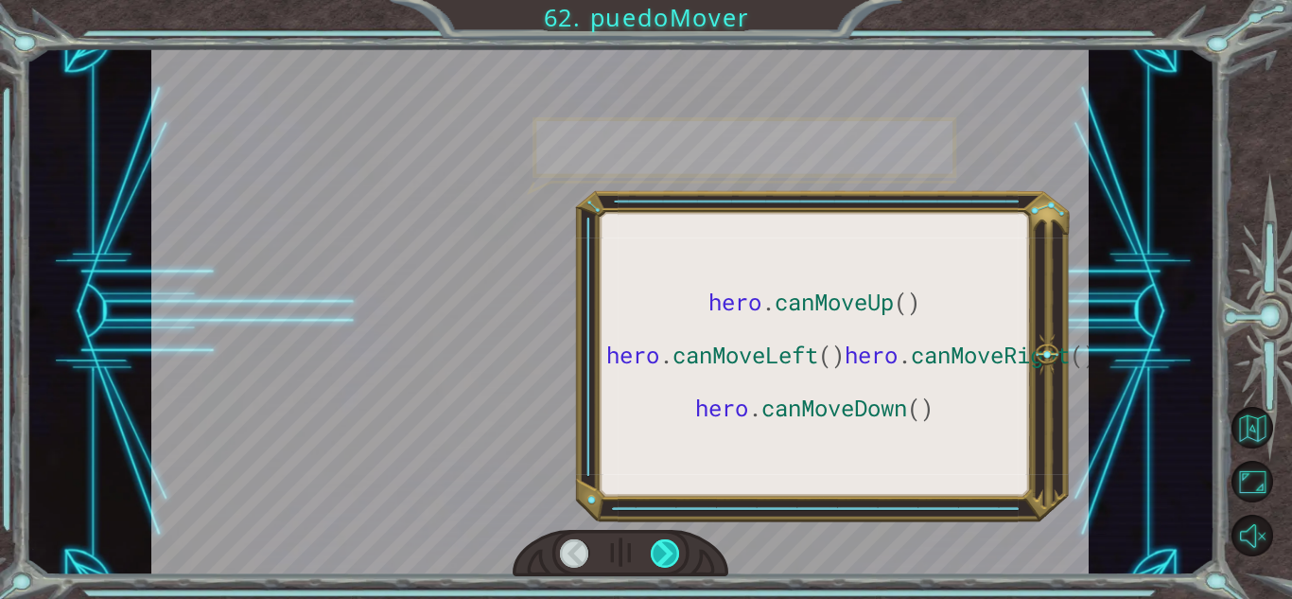
click at [677, 554] on div at bounding box center [665, 553] width 29 height 28
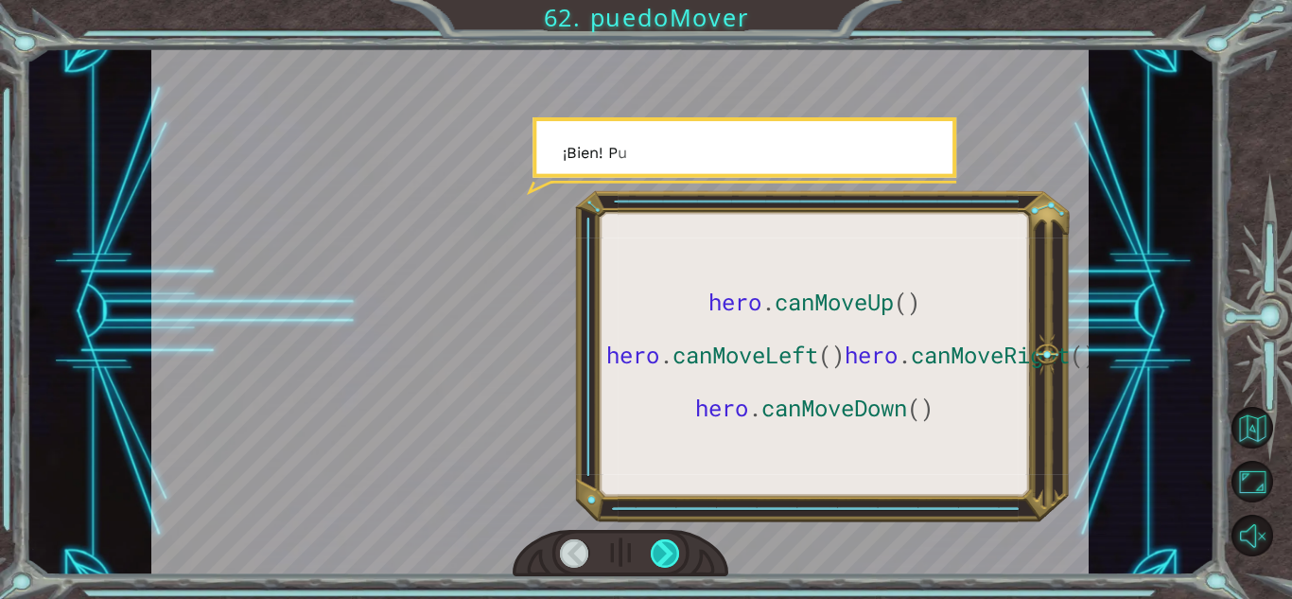
click at [677, 554] on div at bounding box center [665, 553] width 29 height 28
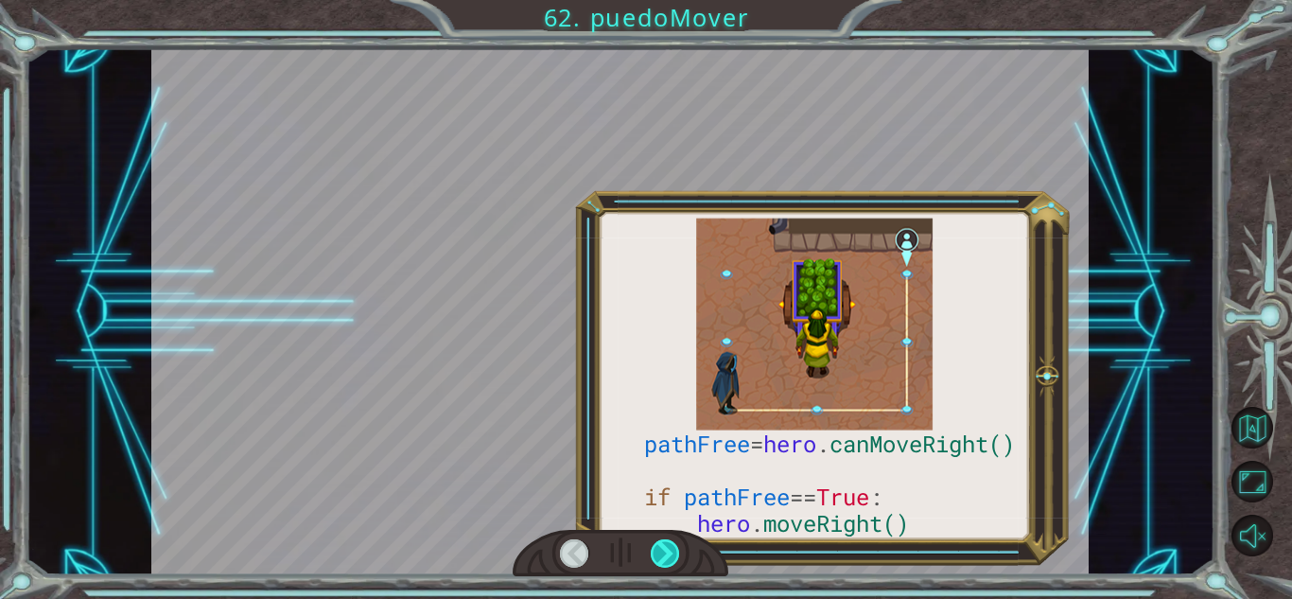
click at [677, 554] on div at bounding box center [665, 553] width 29 height 28
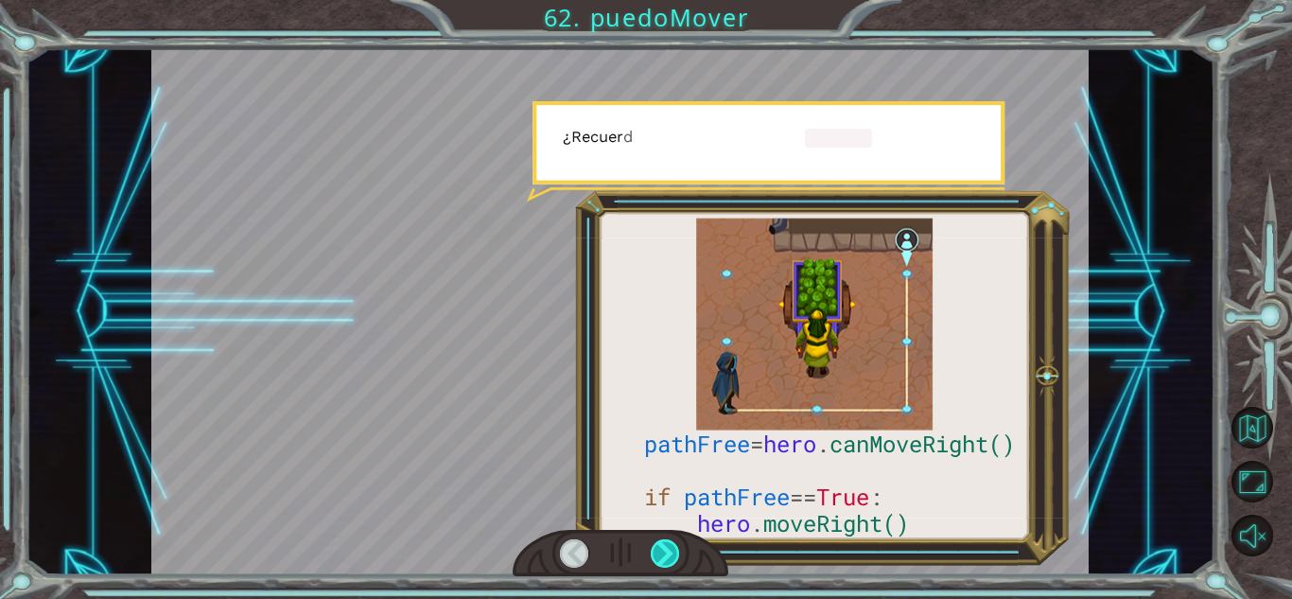
click at [677, 554] on div at bounding box center [665, 553] width 29 height 28
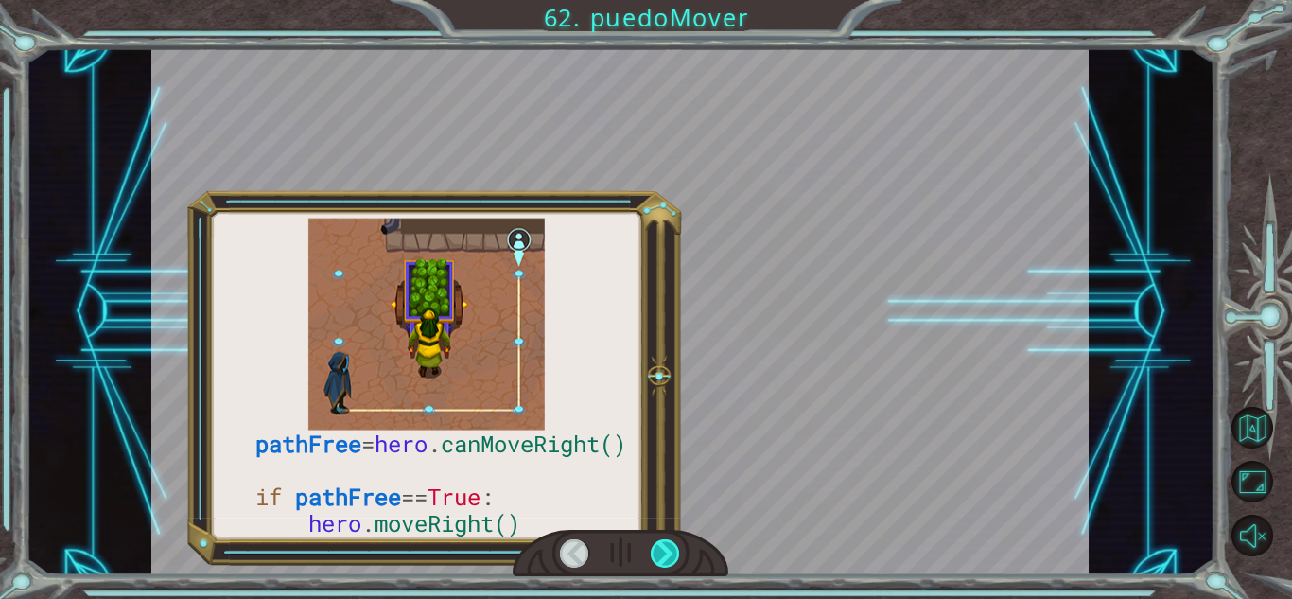
click at [677, 554] on div at bounding box center [665, 553] width 29 height 28
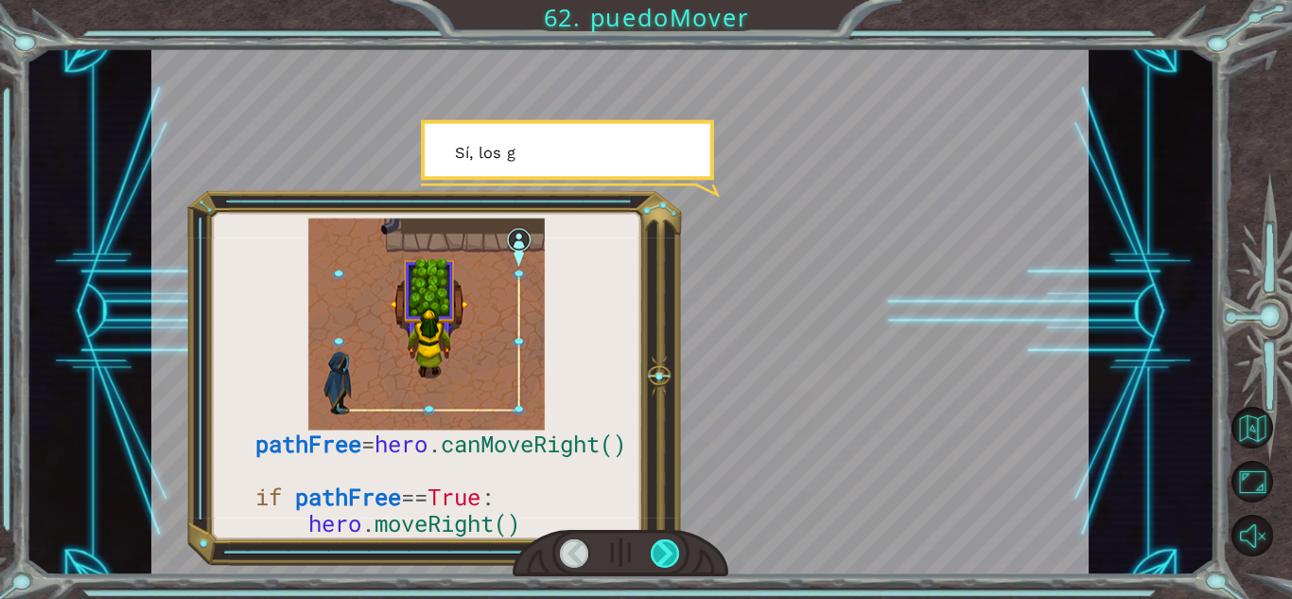
click at [677, 554] on div at bounding box center [665, 553] width 29 height 28
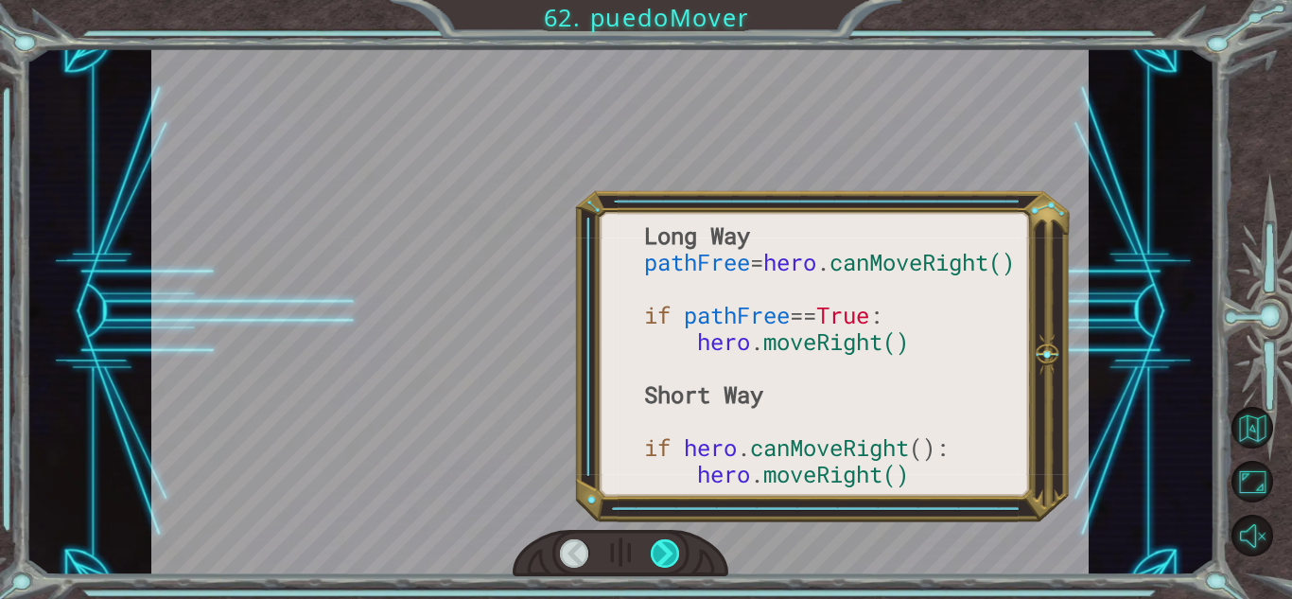
click at [677, 554] on div at bounding box center [665, 553] width 29 height 28
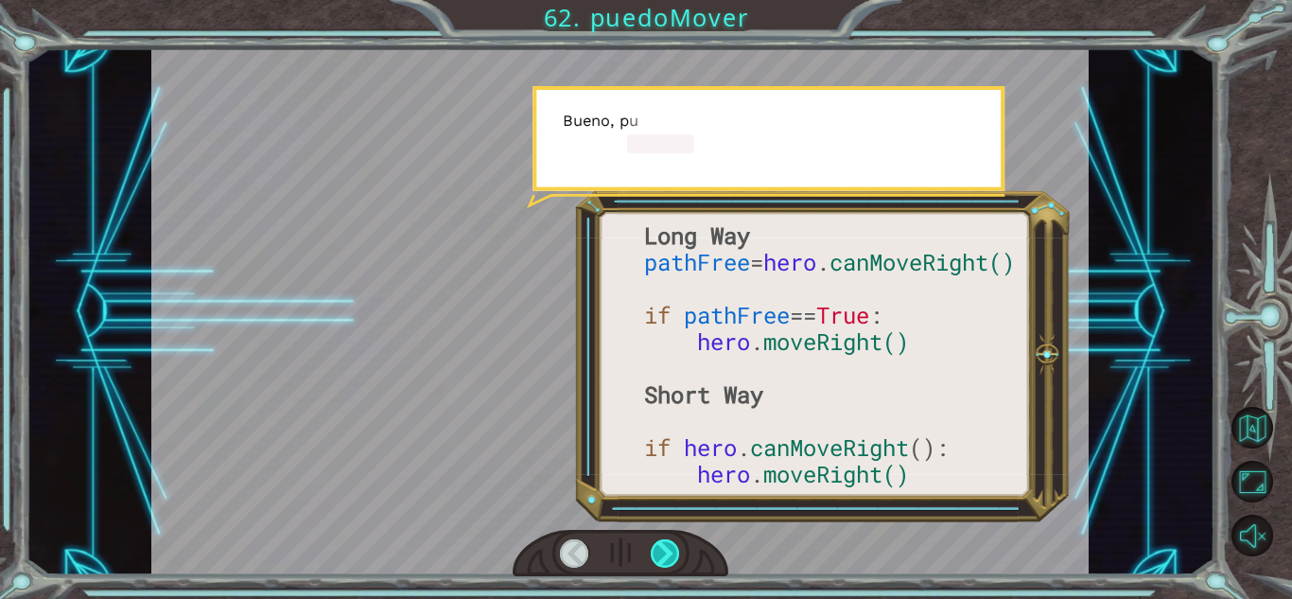
click at [677, 554] on div at bounding box center [665, 553] width 29 height 28
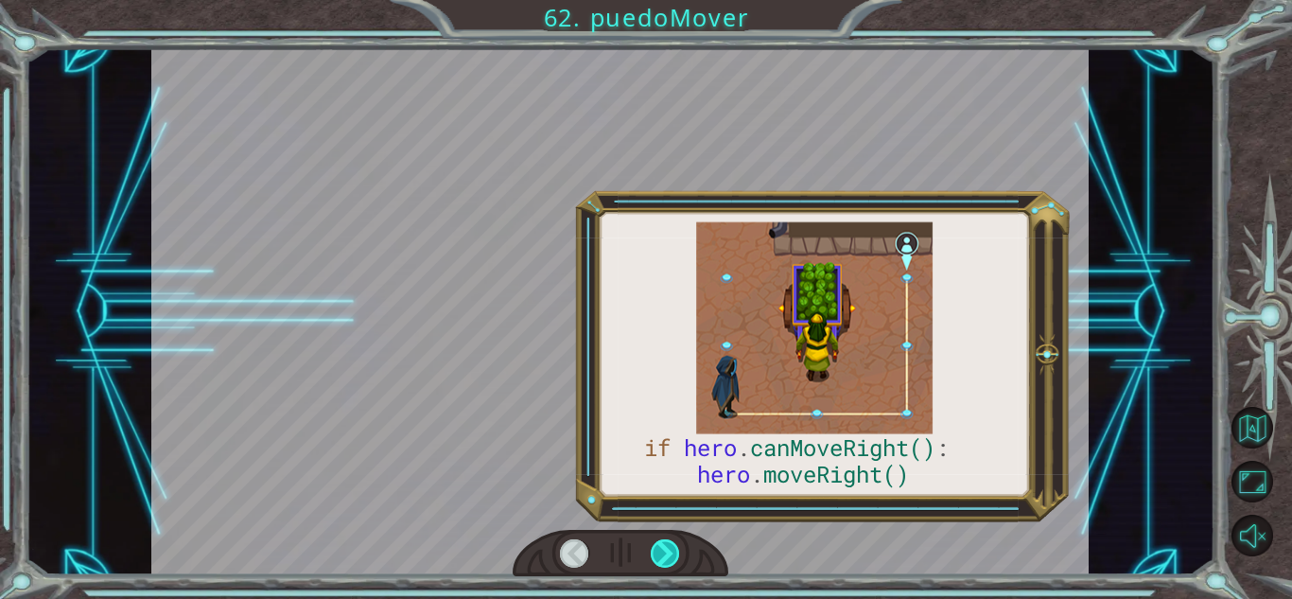
click at [677, 554] on div at bounding box center [665, 553] width 29 height 28
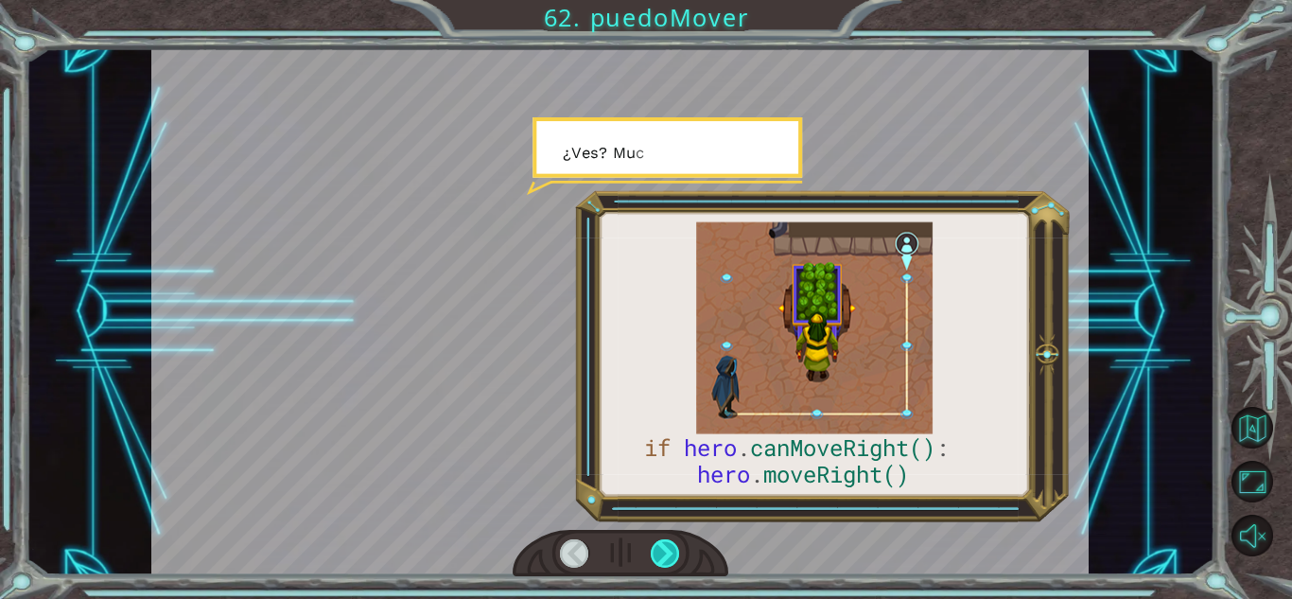
click at [677, 554] on div at bounding box center [665, 553] width 29 height 28
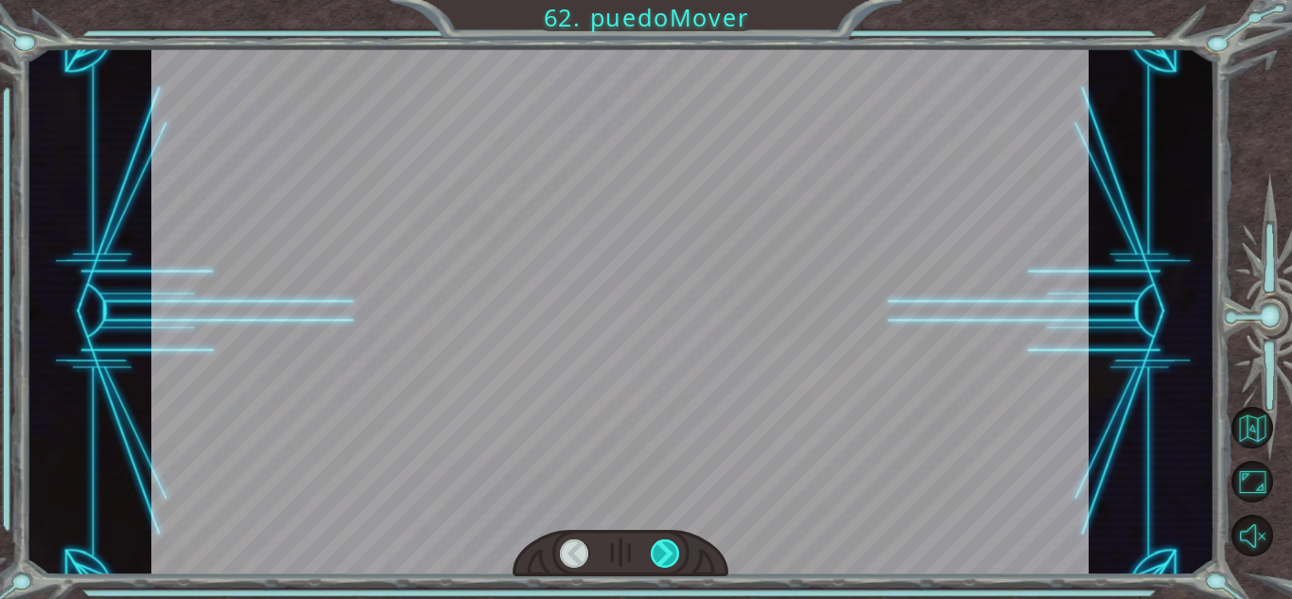
click at [677, 554] on div at bounding box center [665, 553] width 29 height 28
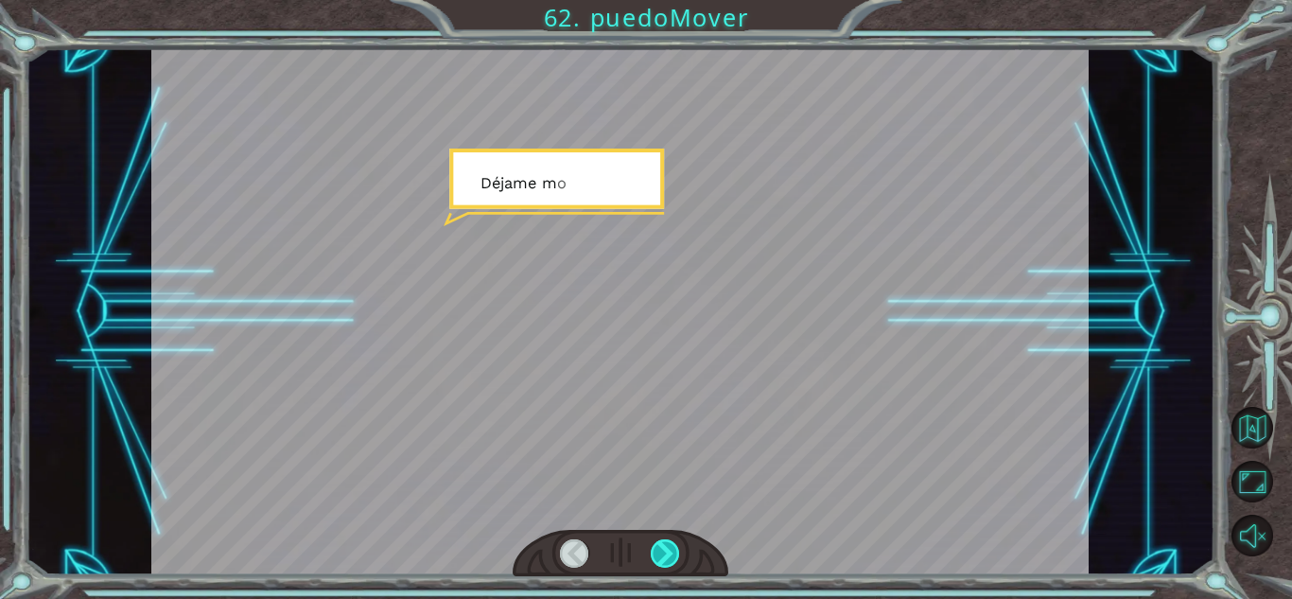
click at [677, 554] on div at bounding box center [665, 553] width 29 height 28
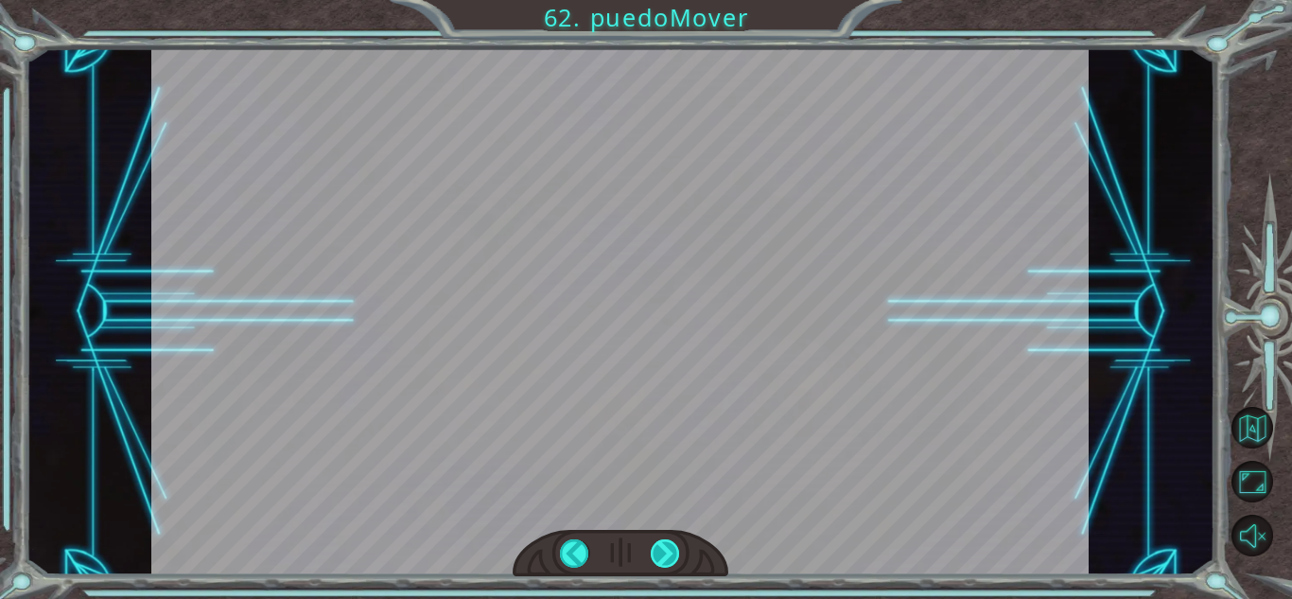
click at [677, 0] on div "if hero . canMoveRight() : hero . moveRight() L a T o r m e n t a d e l T i e m…" at bounding box center [646, 0] width 1292 height 0
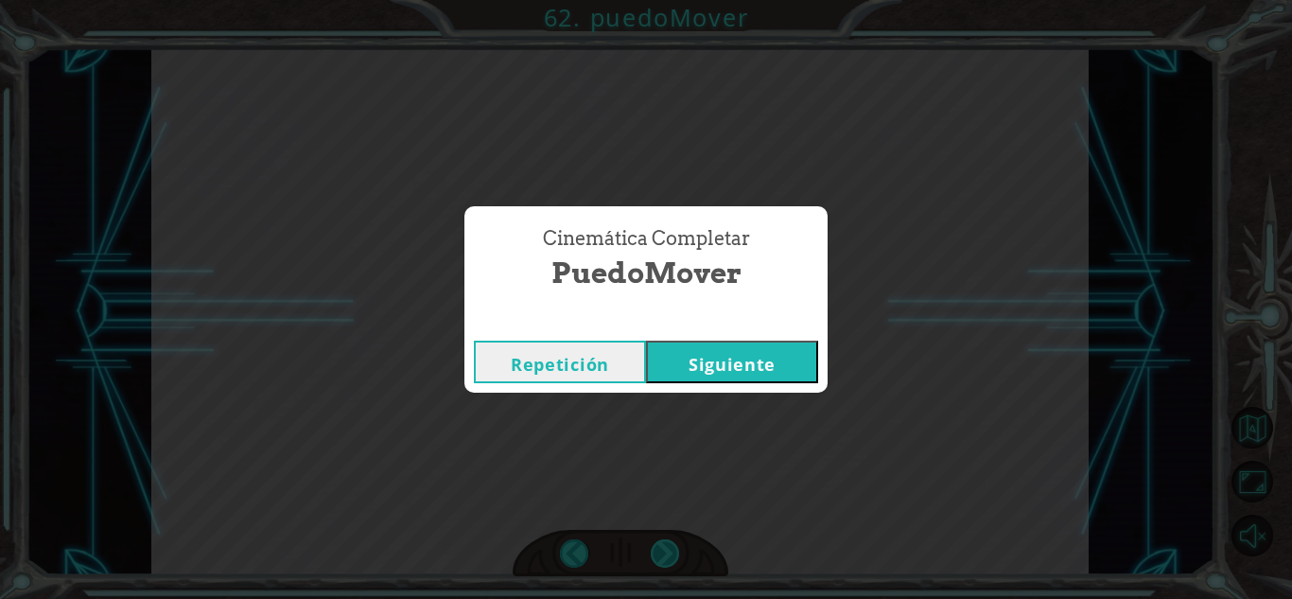
click at [677, 554] on div "Cinemática Completar puedoMover Repetición [GEOGRAPHIC_DATA]" at bounding box center [646, 299] width 1292 height 599
drag, startPoint x: 677, startPoint y: 554, endPoint x: 768, endPoint y: 372, distance: 203.9
click at [768, 372] on div "Cinemática Completar puedoMover Repetición [GEOGRAPHIC_DATA]" at bounding box center [646, 299] width 1292 height 599
click at [777, 365] on button "Siguiente" at bounding box center [732, 361] width 172 height 43
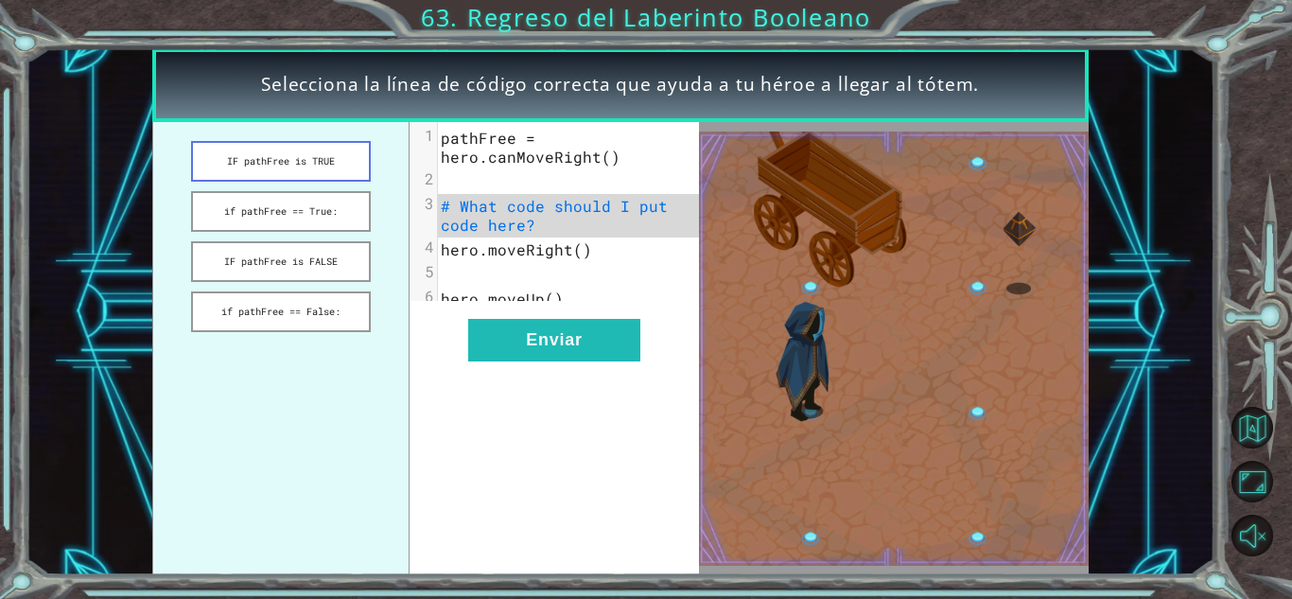
click at [326, 155] on button "IF pathFree is TRUE" at bounding box center [280, 161] width 179 height 41
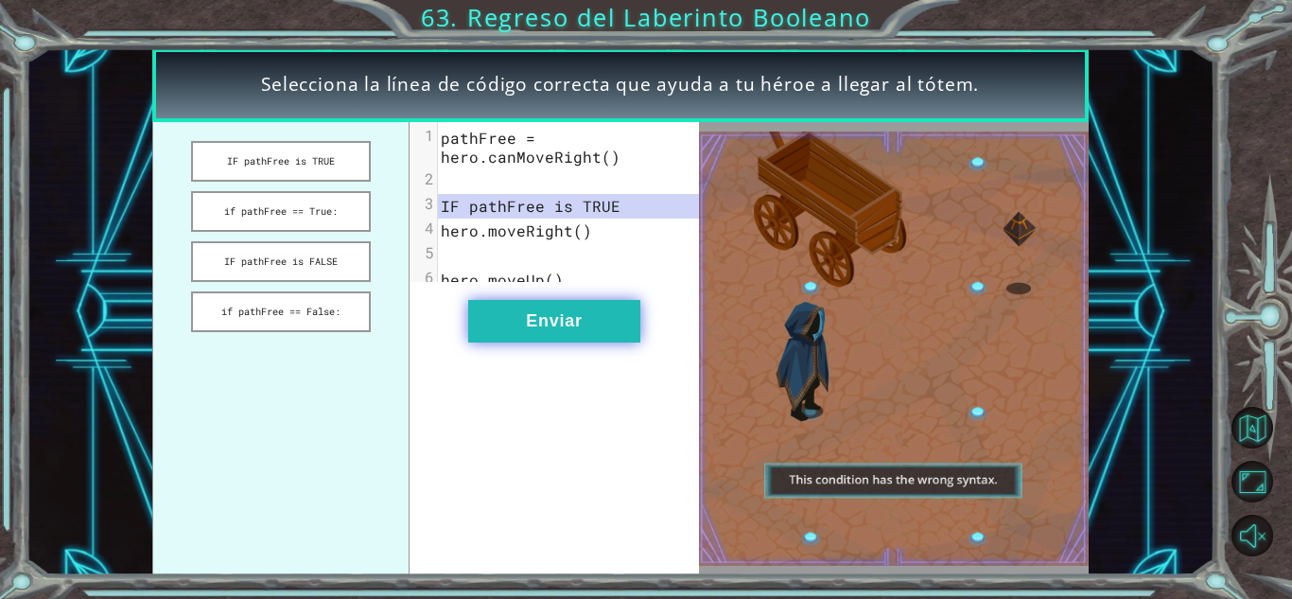
click at [521, 341] on button "Enviar" at bounding box center [554, 321] width 172 height 43
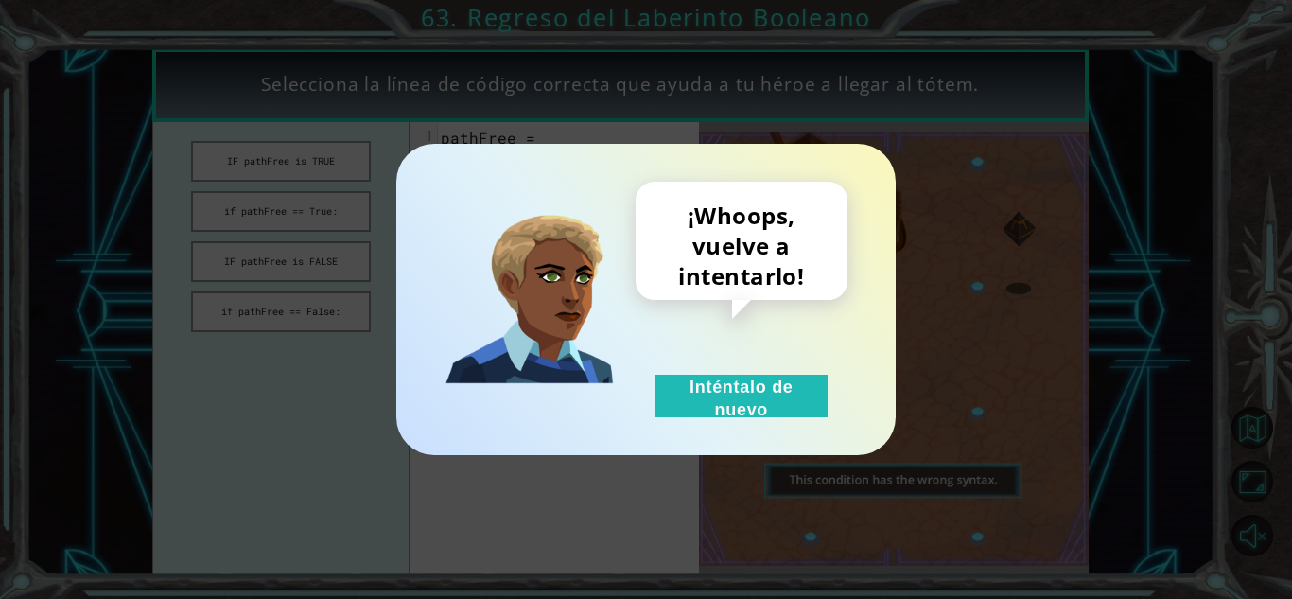
click at [654, 382] on div "¡Whoops, vuelve a intentarlo! Inténtalo de nuevo" at bounding box center [742, 300] width 212 height 236
click at [658, 396] on button "Inténtalo de nuevo" at bounding box center [741, 396] width 172 height 43
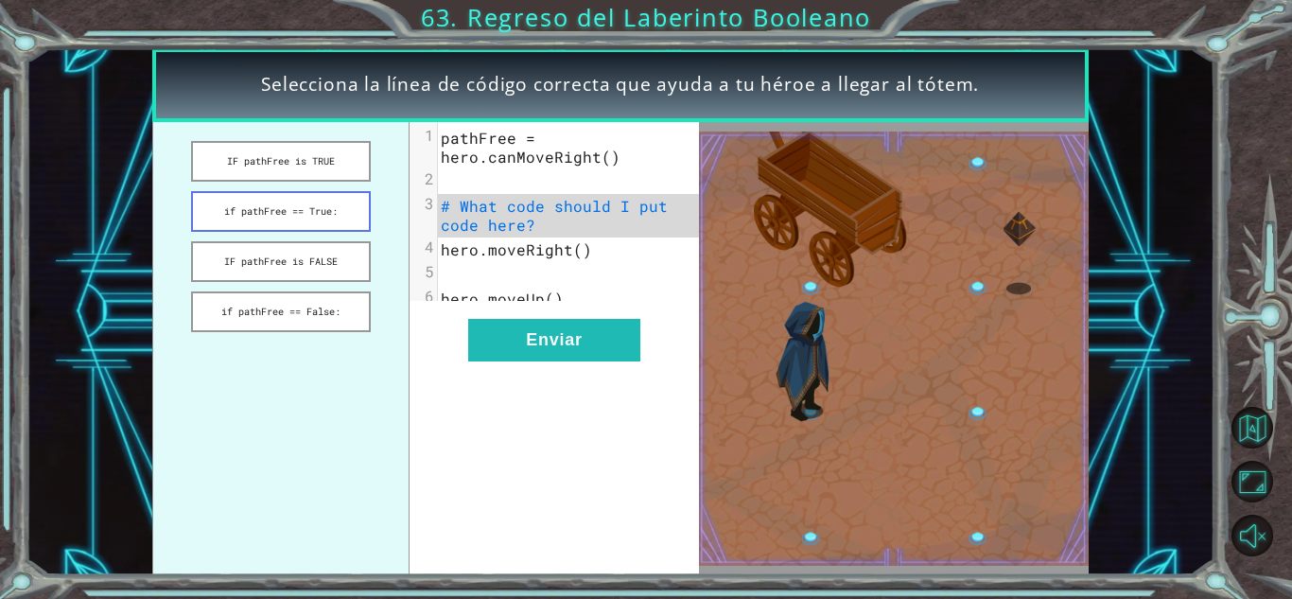
click at [335, 208] on button "if pathFree == True:" at bounding box center [280, 211] width 179 height 41
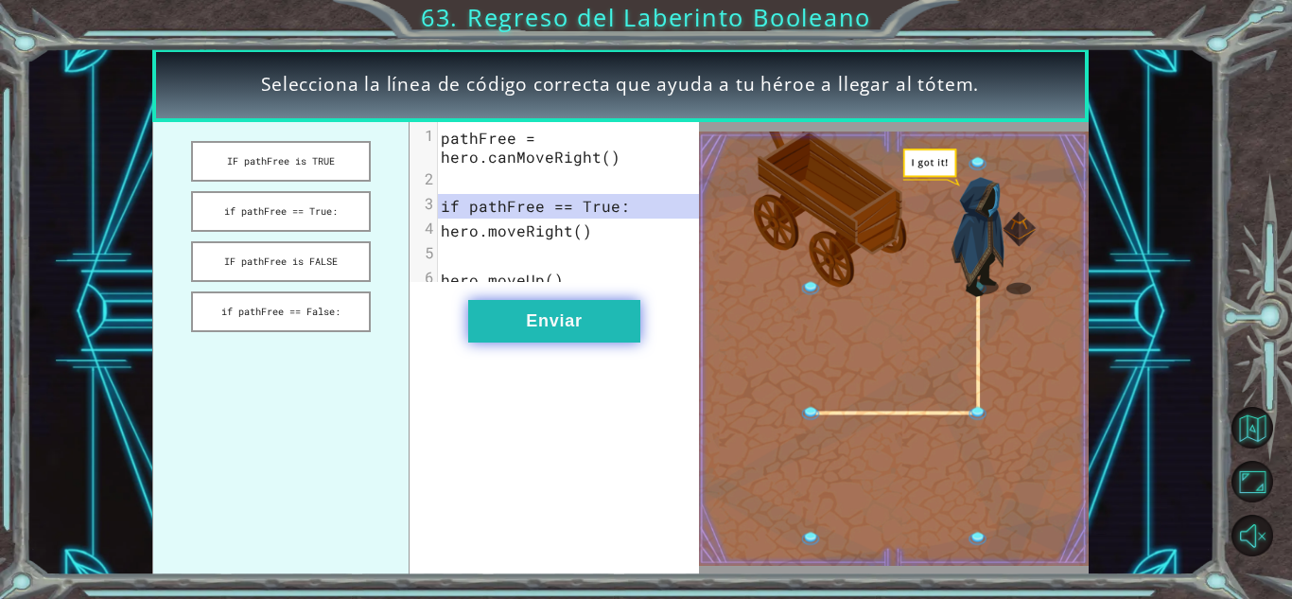
click at [508, 341] on button "Enviar" at bounding box center [554, 321] width 172 height 43
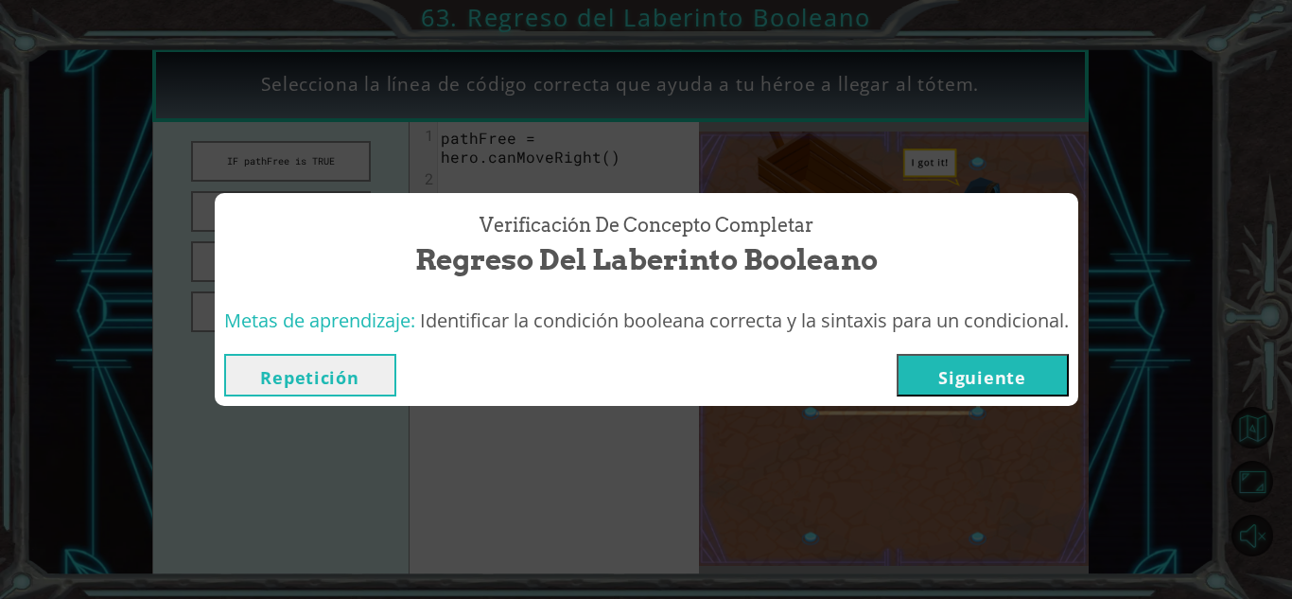
click at [929, 391] on button "Siguiente" at bounding box center [983, 375] width 172 height 43
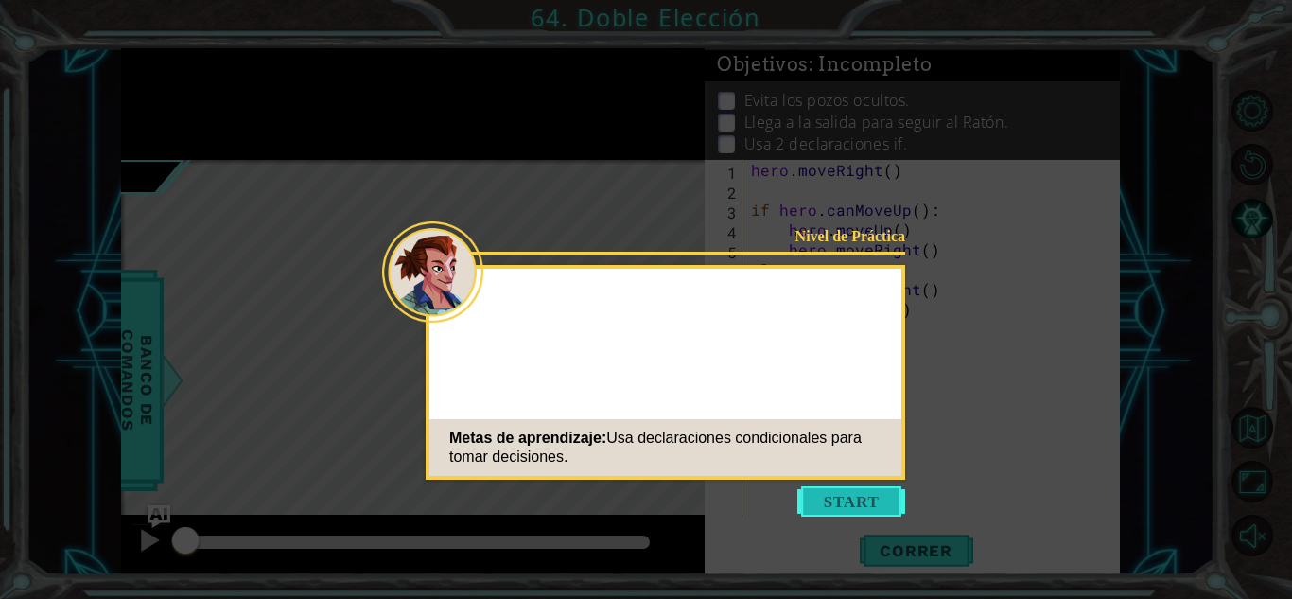
click at [873, 499] on button "Start" at bounding box center [851, 501] width 108 height 30
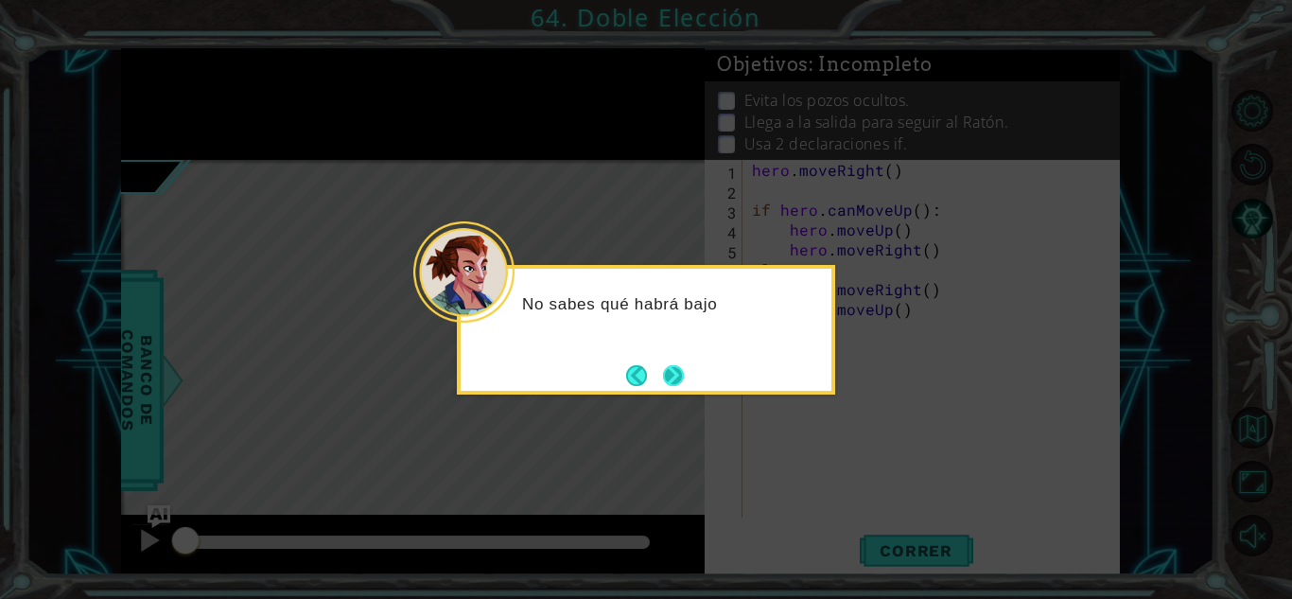
click at [672, 366] on button "Next" at bounding box center [673, 375] width 21 height 21
click at [672, 366] on icon at bounding box center [646, 299] width 1292 height 599
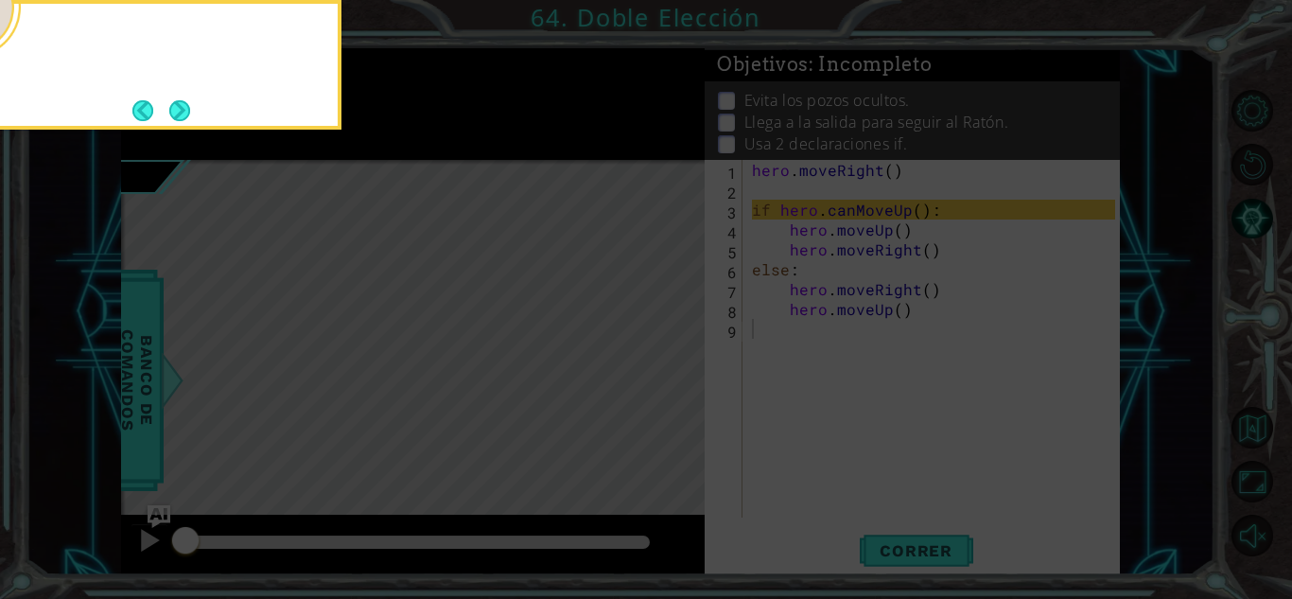
click at [672, 366] on icon at bounding box center [646, 89] width 1292 height 1019
click at [169, 121] on button "Next" at bounding box center [179, 110] width 21 height 21
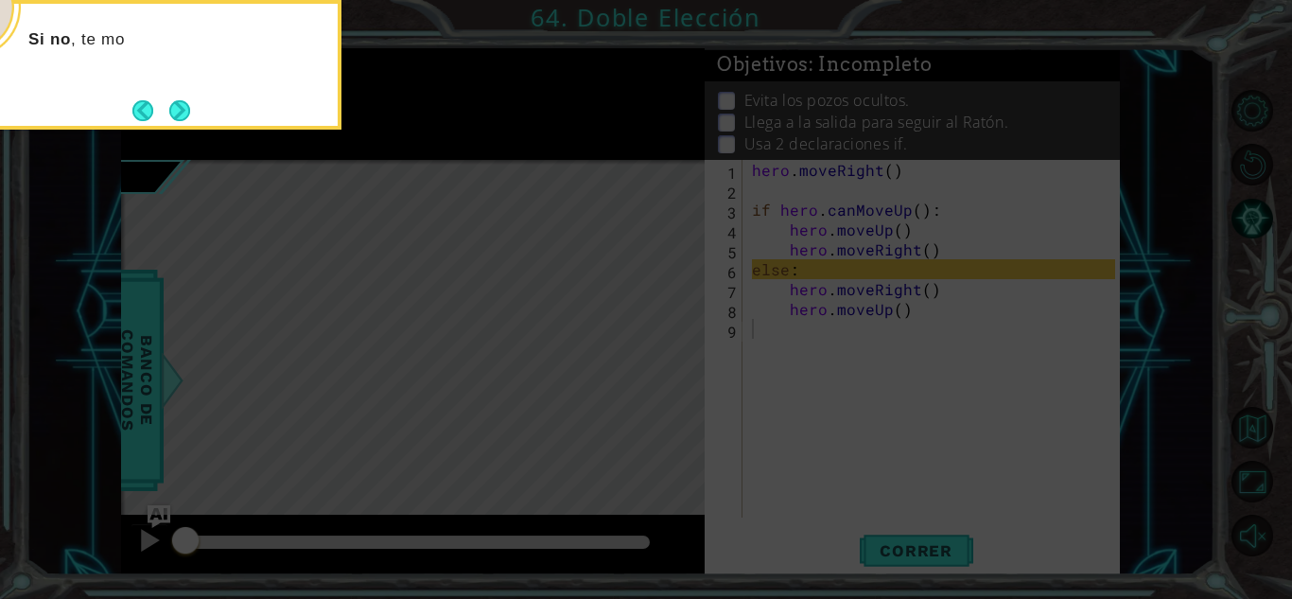
click at [169, 128] on div "Si no , te mo" at bounding box center [152, 65] width 378 height 130
click at [184, 100] on button "Next" at bounding box center [179, 110] width 21 height 21
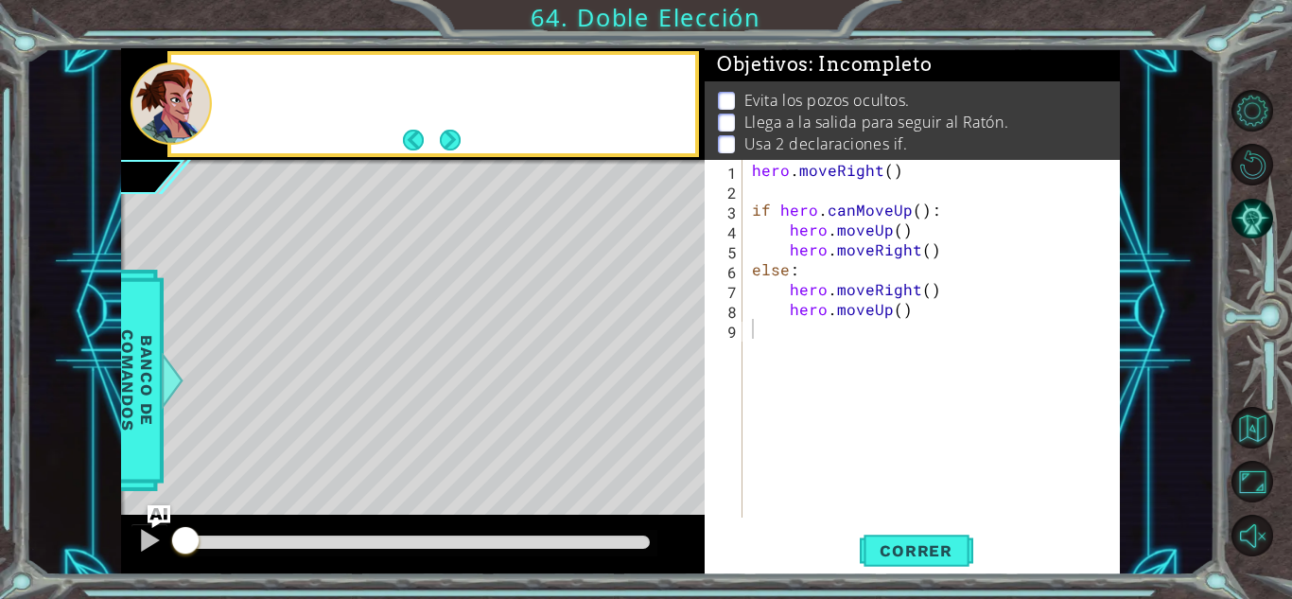
click at [184, 99] on div at bounding box center [171, 103] width 81 height 82
drag, startPoint x: 184, startPoint y: 99, endPoint x: 670, endPoint y: 44, distance: 488.4
click at [670, 44] on div "1 ההההההההההההההההההההההההההההההההההההההההההההההההההההההההההההההההההההההההההההה…" at bounding box center [646, 299] width 1292 height 599
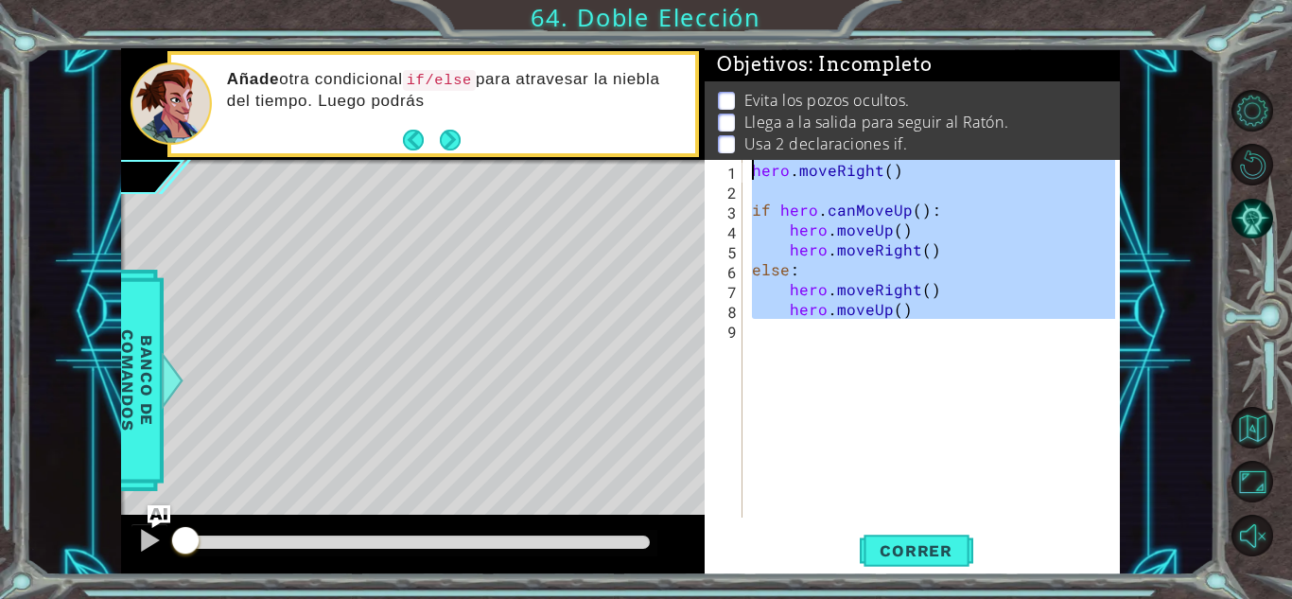
drag, startPoint x: 882, startPoint y: 359, endPoint x: 714, endPoint y: 116, distance: 295.7
click at [714, 116] on div "Objetivos : Incompleto Evita los pozos ocultos. Llega a la salida para seguir a…" at bounding box center [912, 311] width 415 height 527
paste textarea "jumpRight()"
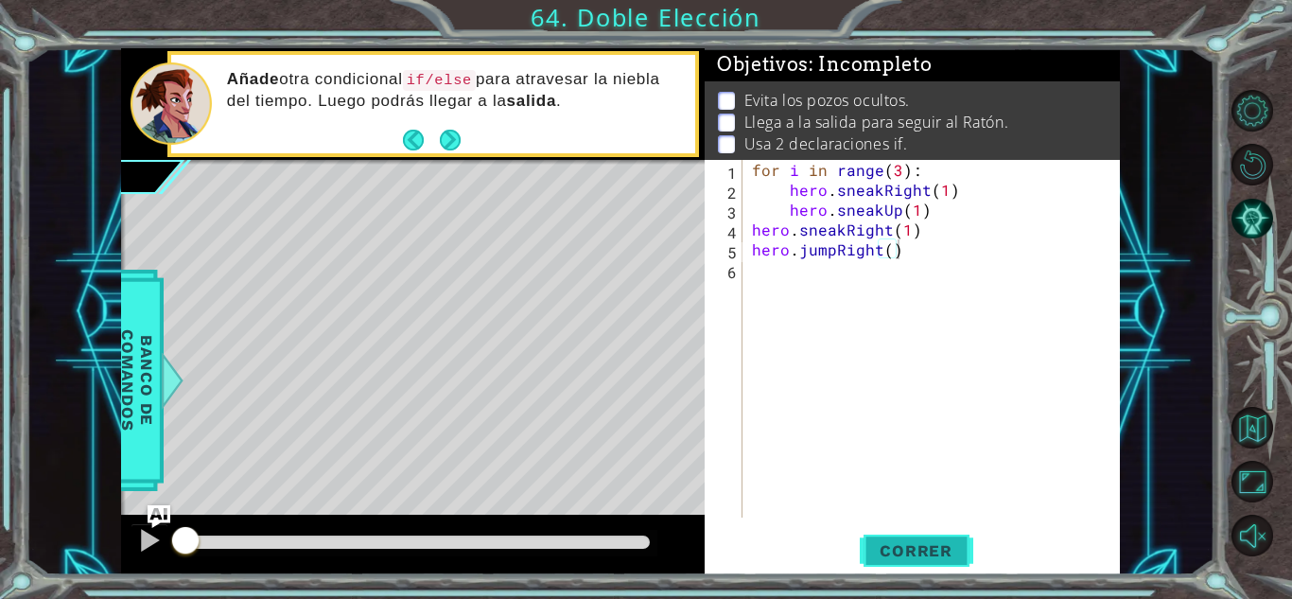
click at [914, 538] on button "Correr" at bounding box center [916, 551] width 113 height 42
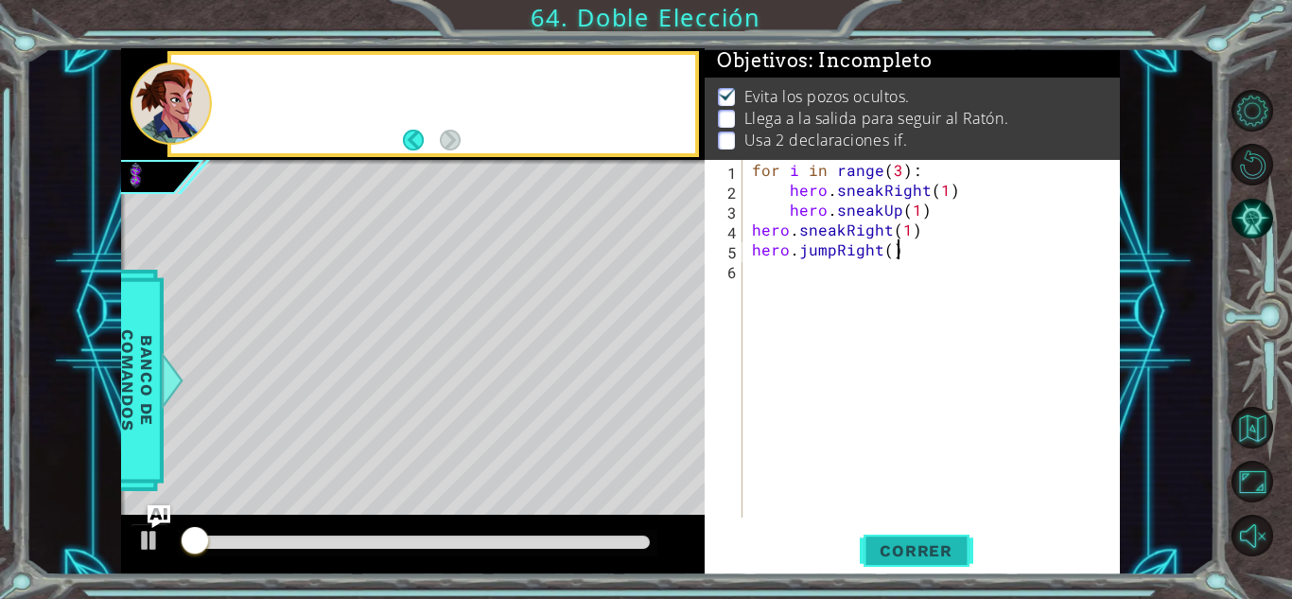
scroll to position [14, 0]
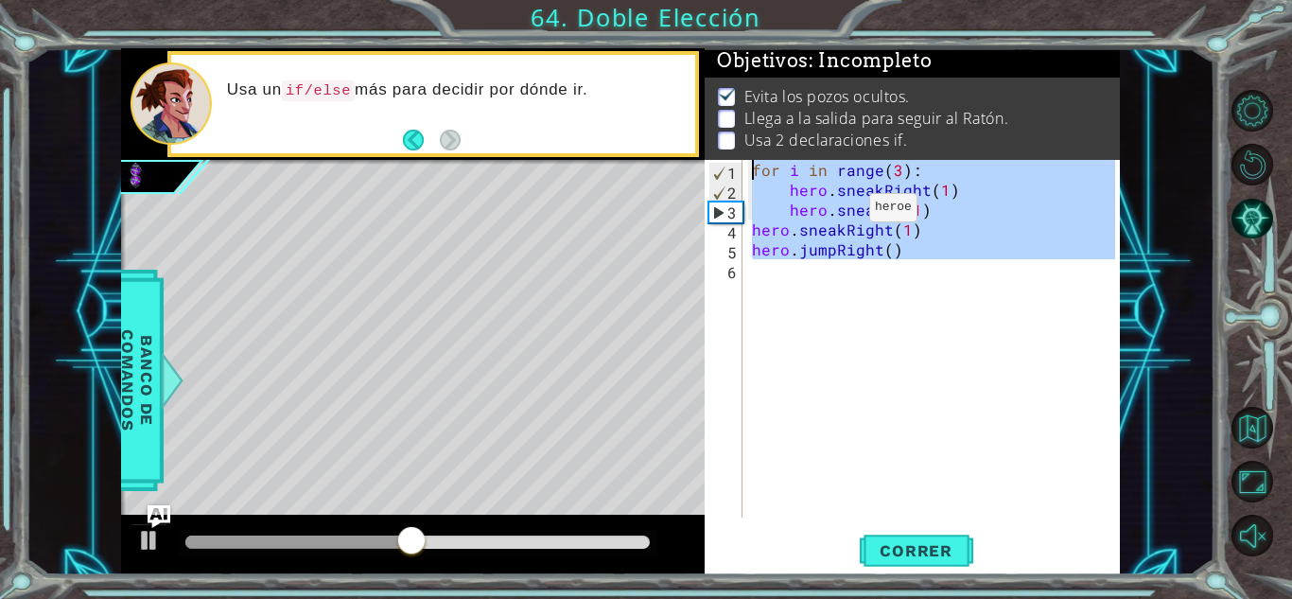
drag, startPoint x: 837, startPoint y: 212, endPoint x: 682, endPoint y: -16, distance: 275.7
click at [682, 0] on html "1 ההההההההההההההההההההההההההההההההההההההההההההההההההההההההההההההההההההההההההההה…" at bounding box center [646, 299] width 1292 height 599
paste textarea "hero.move"
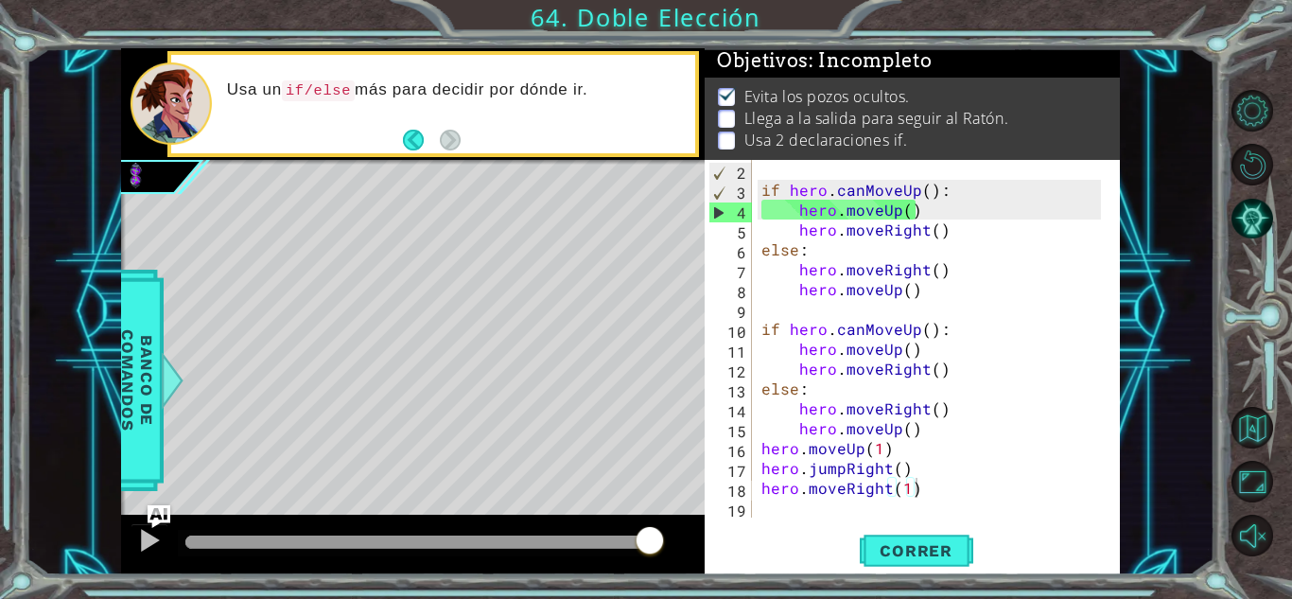
drag, startPoint x: 956, startPoint y: 530, endPoint x: 988, endPoint y: 462, distance: 74.5
click at [988, 462] on div "hero.moveRight(1) 2 3 4 5 6 7 8 9 10 11 12 13 14 15 16 17 18 19 if hero . canMo…" at bounding box center [912, 367] width 415 height 414
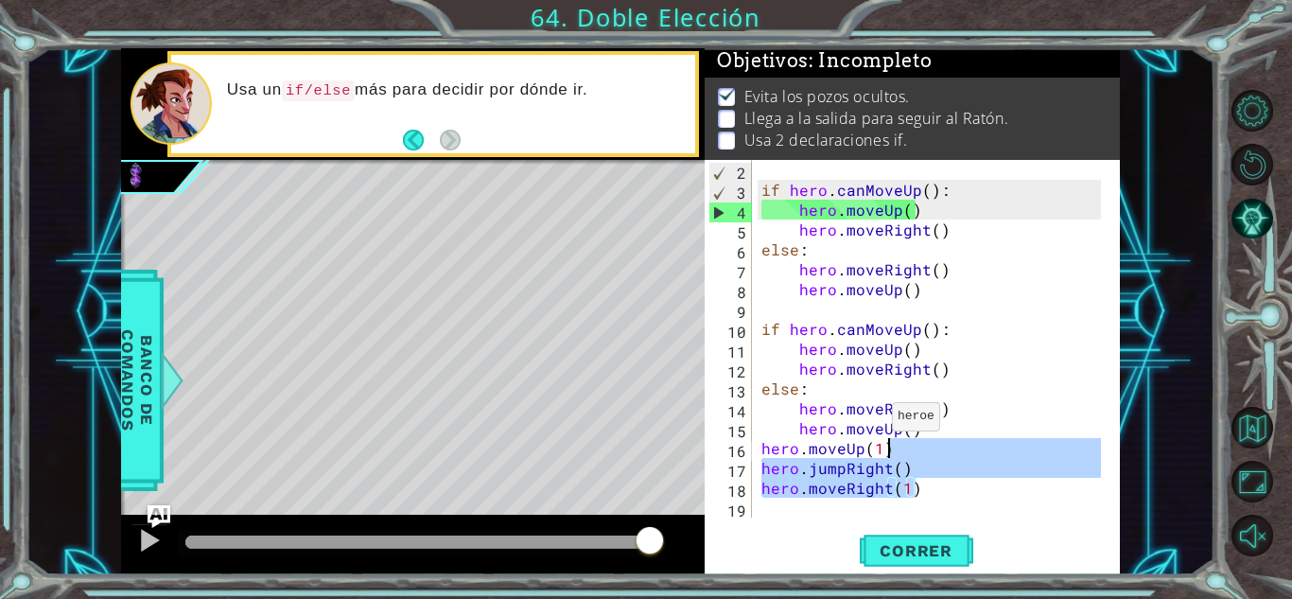
scroll to position [0, 0]
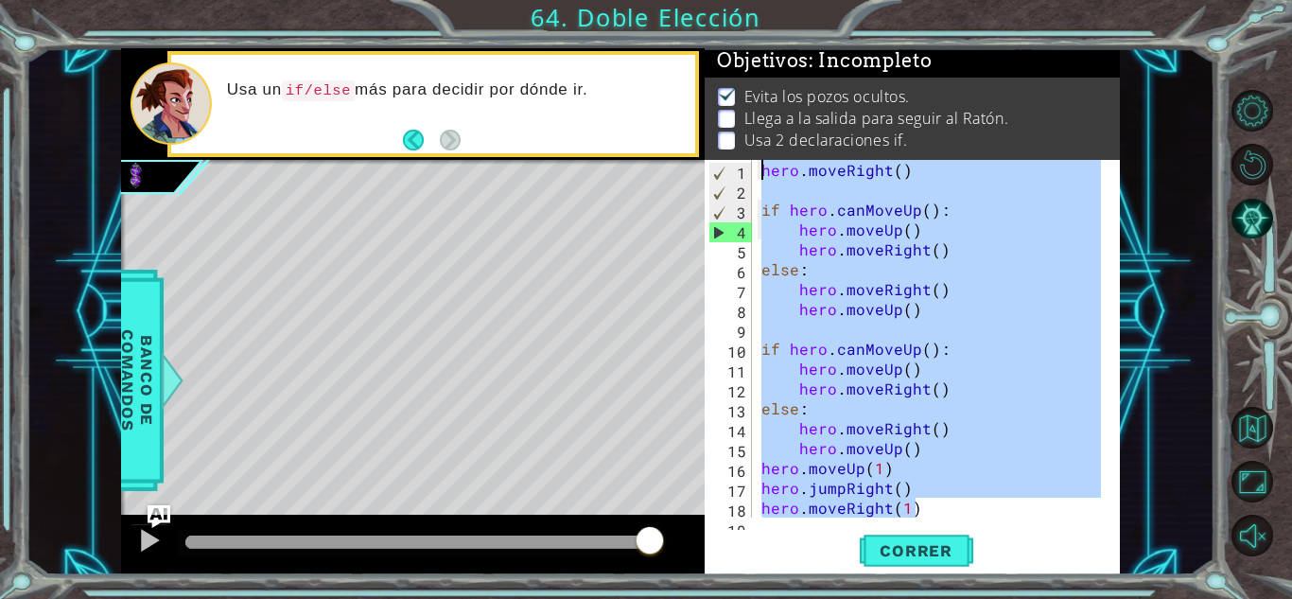
drag, startPoint x: 986, startPoint y: 482, endPoint x: 547, endPoint y: -79, distance: 712.1
click at [547, 0] on html "1 ההההההההההההההההההההההההההההההההההההההההההההההההההההההההההההההההההההההההההההה…" at bounding box center [646, 299] width 1292 height 599
paste textarea "jumpRight()"
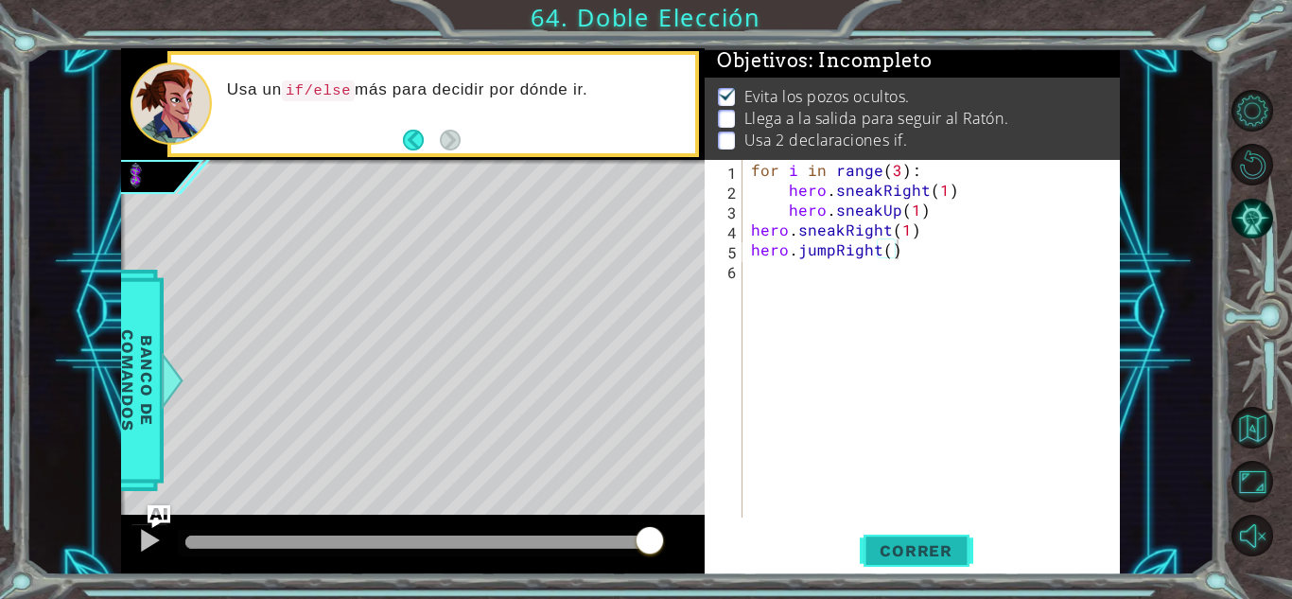
click at [909, 556] on span "Correr" at bounding box center [916, 550] width 111 height 19
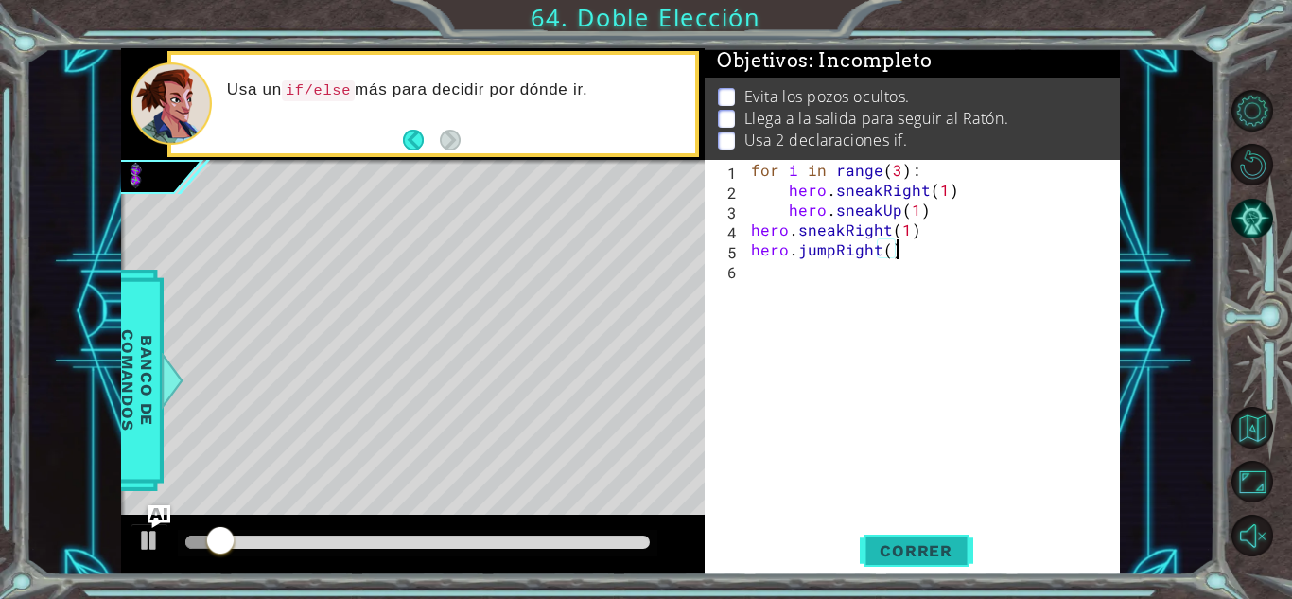
click at [909, 556] on span "Correr" at bounding box center [916, 550] width 111 height 19
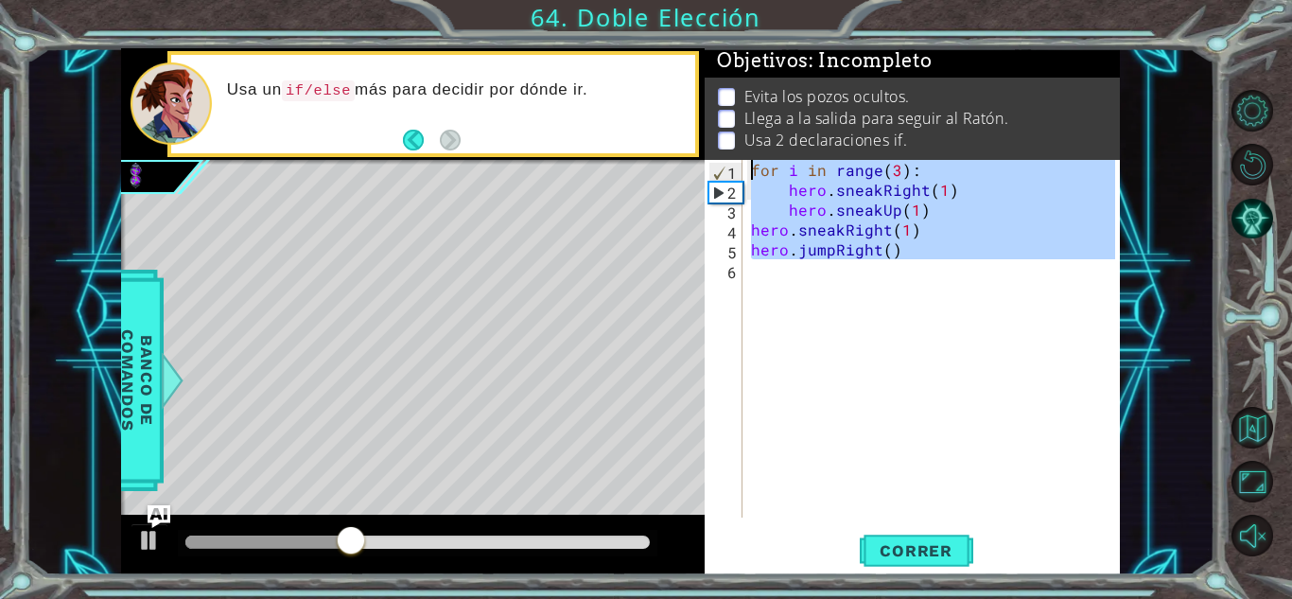
drag, startPoint x: 947, startPoint y: 265, endPoint x: 763, endPoint y: 155, distance: 213.8
click at [763, 155] on div "Objetivos : Incompleto Evita los pozos ocultos. Llega a la salida para seguir a…" at bounding box center [912, 311] width 415 height 527
paste textarea "hero.jumpRight("
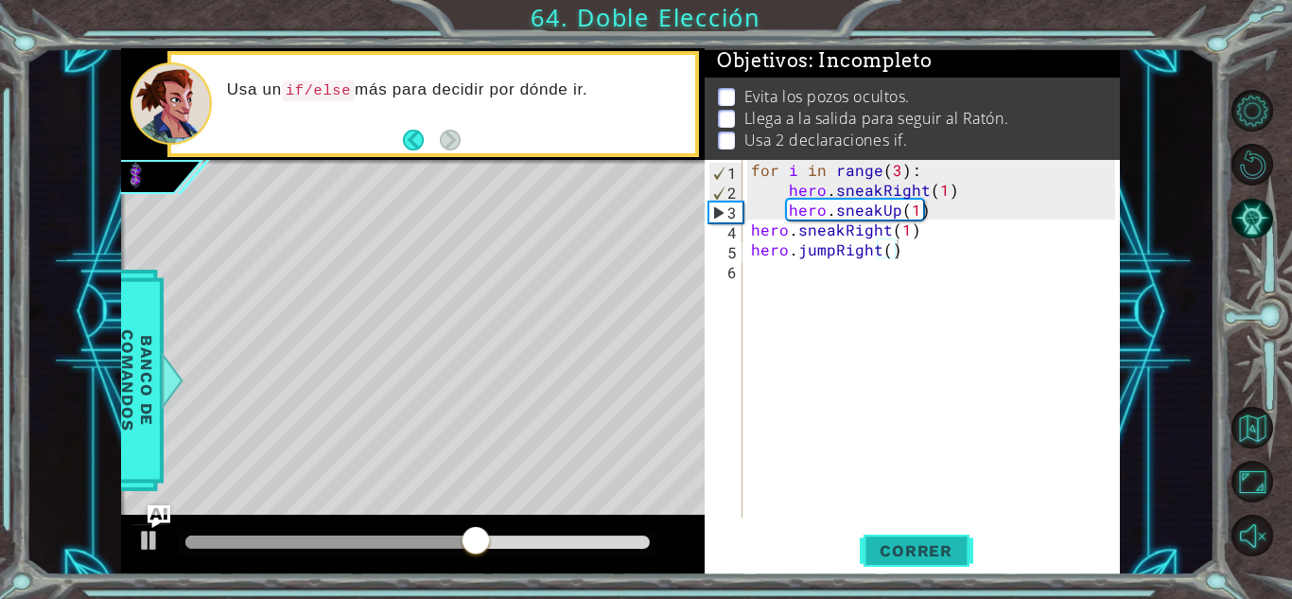
click at [933, 550] on span "Correr" at bounding box center [916, 550] width 111 height 19
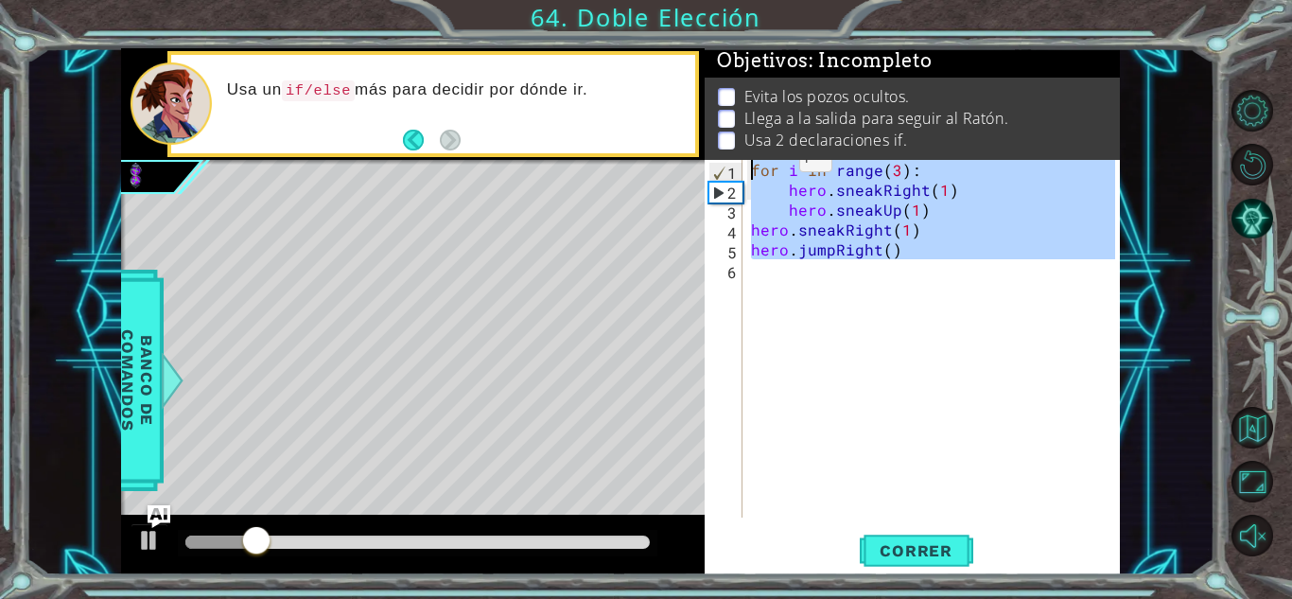
drag, startPoint x: 907, startPoint y: 309, endPoint x: 615, endPoint y: 24, distance: 408.6
click at [615, 24] on div "1 ההההההההההההההההההההההההההההההההההההההההההההההההההההההההההההההההההההההההההההה…" at bounding box center [646, 299] width 1292 height 599
paste textarea "hero.jumpRight("
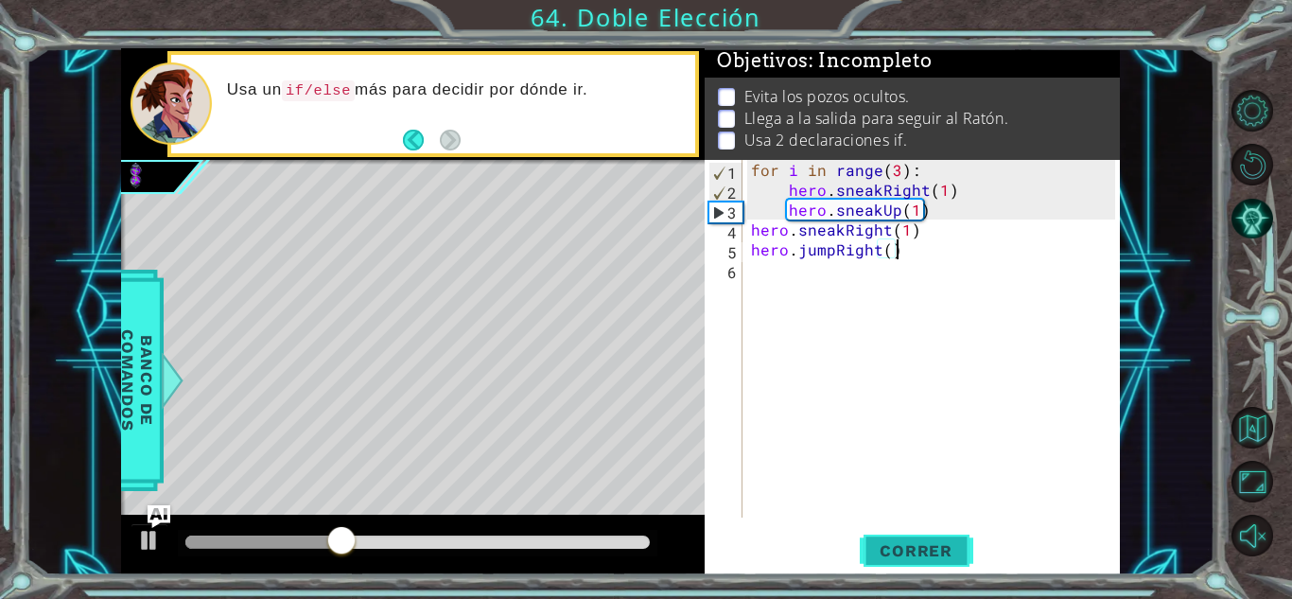
click at [930, 549] on span "Correr" at bounding box center [916, 550] width 111 height 19
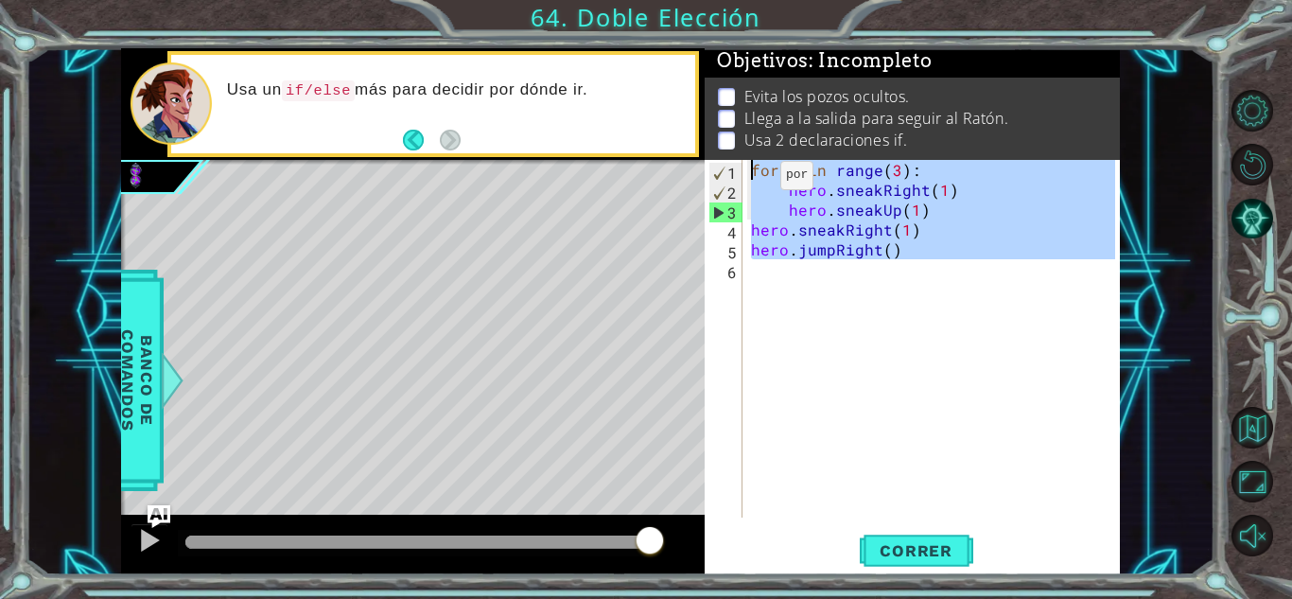
drag, startPoint x: 836, startPoint y: 246, endPoint x: 484, endPoint y: -8, distance: 433.6
click at [484, 0] on html "1 ההההההההההההההההההההההההההההההההההההההההההההההההההההההההההההההההההההההההההההה…" at bounding box center [646, 299] width 1292 height 599
paste textarea "hero.move"
type textarea "hero.moveRight(1)"
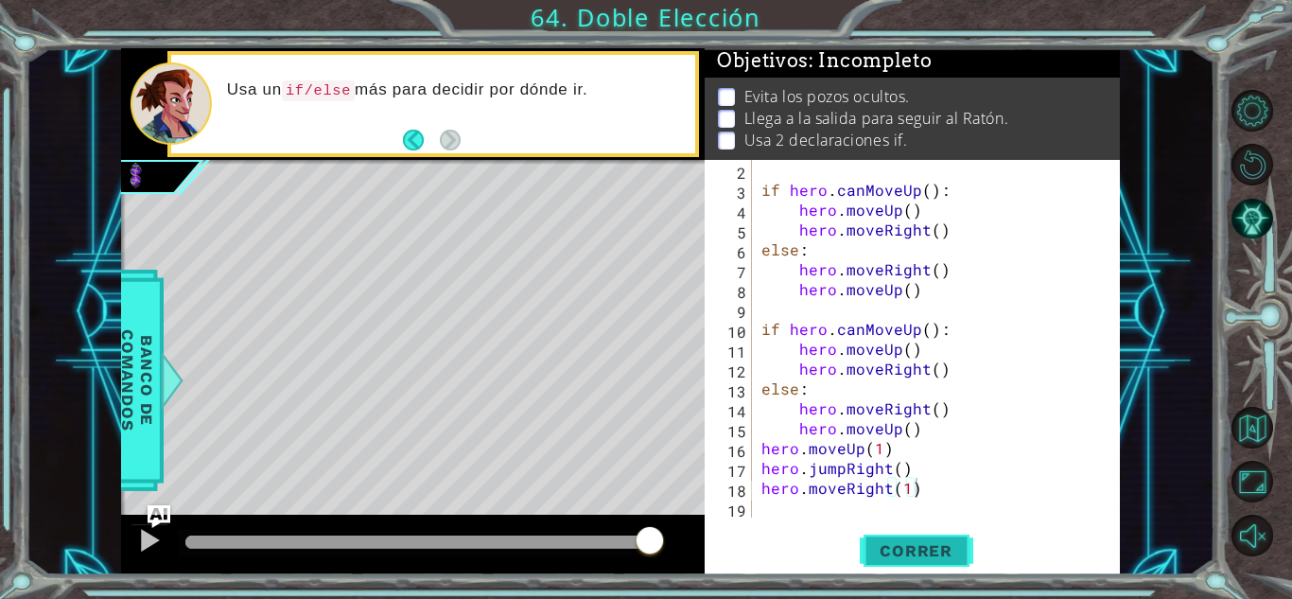
click at [899, 533] on button "Correr" at bounding box center [916, 551] width 113 height 42
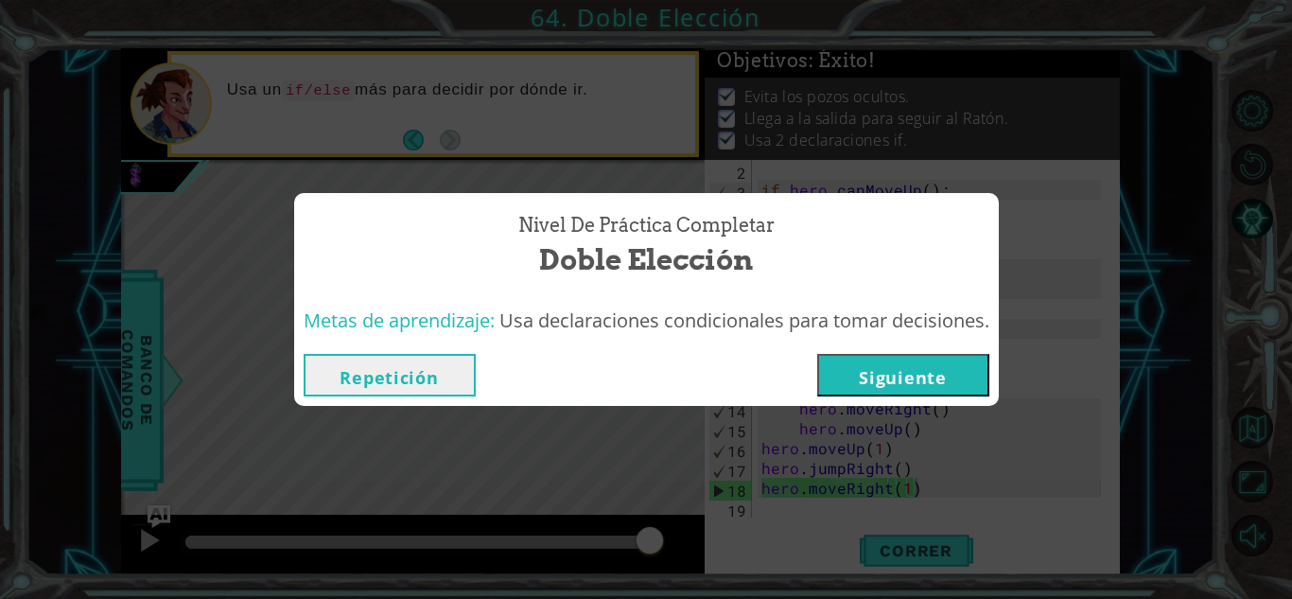
click at [454, 384] on button "Repetición" at bounding box center [390, 375] width 172 height 43
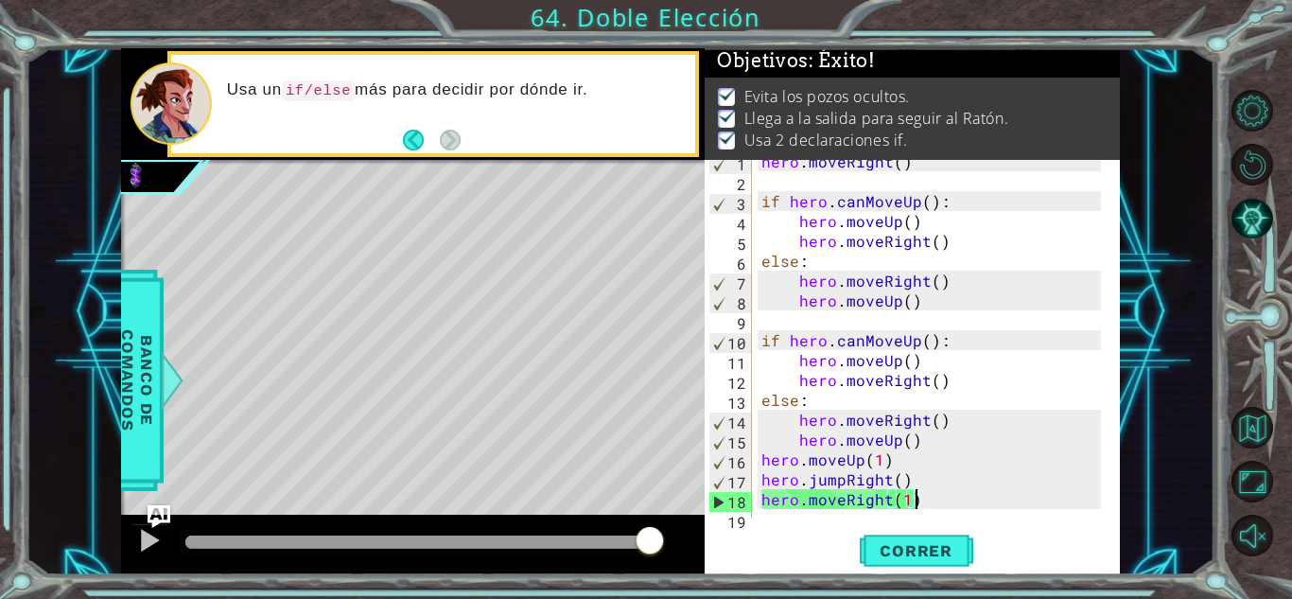
scroll to position [0, 0]
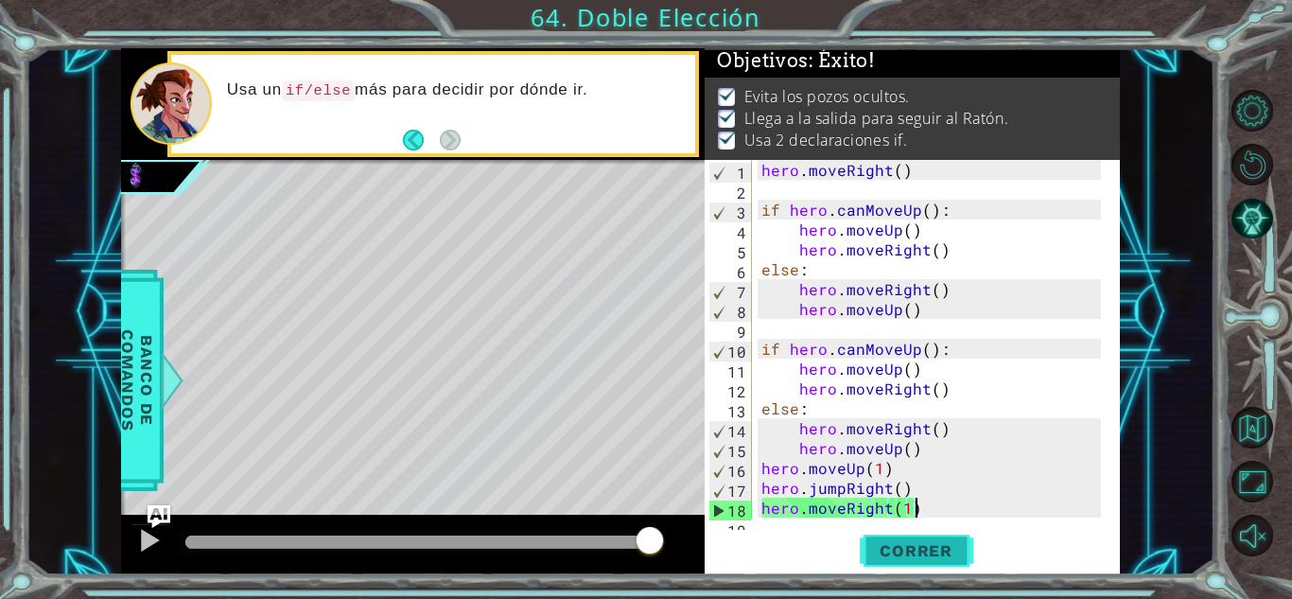
click at [948, 542] on span "Correr" at bounding box center [916, 550] width 111 height 19
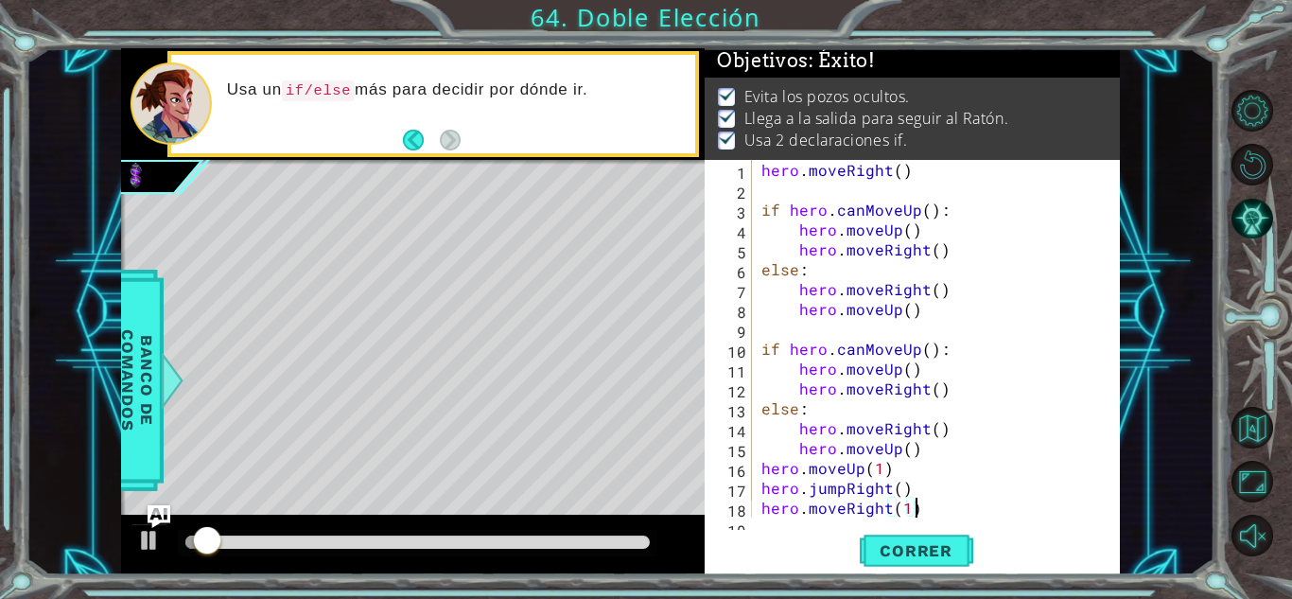
click at [760, 532] on div "1 ההההההההההההההההההההההההההההההההההההההההההההההההההההההההההההההההההההההההההההה…" at bounding box center [620, 311] width 999 height 527
drag, startPoint x: 636, startPoint y: 562, endPoint x: 663, endPoint y: 564, distance: 27.5
click at [663, 564] on div at bounding box center [413, 545] width 584 height 61
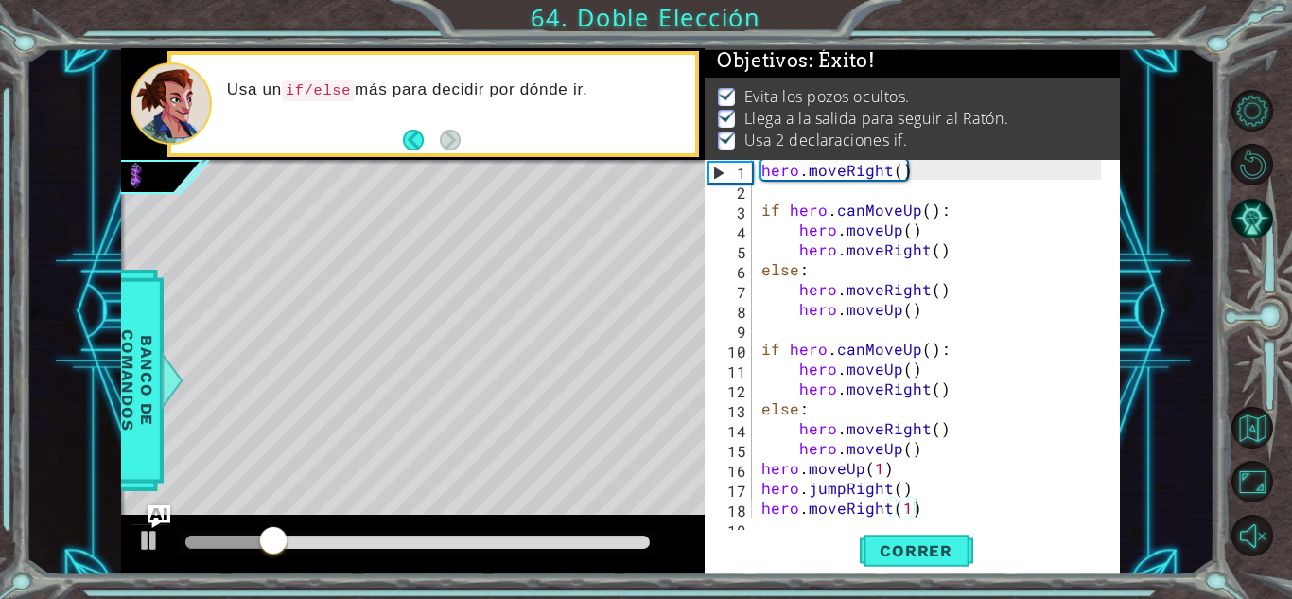
drag, startPoint x: 633, startPoint y: 553, endPoint x: 674, endPoint y: 548, distance: 42.0
click at [674, 548] on div at bounding box center [413, 545] width 584 height 61
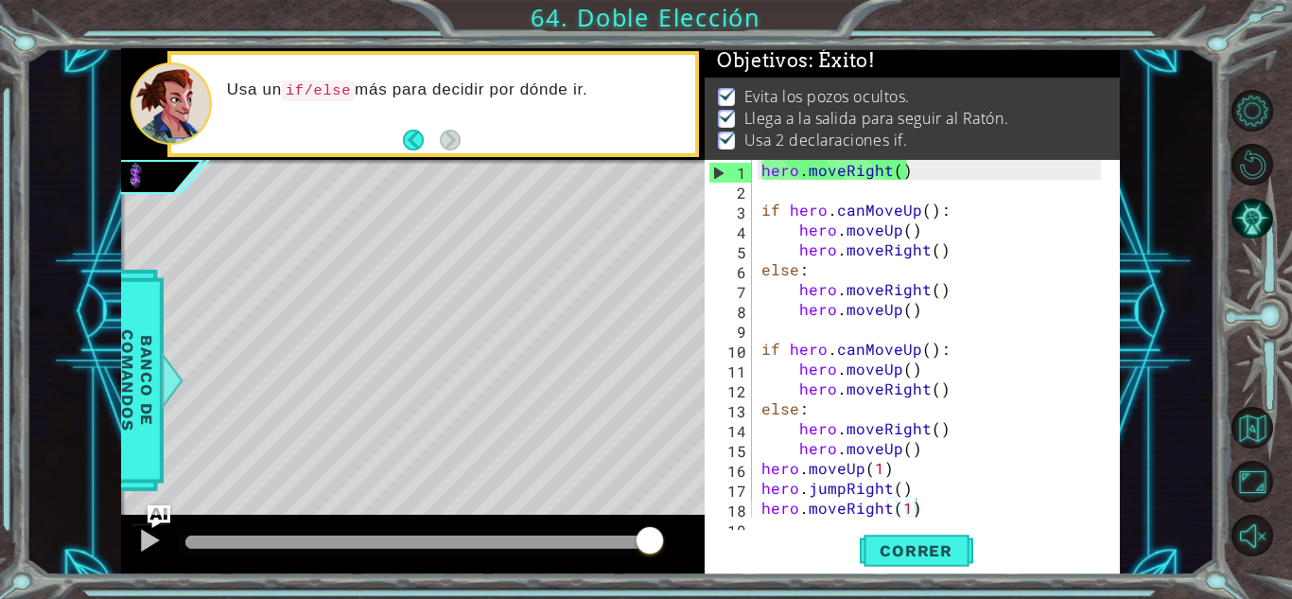
drag, startPoint x: 305, startPoint y: 548, endPoint x: 449, endPoint y: 528, distance: 146.1
click at [698, 503] on body "1 ההההההההההההההההההההההההההההההההההההההההההההההההההההההההההההההההההההההההההההה…" at bounding box center [646, 299] width 1292 height 599
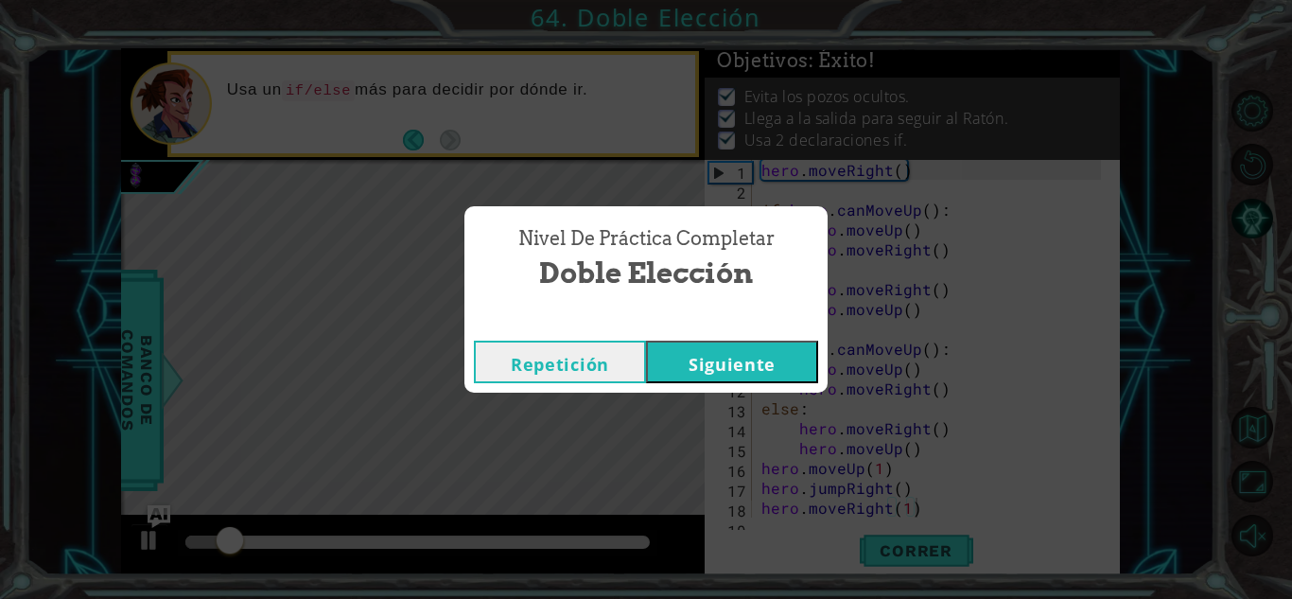
click at [738, 369] on button "Siguiente" at bounding box center [732, 361] width 172 height 43
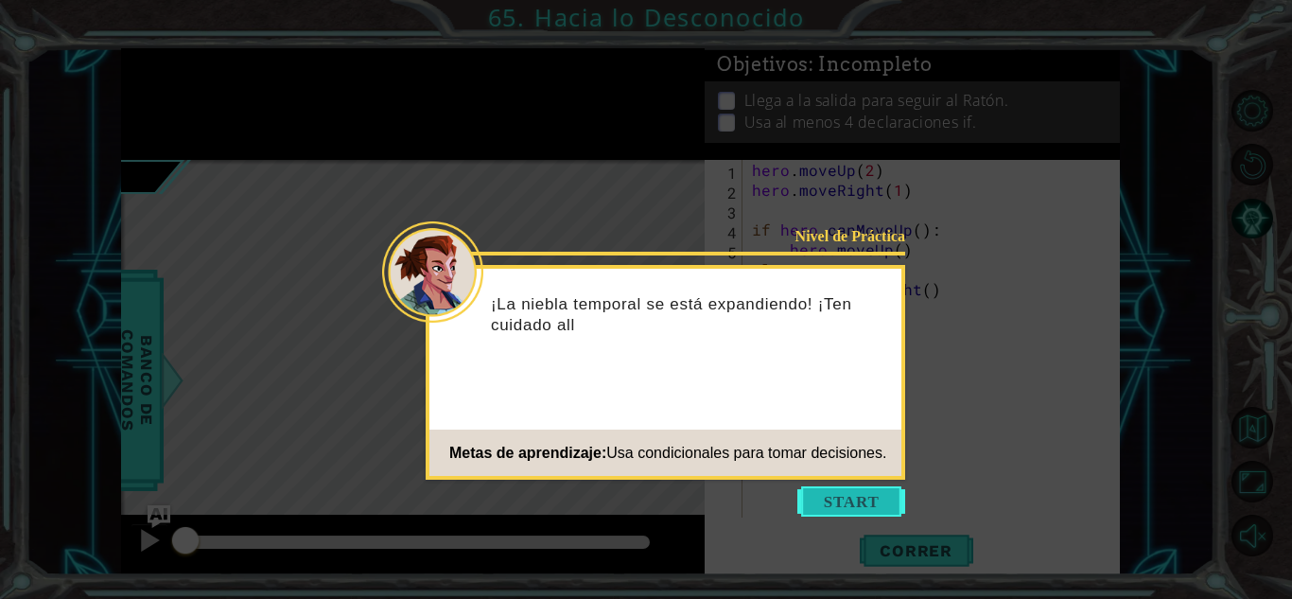
click at [876, 500] on button "Start" at bounding box center [851, 501] width 108 height 30
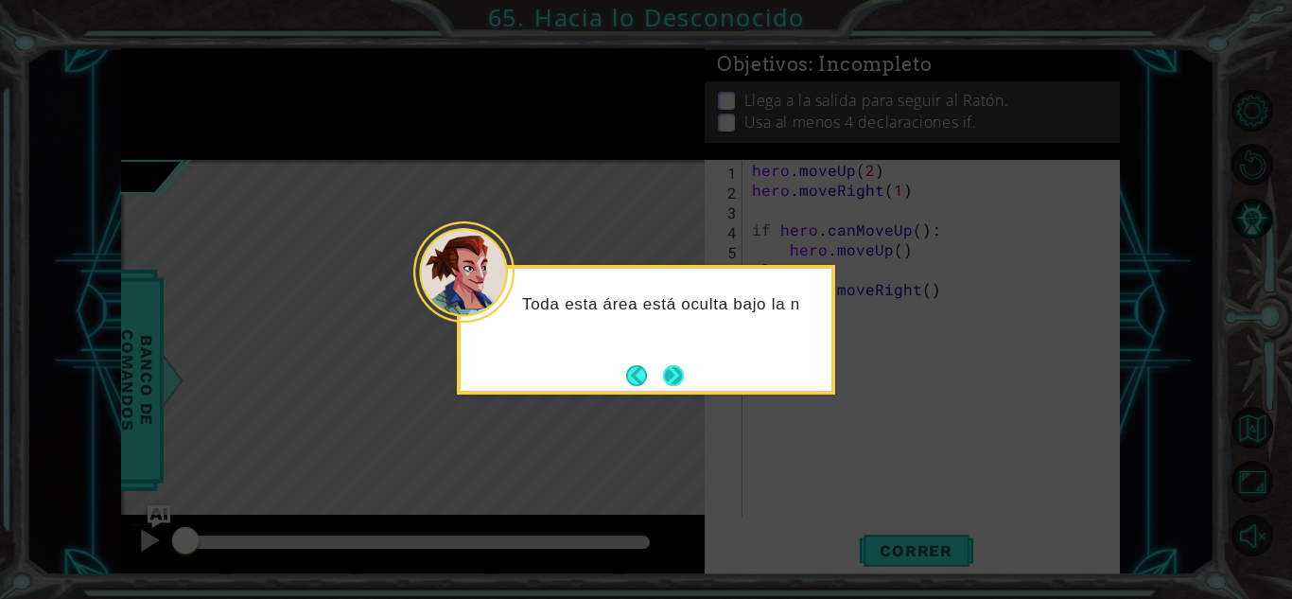
click at [683, 379] on button "Next" at bounding box center [673, 375] width 23 height 23
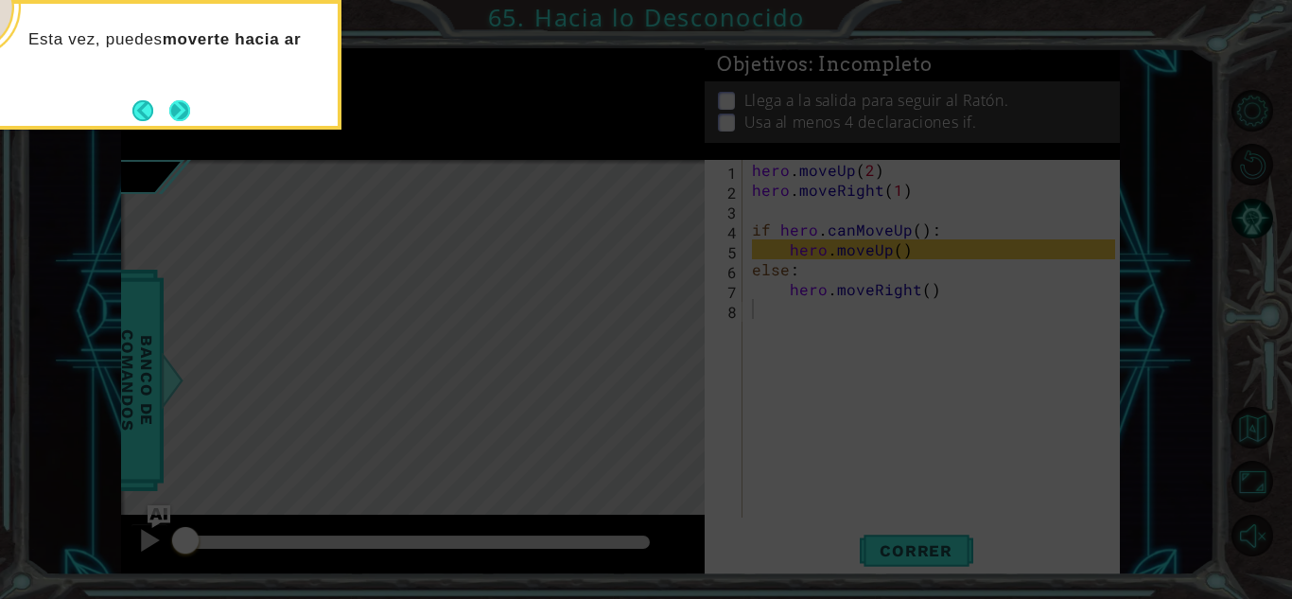
click at [185, 86] on div "Esta vez, puedes moverte hacia ar" at bounding box center [152, 45] width 371 height 82
click at [178, 118] on button "Next" at bounding box center [179, 110] width 21 height 21
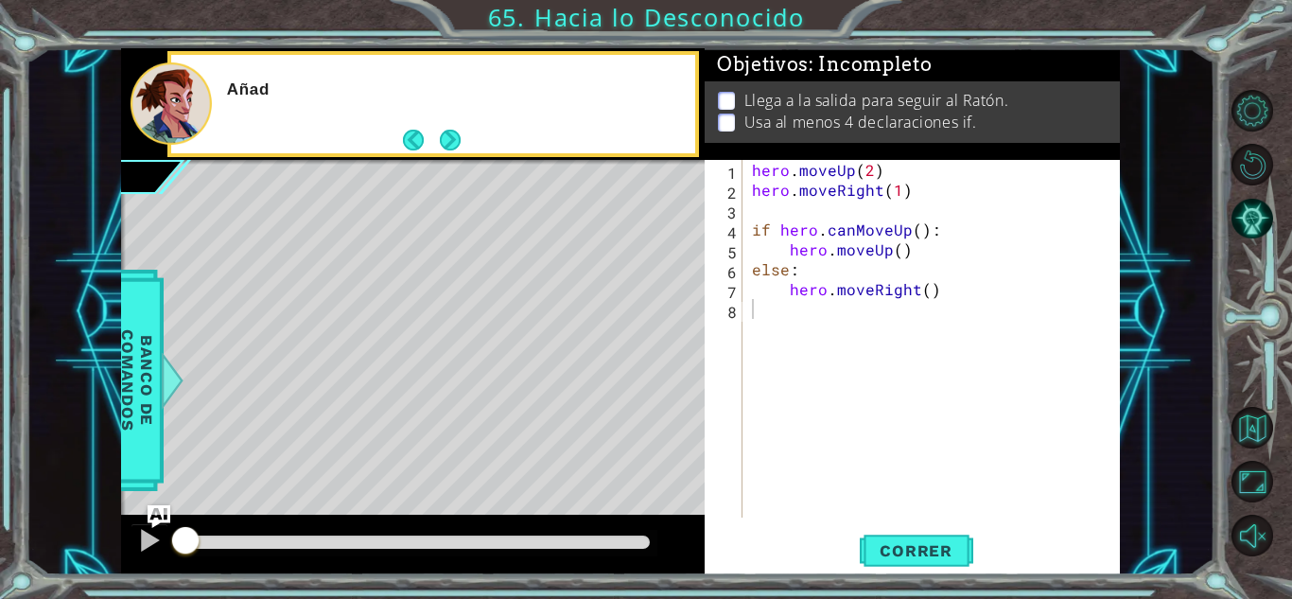
drag, startPoint x: 178, startPoint y: 118, endPoint x: 1116, endPoint y: 216, distance: 943.3
click at [1116, 216] on div "1 ההההההההההההההההההההההההההההההההההההההההההההההההההההההההההההההההההההההההההההה…" at bounding box center [620, 311] width 999 height 527
